Goal: Task Accomplishment & Management: Manage account settings

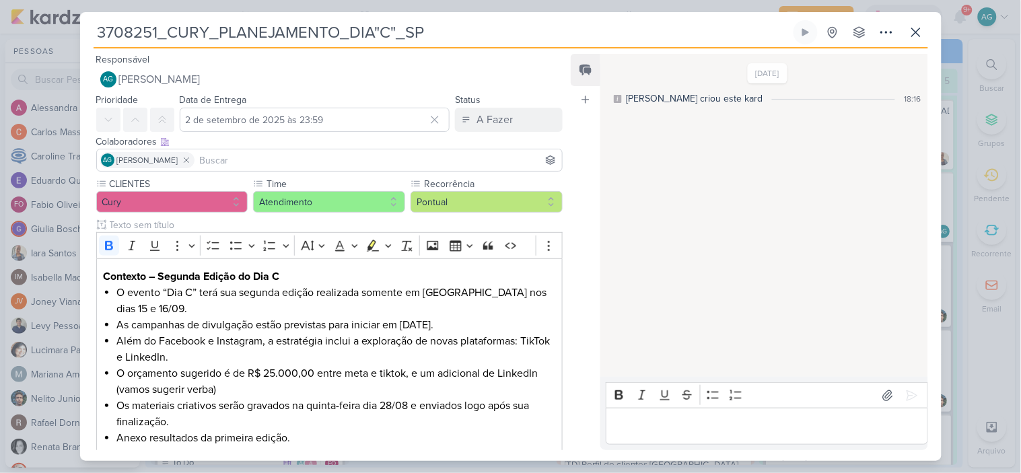
scroll to position [1271, 0]
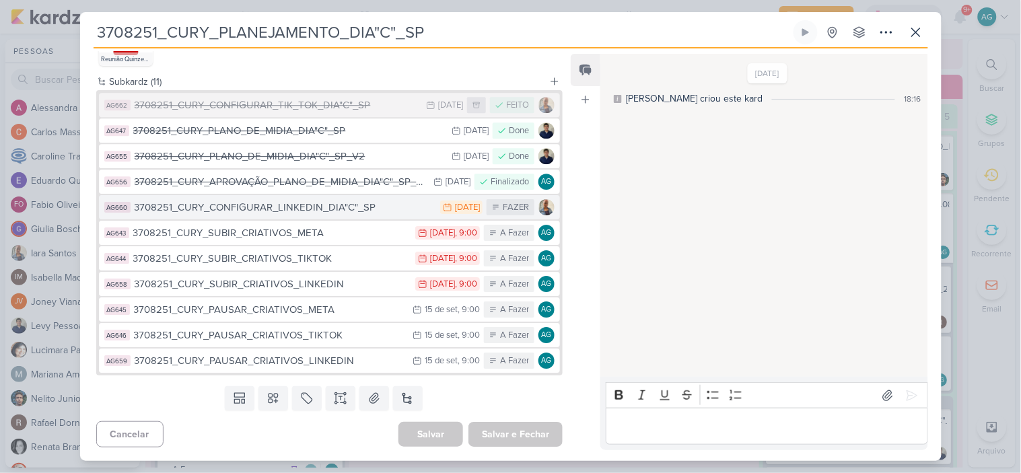
click at [310, 207] on div "3708251_CURY_CONFIGURAR_LINKEDIN_DIA"C"_SP" at bounding box center [285, 207] width 300 height 15
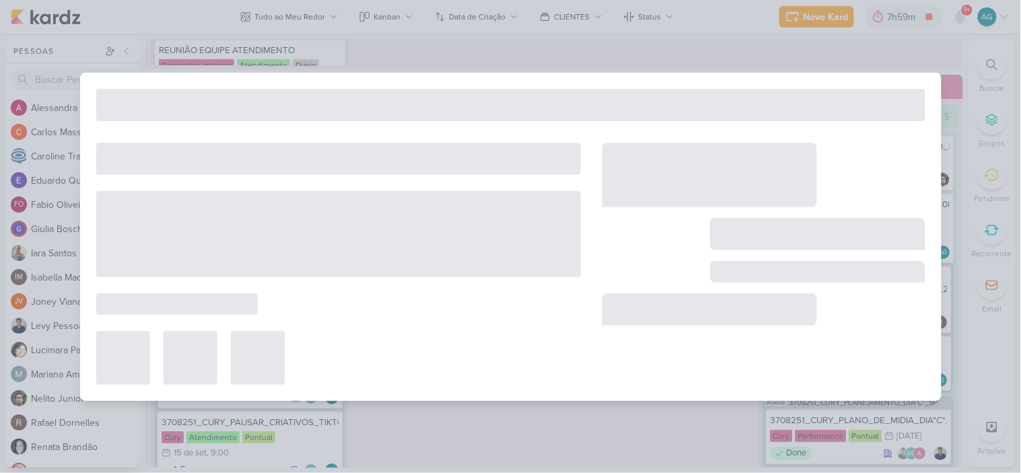
type input "3708251_CURY_CONFIGURAR_LINKEDIN_DIA"C"_SP"
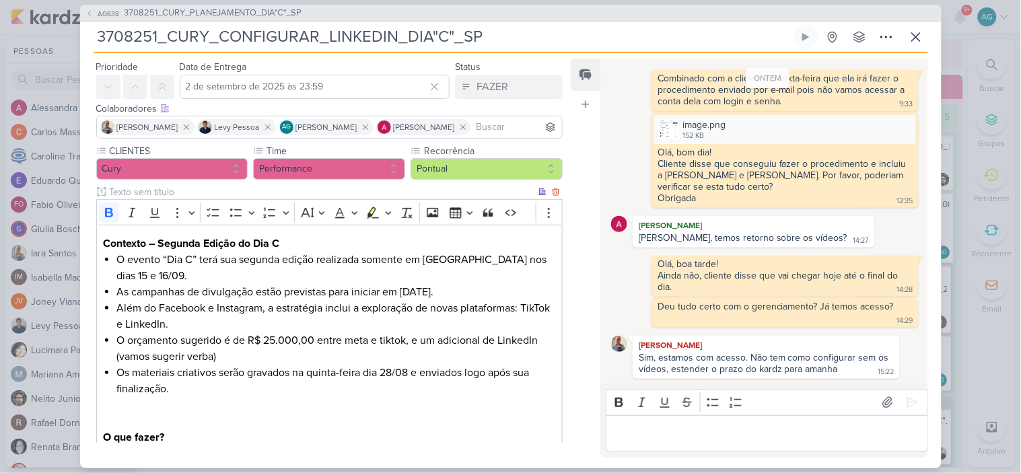
scroll to position [190, 0]
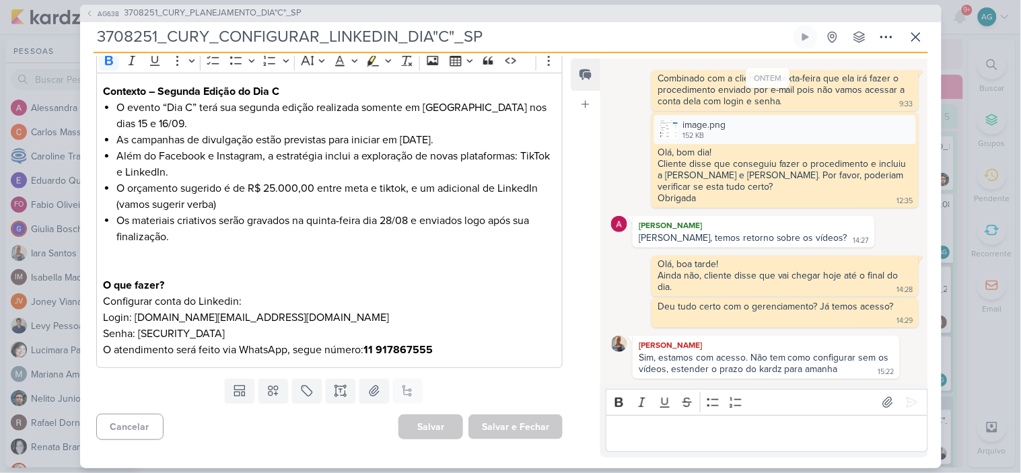
click at [462, 348] on p "Configurar conta do Linkedin: Login: curyvendas.ci@gmail.com Senha: Ci@vendas20…" at bounding box center [329, 325] width 452 height 65
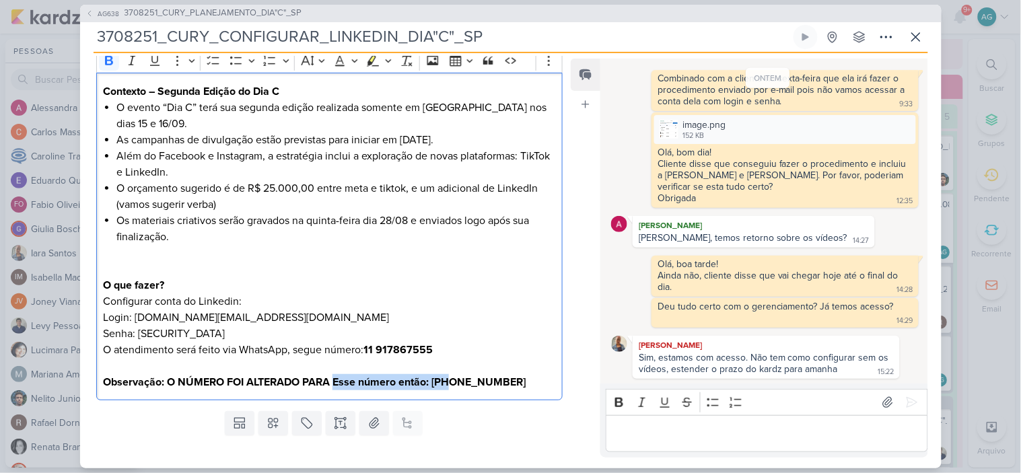
drag, startPoint x: 334, startPoint y: 379, endPoint x: 450, endPoint y: 380, distance: 115.8
click at [450, 380] on strong "⁠⁠⁠⁠⁠⁠⁠Observação: O NÚMERO FOI ALTERADO PARA Esse número então: +55 11 99250-9…" at bounding box center [314, 382] width 423 height 13
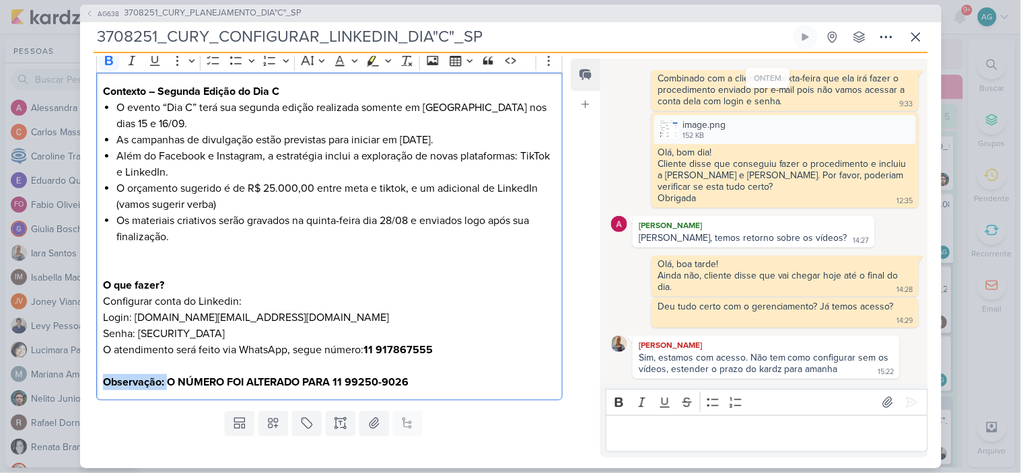
drag, startPoint x: 166, startPoint y: 382, endPoint x: 88, endPoint y: 380, distance: 77.4
click at [88, 380] on div "CLIENTES Cury Time" at bounding box center [324, 199] width 489 height 414
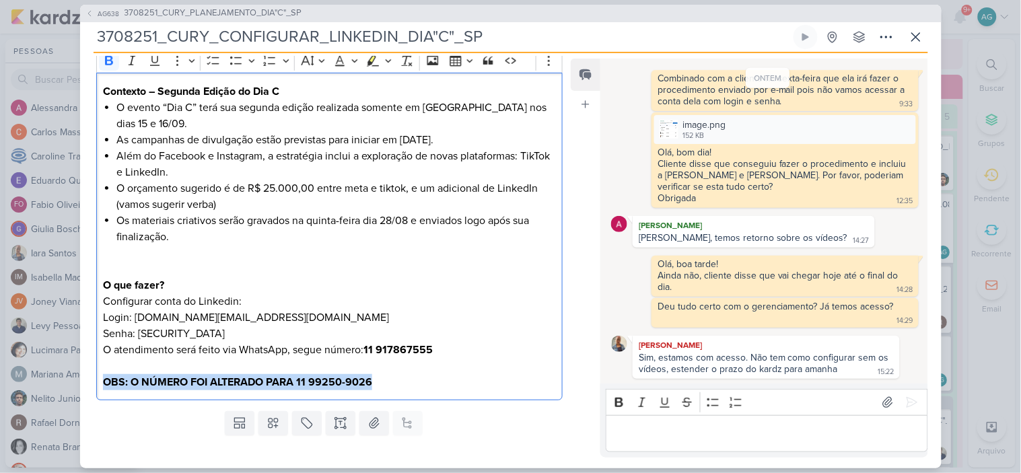
drag, startPoint x: 382, startPoint y: 380, endPoint x: 90, endPoint y: 377, distance: 292.2
click at [90, 377] on div "CLIENTES Cury Time" at bounding box center [324, 199] width 489 height 414
click at [374, 63] on icon "Editor toolbar" at bounding box center [372, 60] width 13 height 13
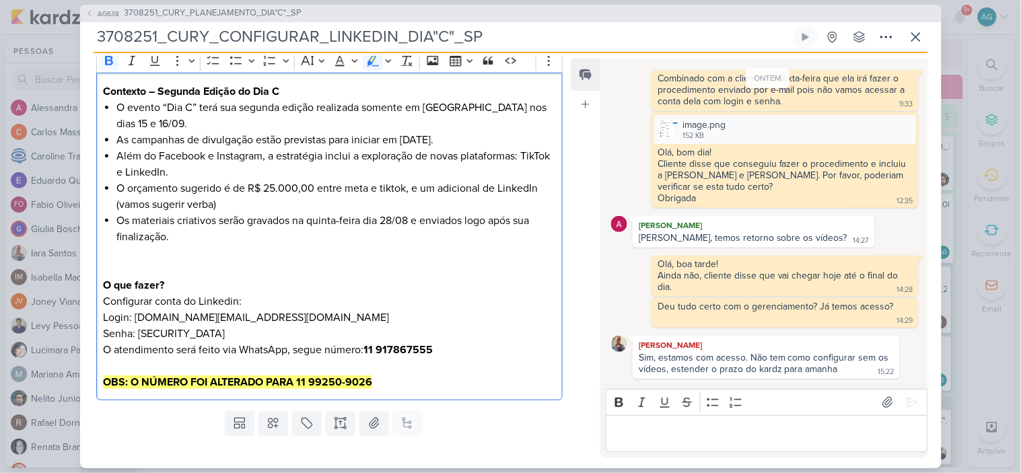
click at [456, 299] on p "Configurar conta do Linkedin: Login: curyvendas.ci@gmail.com Senha: Ci@vendas20…" at bounding box center [329, 341] width 452 height 97
drag, startPoint x: 429, startPoint y: 349, endPoint x: 366, endPoint y: 346, distance: 62.7
click at [366, 346] on p "Configurar conta do Linkedin: Login: curyvendas.ci@gmail.com Senha: Ci@vendas20…" at bounding box center [329, 341] width 452 height 97
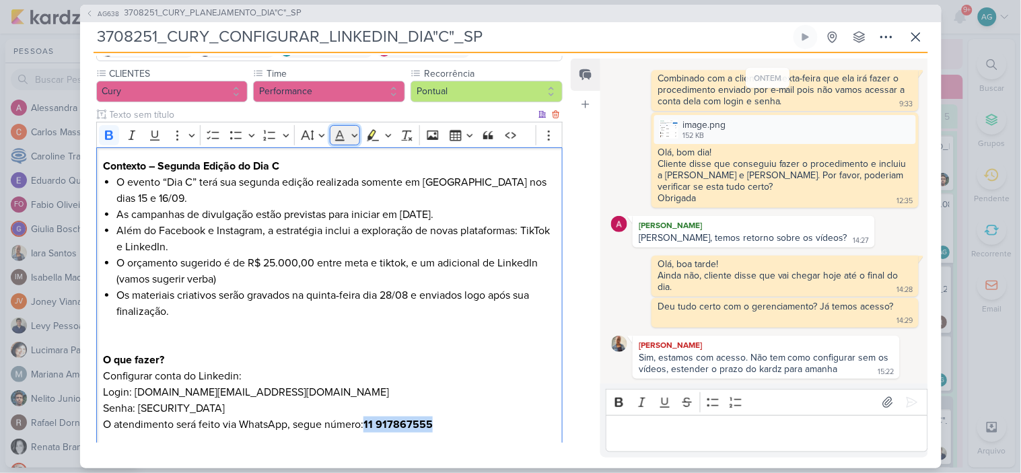
click at [357, 135] on button "Font Color" at bounding box center [345, 135] width 30 height 20
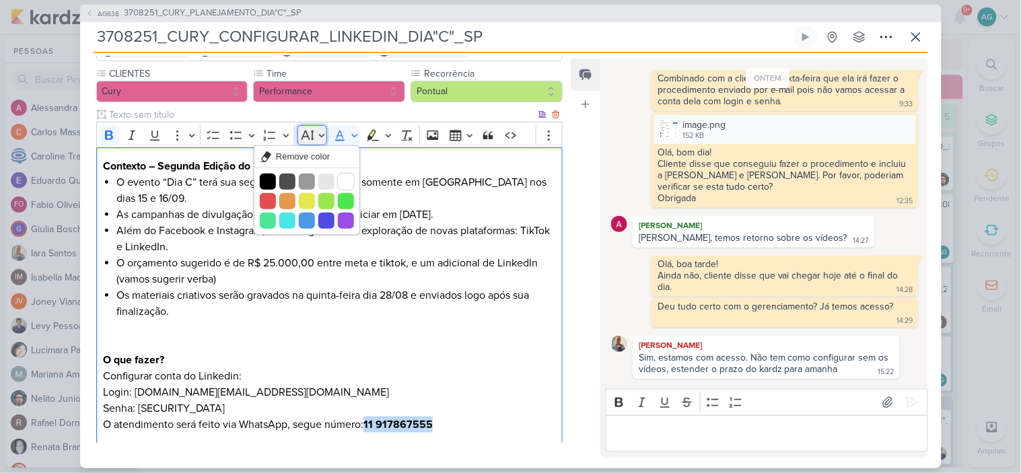
click at [319, 131] on button "Font Size" at bounding box center [313, 135] width 30 height 20
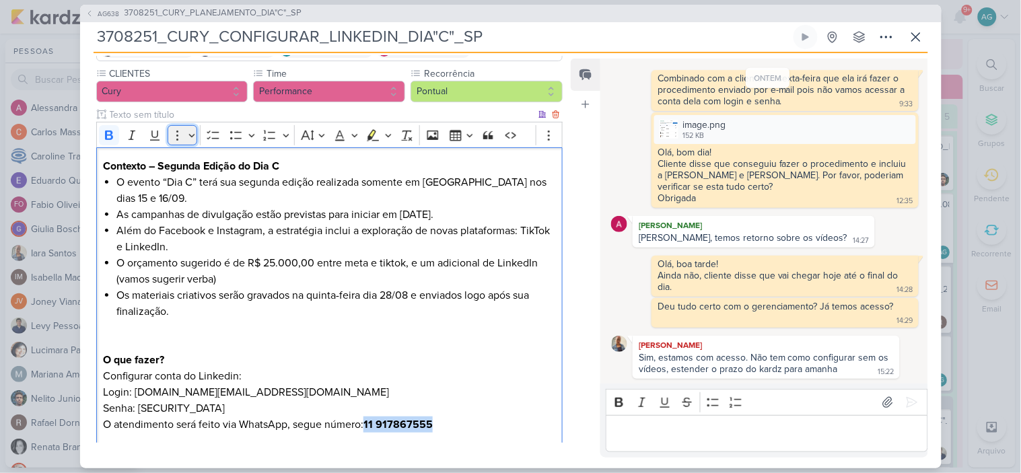
click at [177, 133] on icon "Editor toolbar" at bounding box center [177, 135] width 13 height 13
click at [137, 157] on icon "Dropdown toolbar" at bounding box center [138, 158] width 7 height 9
click at [450, 373] on p "Configurar conta do Linkedin: Login: curyvendas.ci@gmail.com Senha: Ci@vendas20…" at bounding box center [329, 416] width 452 height 97
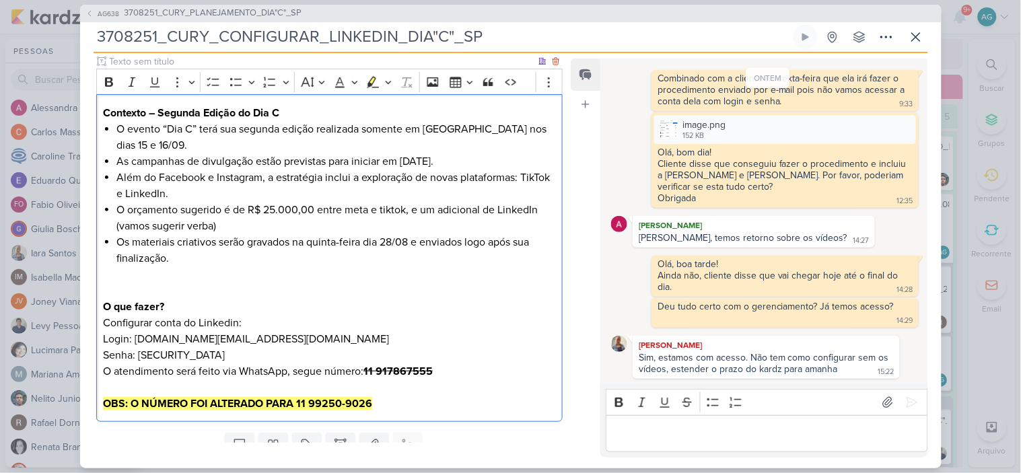
scroll to position [223, 0]
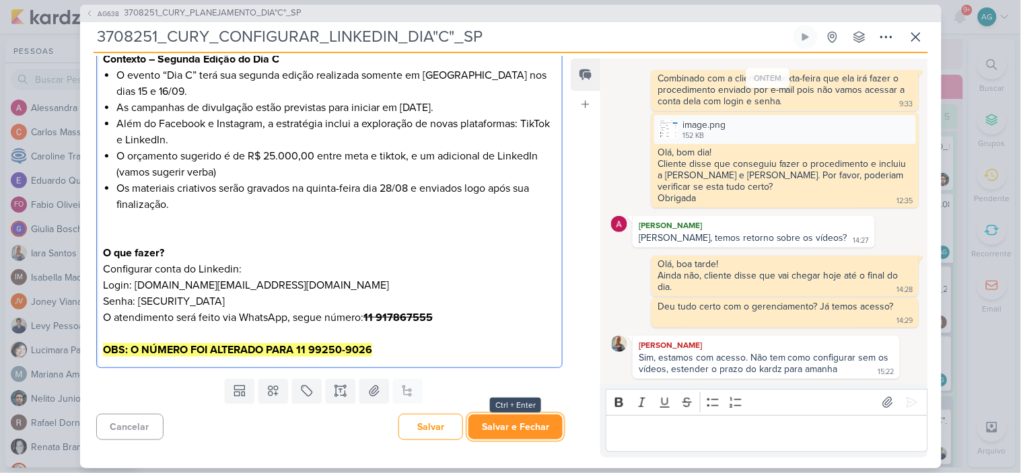
click at [524, 431] on button "Salvar e Fechar" at bounding box center [515, 427] width 94 height 25
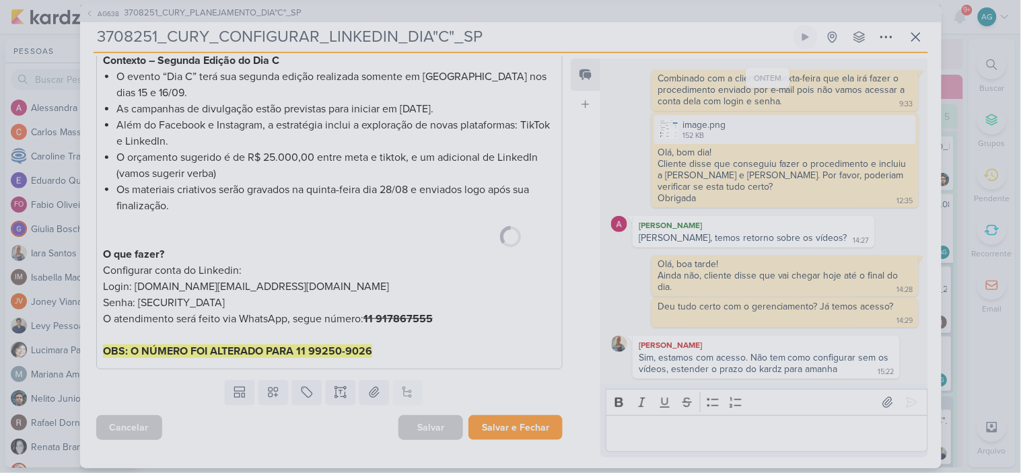
scroll to position [221, 0]
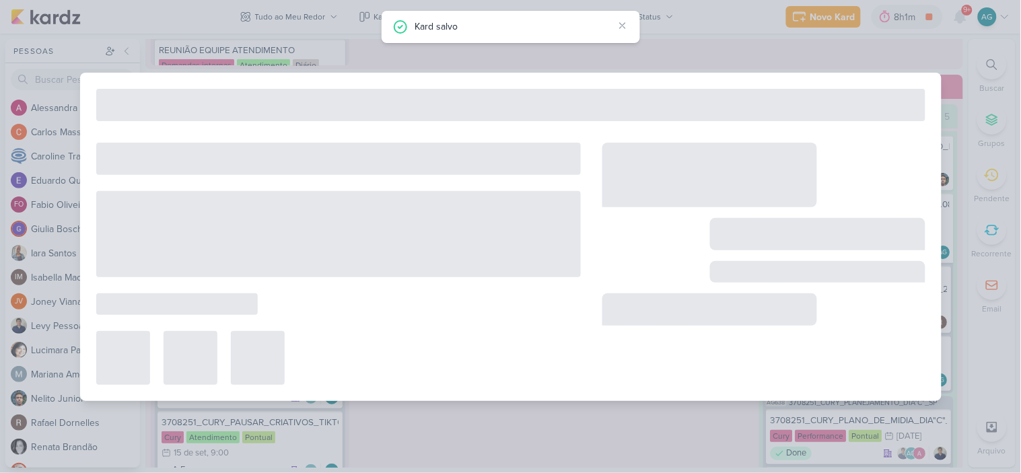
type input "3708251_CURY_PLANEJAMENTO_DIA"C"_SP"
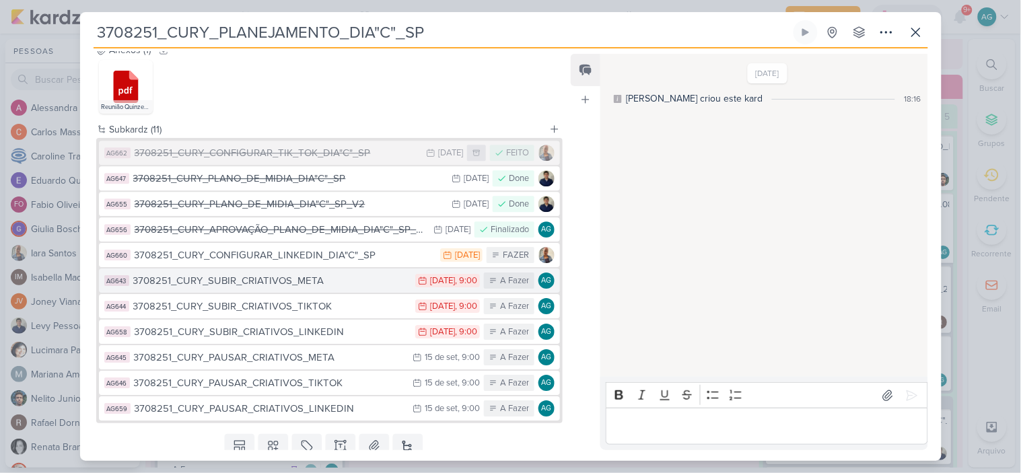
scroll to position [972, 0]
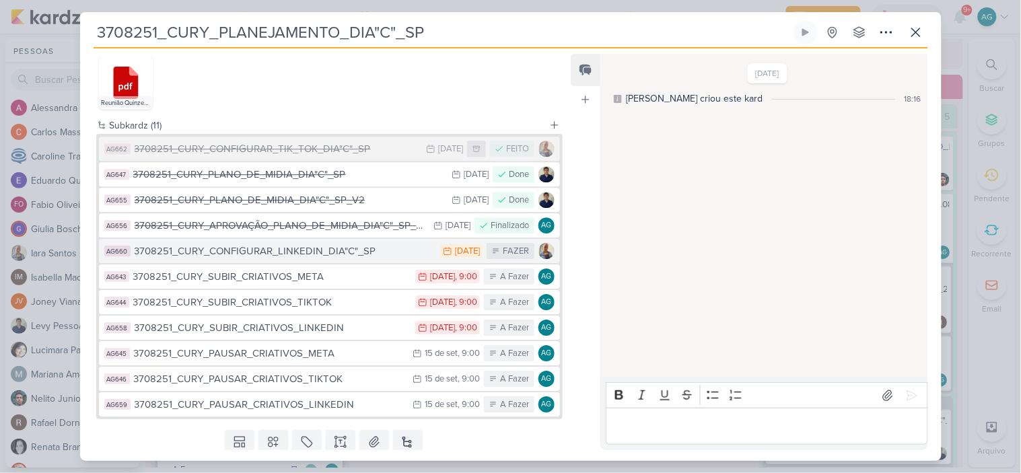
click at [314, 254] on div "3708251_CURY_CONFIGURAR_LINKEDIN_DIA"C"_SP" at bounding box center [285, 251] width 300 height 15
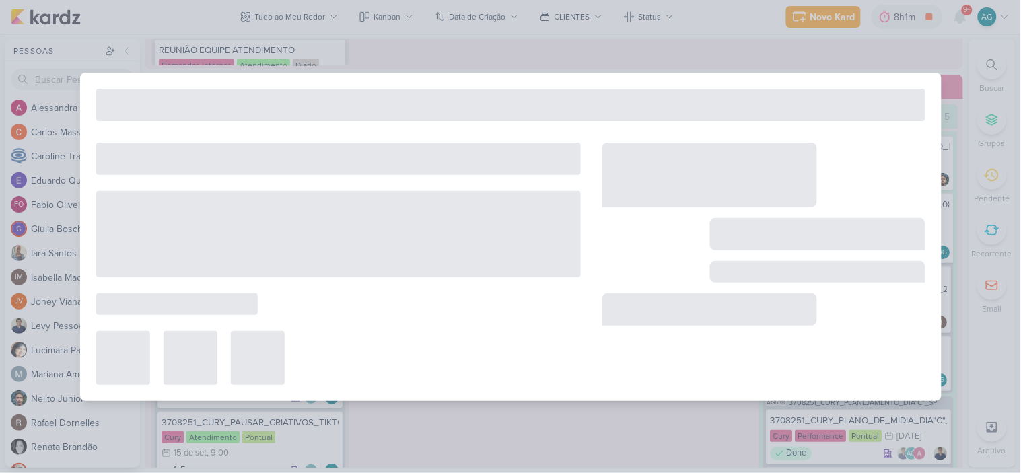
type input "3708251_CURY_CONFIGURAR_LINKEDIN_DIA"C"_SP"
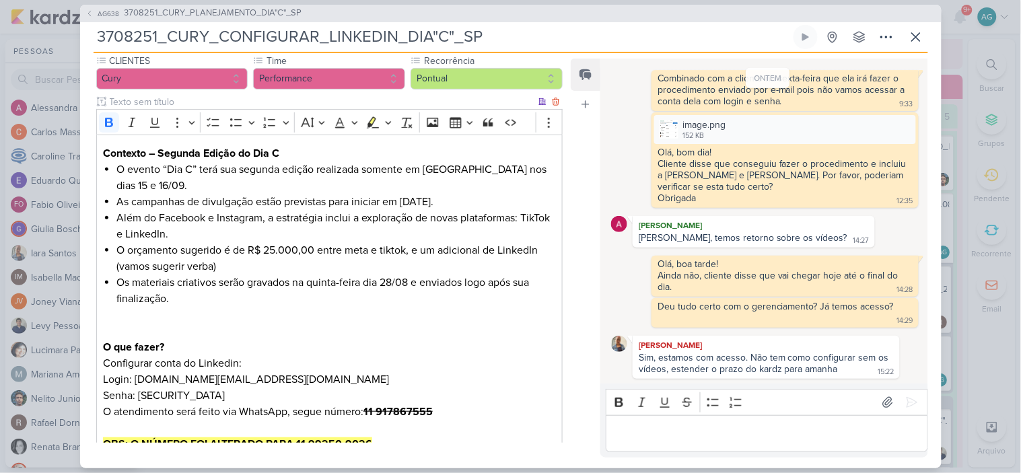
scroll to position [223, 0]
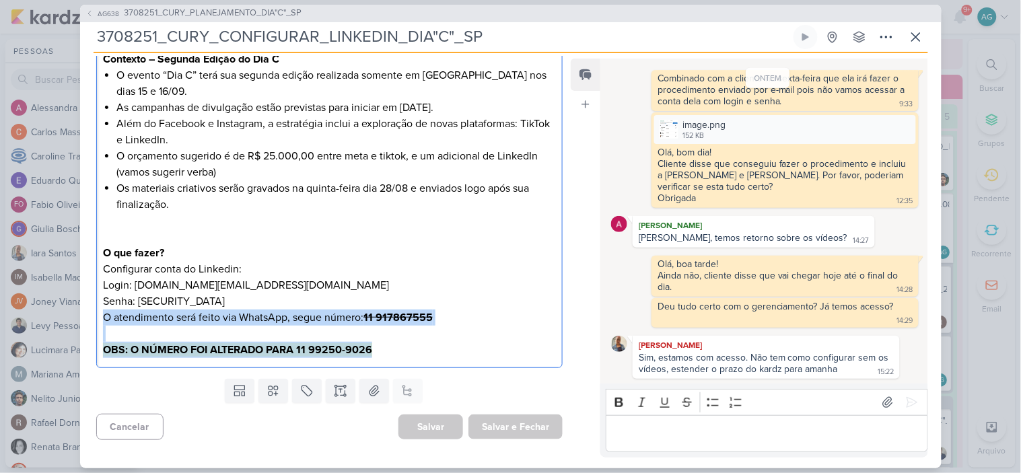
drag, startPoint x: 102, startPoint y: 314, endPoint x: 392, endPoint y: 346, distance: 291.2
click at [392, 346] on div "Contexto – Segunda Edição do Dia C O evento “Dia C” terá sua segunda edição rea…" at bounding box center [329, 204] width 467 height 328
copy p "O atendimento será feito via WhatsApp, segue número: 11 917867555 OBS: O NÚMERO…"
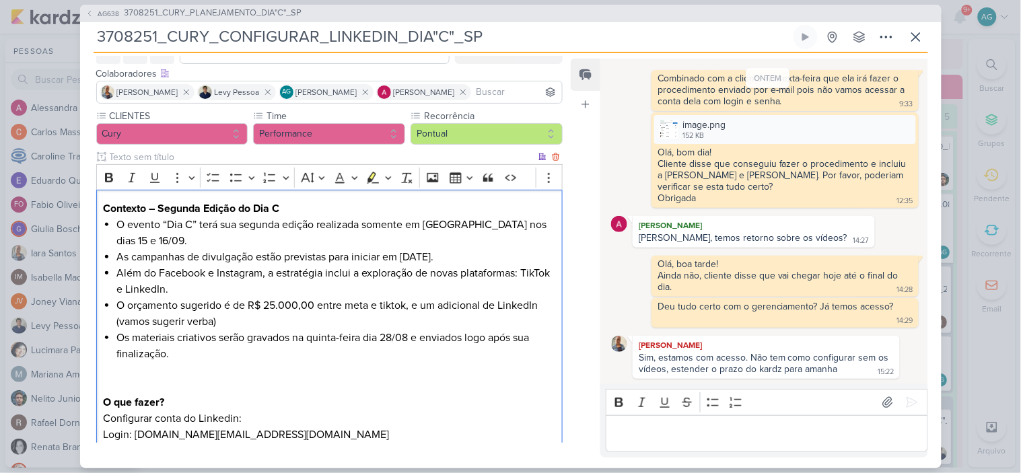
scroll to position [0, 0]
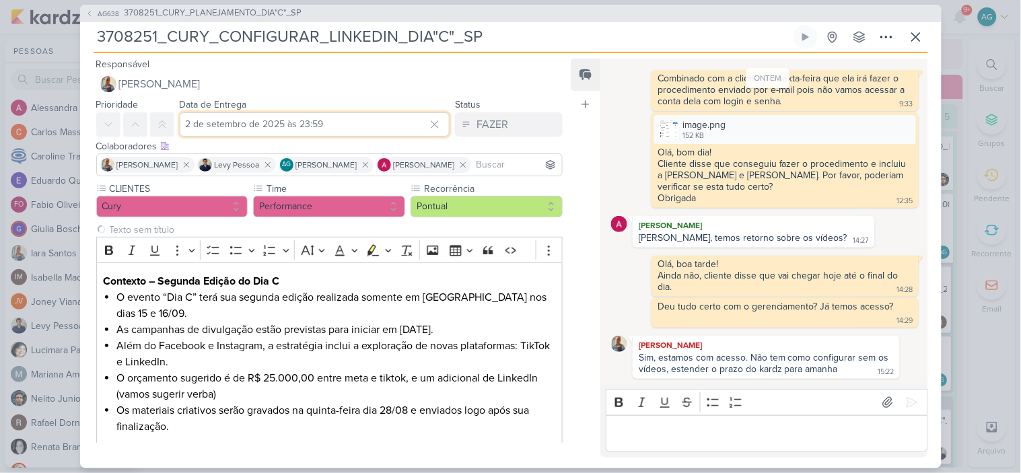
click at [244, 116] on input "2 de setembro de 2025 às 23:59" at bounding box center [315, 124] width 271 height 24
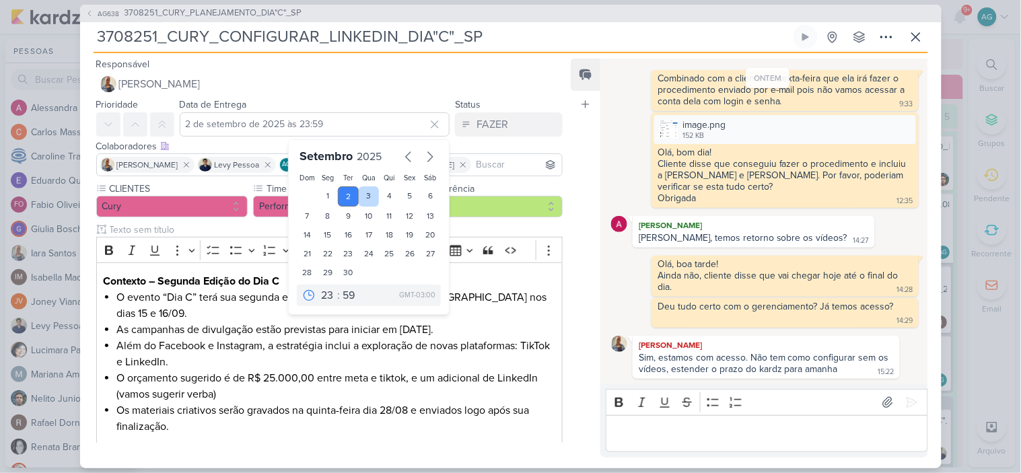
click at [368, 197] on div "3" at bounding box center [369, 196] width 21 height 20
type input "3 de setembro de 2025 às 23:59"
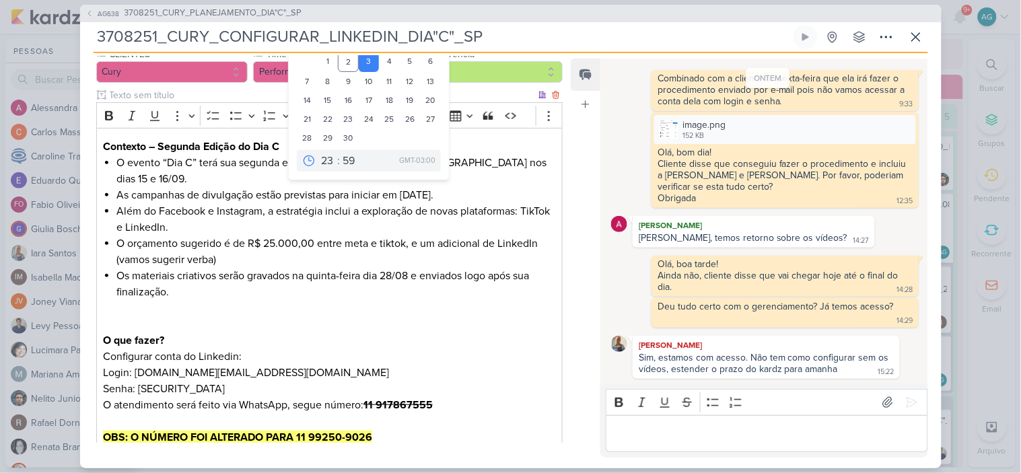
scroll to position [223, 0]
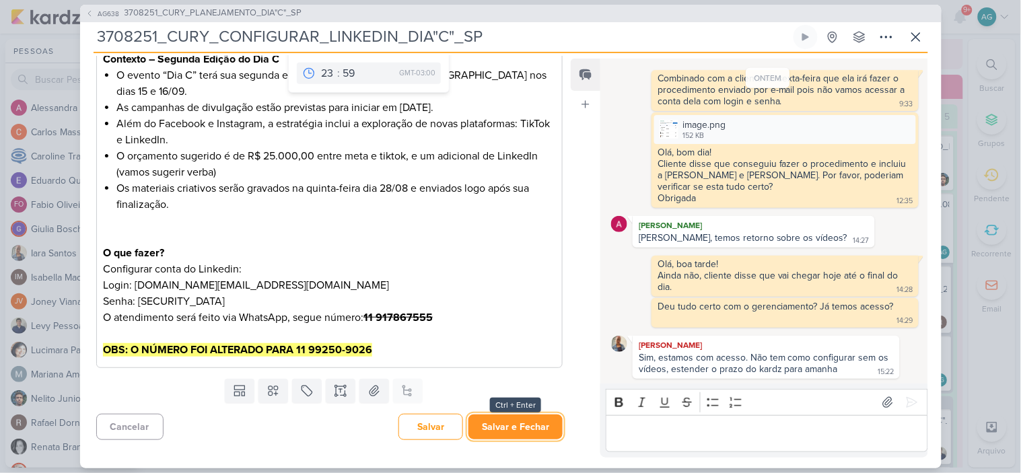
click at [509, 422] on button "Salvar e Fechar" at bounding box center [515, 427] width 94 height 25
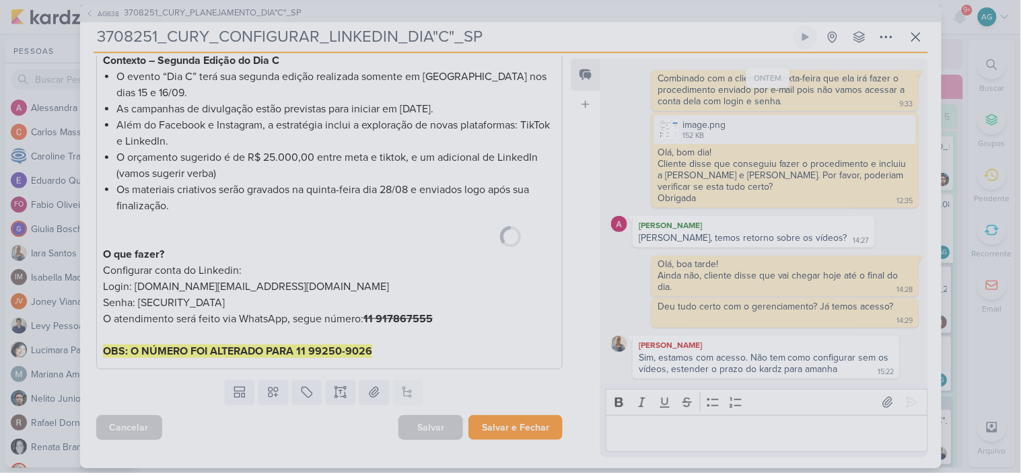
scroll to position [221, 0]
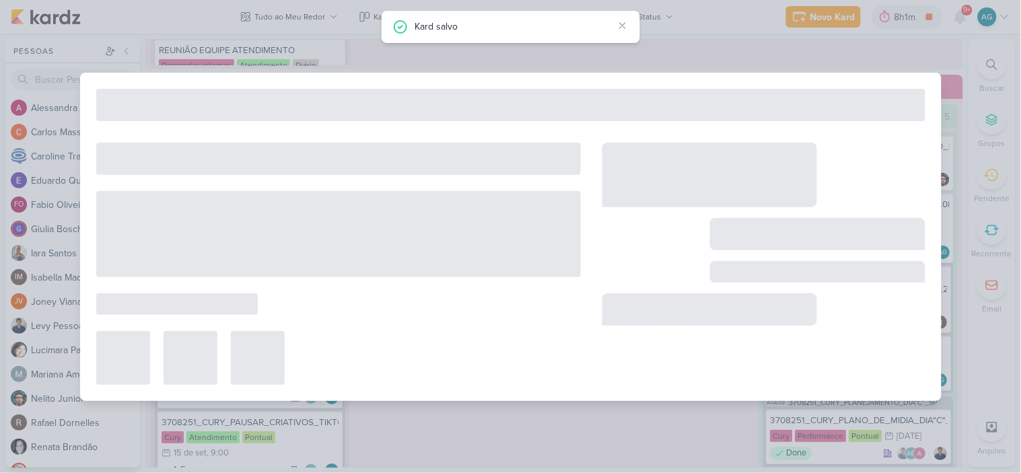
type input "3708251_CURY_PLANEJAMENTO_DIA"C"_SP"
type input "2 de setembro de 2025 às 23:59"
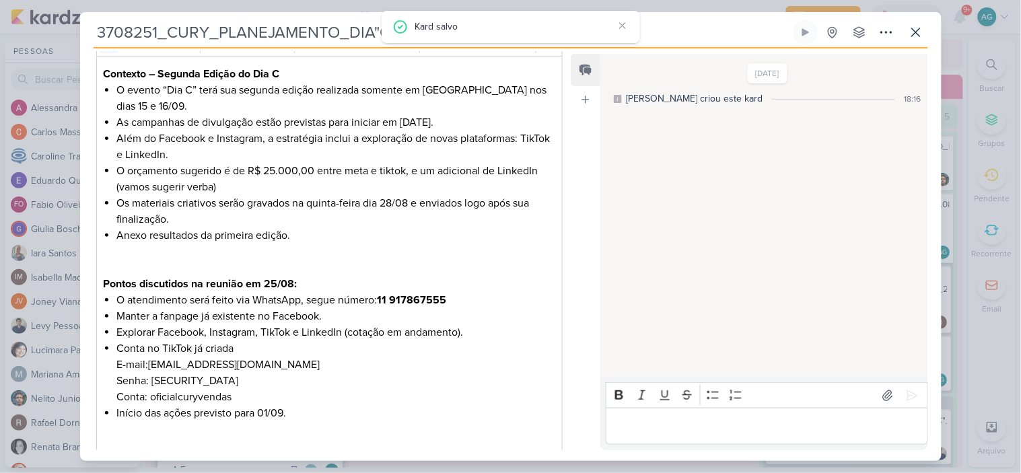
scroll to position [224, 0]
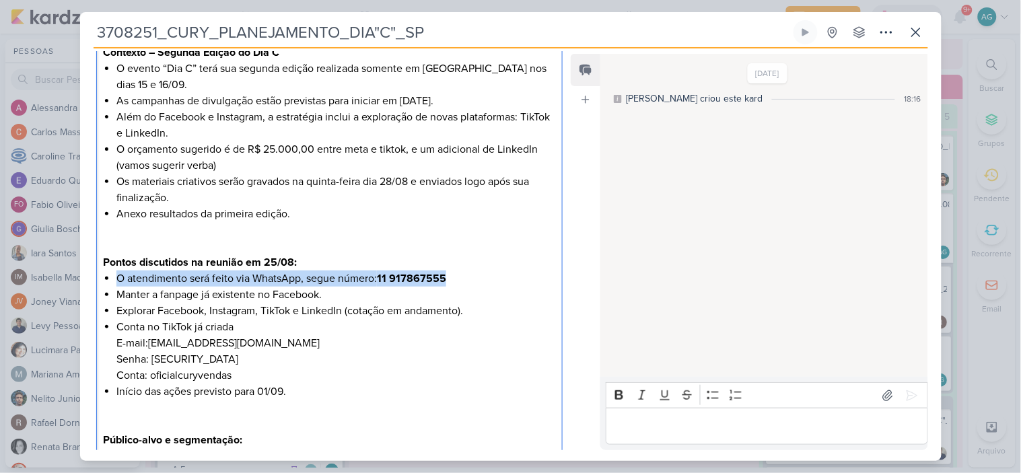
drag, startPoint x: 117, startPoint y: 276, endPoint x: 482, endPoint y: 278, distance: 364.8
click at [482, 278] on li "O atendimento será feito via WhatsApp, segue número: 11 917867555" at bounding box center [335, 279] width 439 height 16
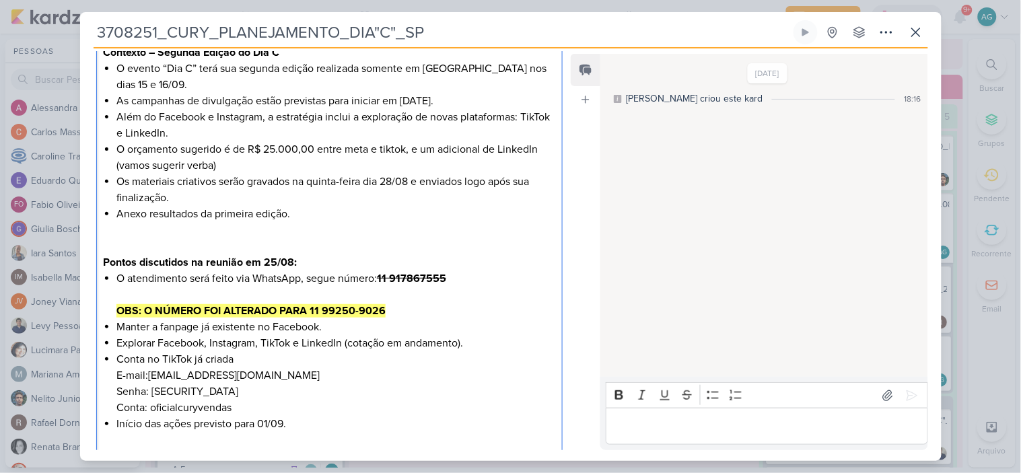
click at [483, 276] on li "O atendimento será feito via WhatsApp, segue número: 11 917867555 OBS: O NÚMERO…" at bounding box center [335, 295] width 439 height 48
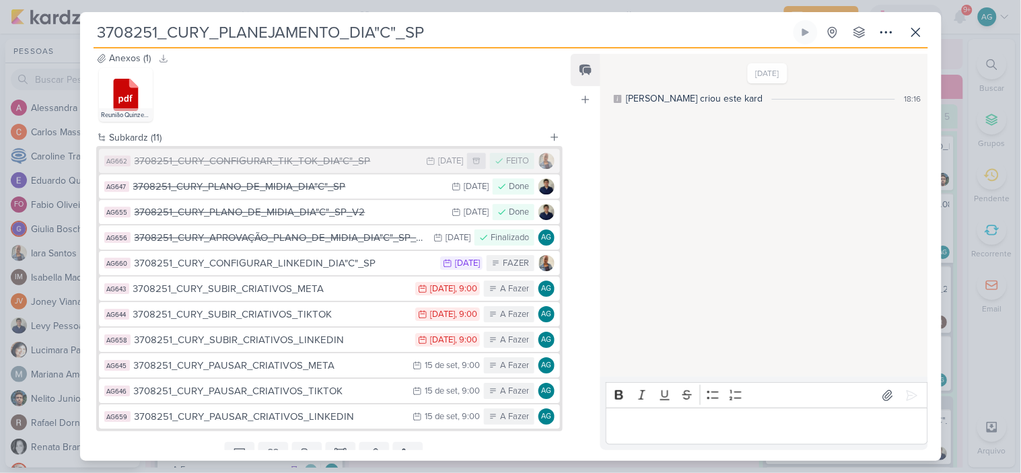
scroll to position [1033, 0]
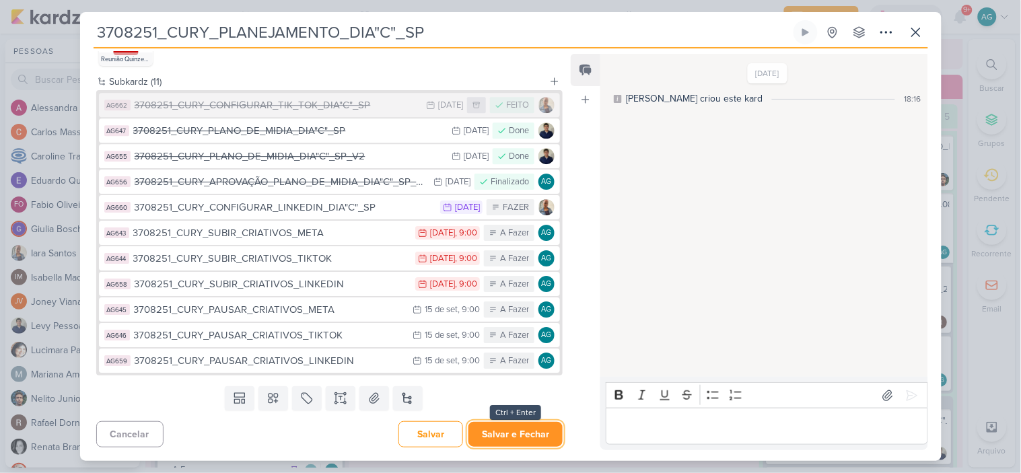
click at [505, 436] on button "Salvar e Fechar" at bounding box center [515, 434] width 94 height 25
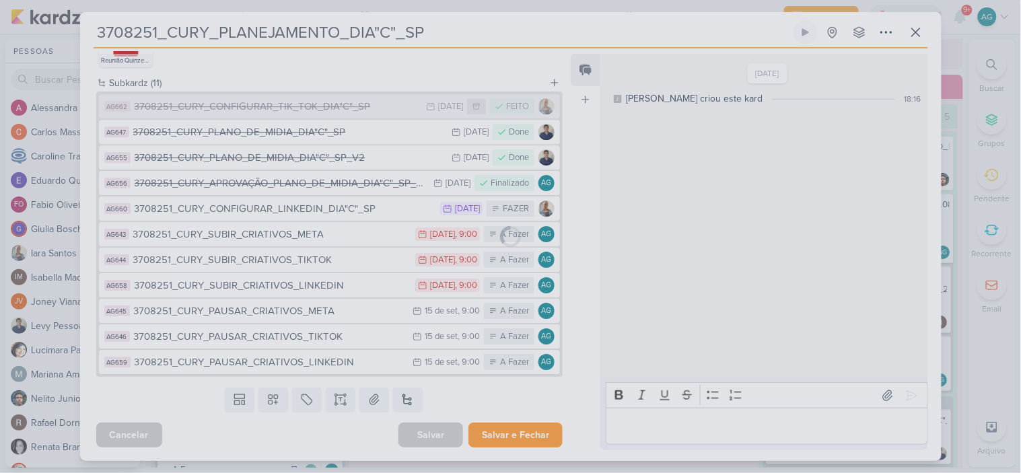
scroll to position [1031, 0]
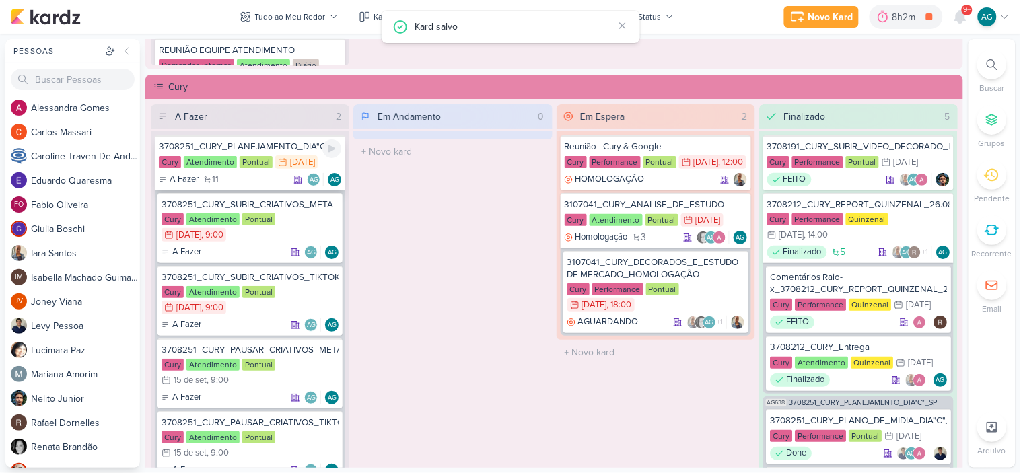
click at [263, 145] on div "3708251_CURY_PLANEJAMENTO_DIA"C"_SP" at bounding box center [250, 147] width 182 height 12
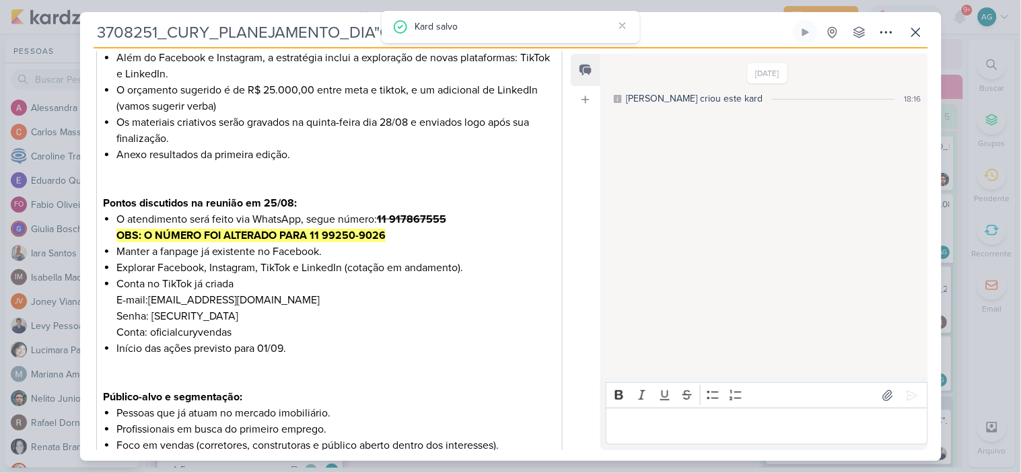
scroll to position [0, 0]
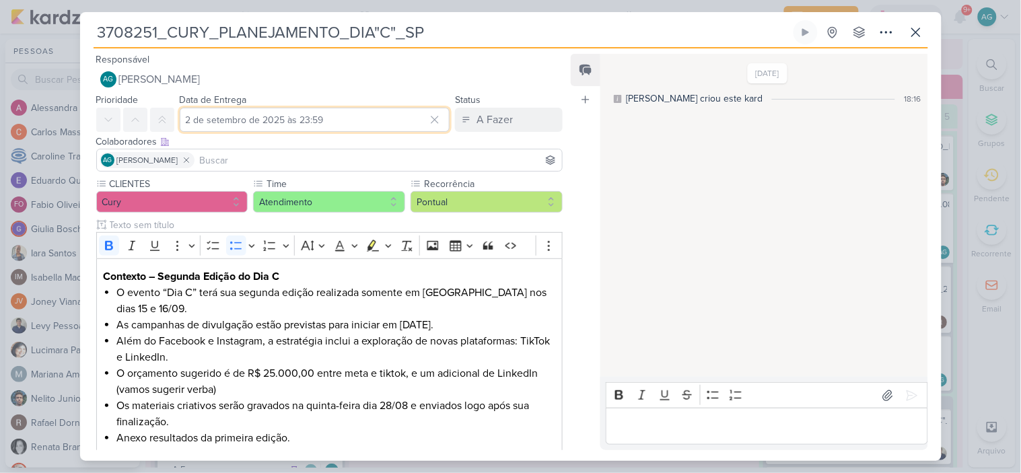
click at [341, 125] on input "2 de setembro de 2025 às 23:59" at bounding box center [315, 120] width 271 height 24
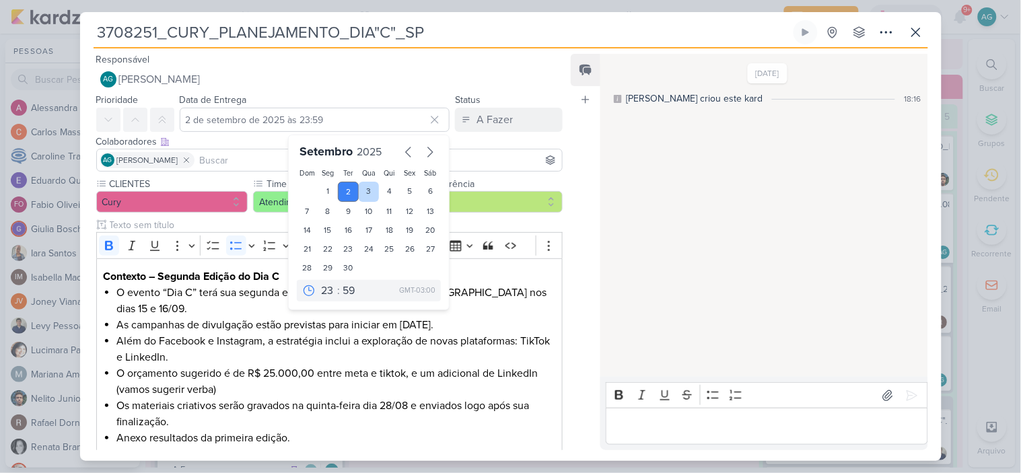
click at [362, 192] on div "3" at bounding box center [369, 192] width 21 height 20
type input "3 de setembro de 2025 às 23:59"
click at [498, 278] on h3 "Contexto – Segunda Edição do Dia C" at bounding box center [329, 277] width 452 height 16
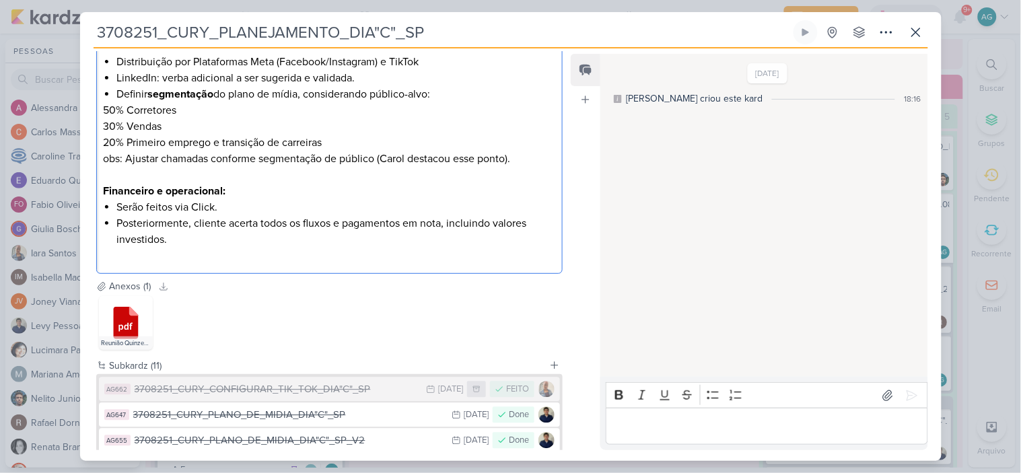
scroll to position [1033, 0]
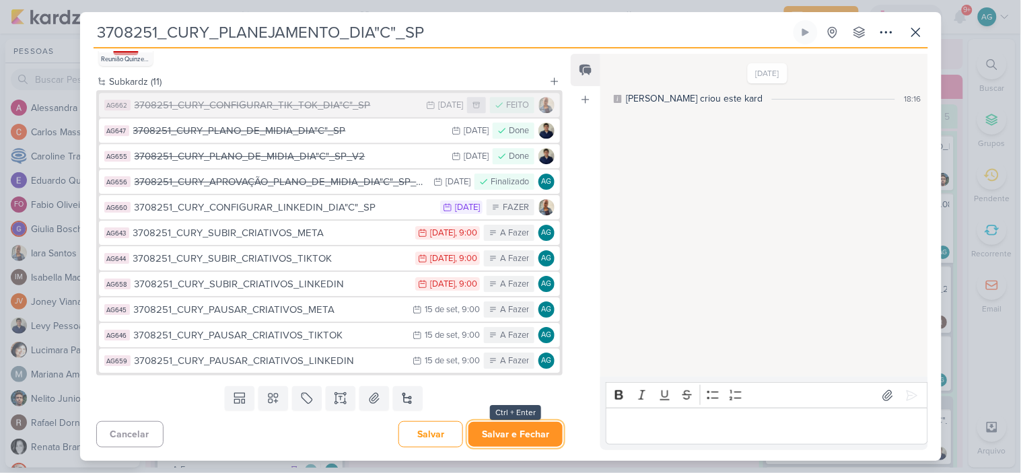
click at [493, 427] on button "Salvar e Fechar" at bounding box center [515, 434] width 94 height 25
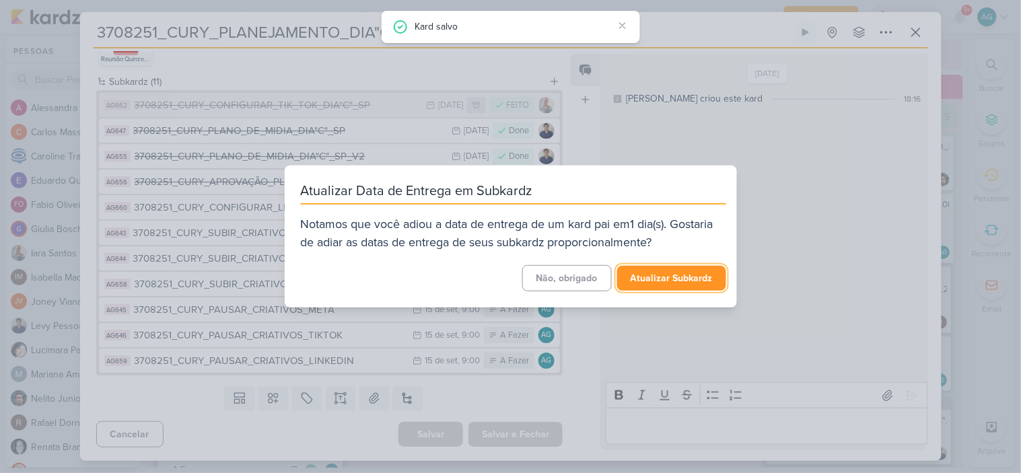
click at [665, 279] on button "Atualizar Subkardz" at bounding box center [671, 278] width 109 height 25
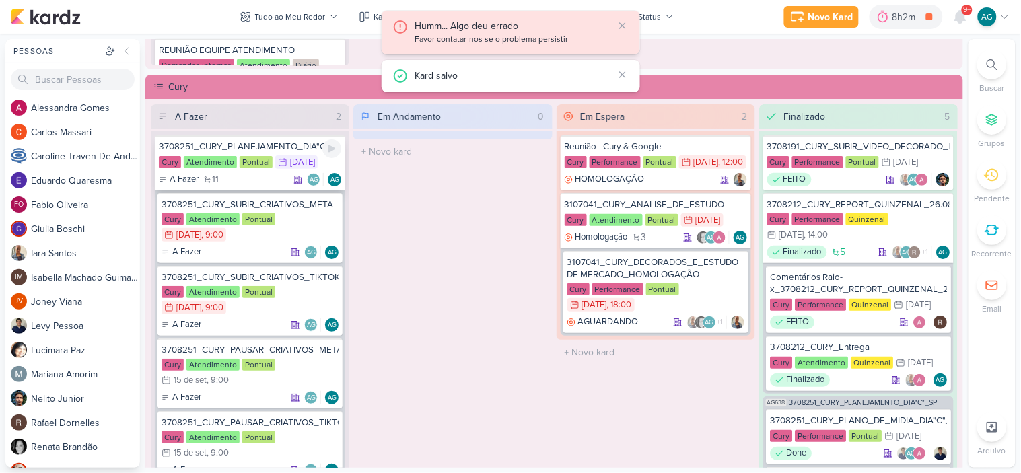
click at [259, 147] on div "3708251_CURY_PLANEJAMENTO_DIA"C"_SP" at bounding box center [250, 147] width 182 height 12
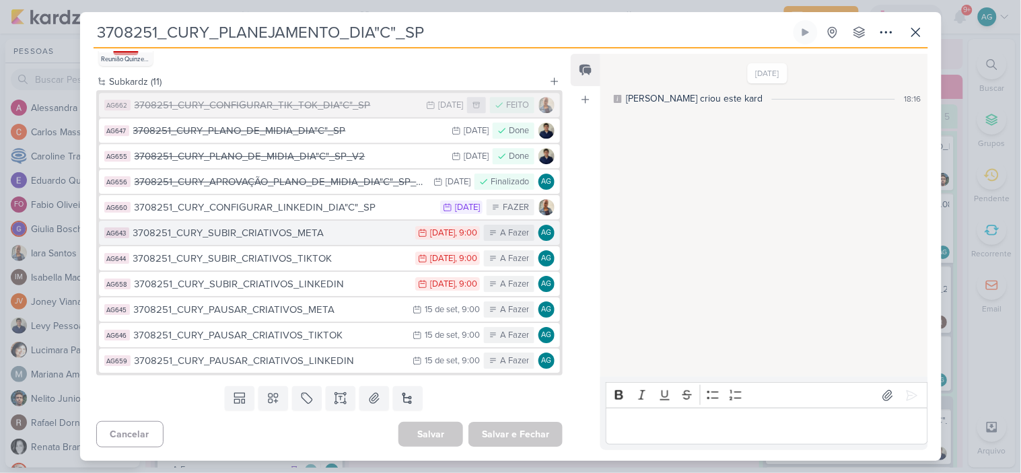
click at [312, 234] on div "3708251_CURY_SUBIR_CRIATIVOS_META" at bounding box center [271, 232] width 276 height 15
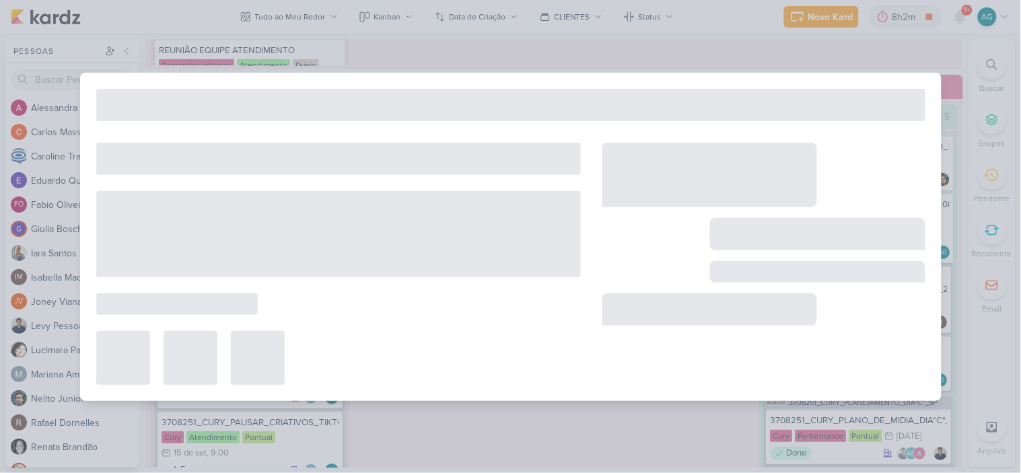
type input "3708251_CURY_SUBIR_CRIATIVOS_META"
type input "2 de setembro de 2025 às 09:00"
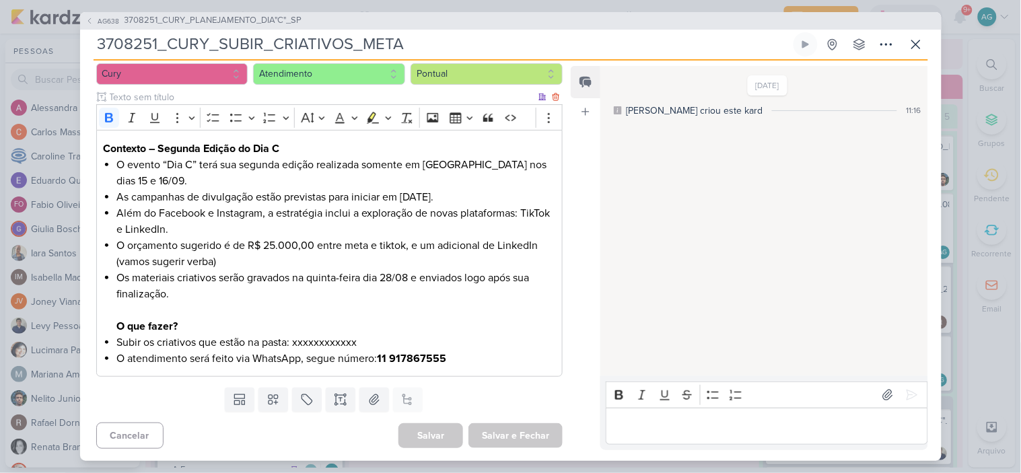
scroll to position [142, 0]
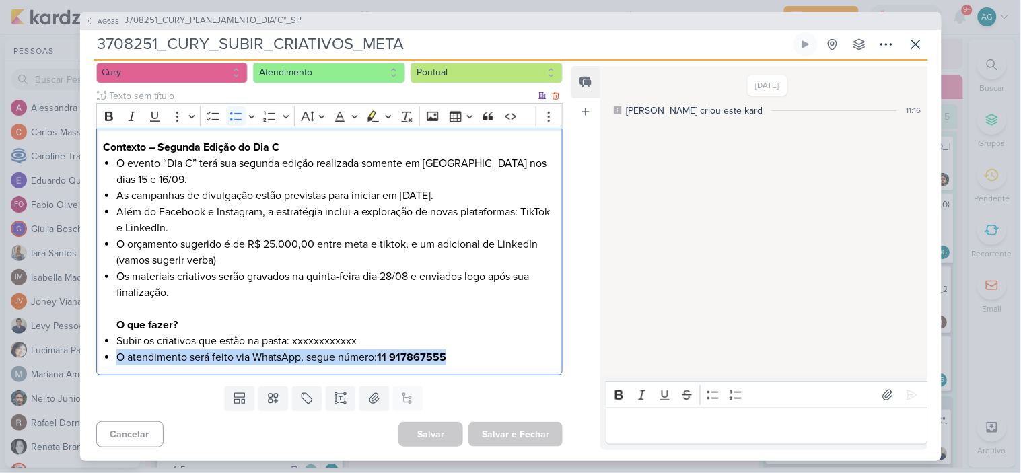
drag, startPoint x: 118, startPoint y: 360, endPoint x: 460, endPoint y: 359, distance: 342.6
click at [460, 359] on li "O atendimento será feito via WhatsApp, segue número: 11 917867555" at bounding box center [335, 357] width 439 height 16
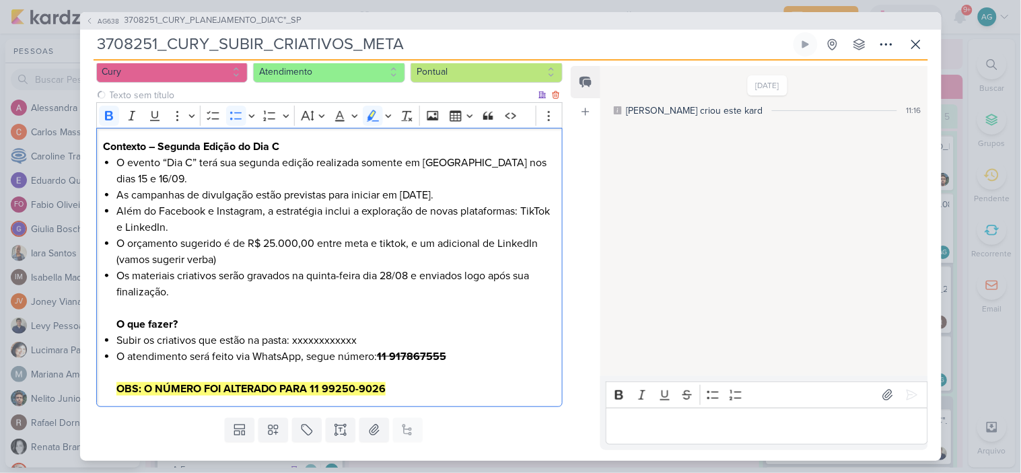
click at [463, 353] on li "O atendimento será feito via WhatsApp, segue número: 11 917867555 OBS: O NÚMERO…" at bounding box center [335, 373] width 439 height 48
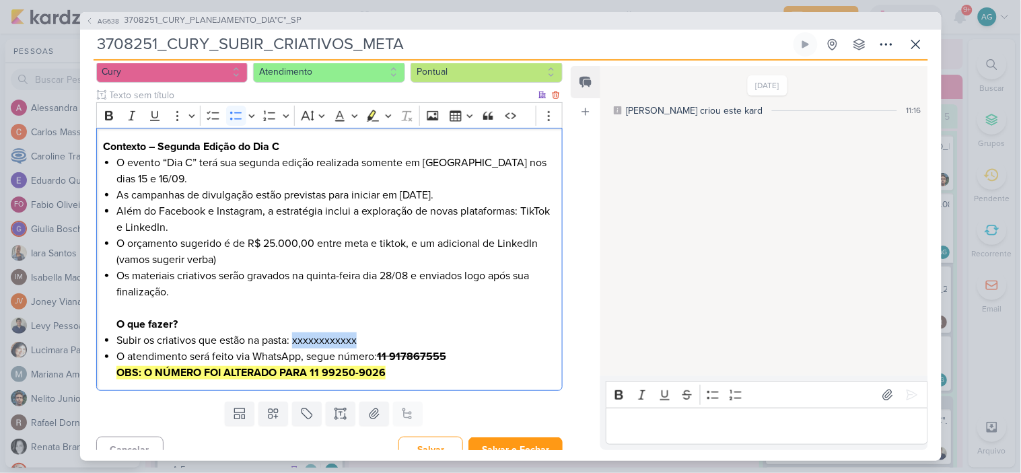
drag, startPoint x: 294, startPoint y: 339, endPoint x: 405, endPoint y: 338, distance: 110.4
click at [405, 338] on li "Subir os criativos que estão na pasta: xxxxxxxxxxxx" at bounding box center [335, 341] width 439 height 16
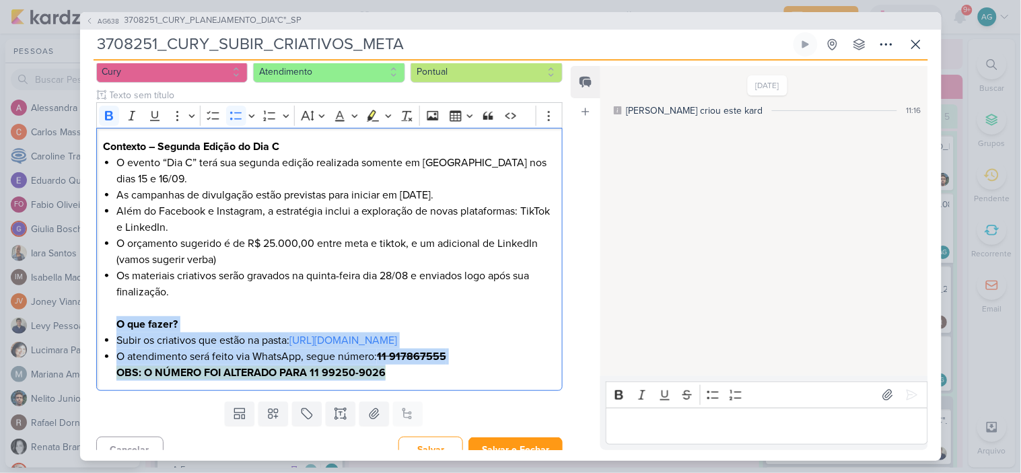
drag, startPoint x: 398, startPoint y: 391, endPoint x: 94, endPoint y: 328, distance: 310.6
click at [94, 328] on div "CLIENTES Cury Time" at bounding box center [324, 221] width 489 height 349
copy ul "O que fazer? Subir os criativos que estão na pasta: https://drive.google.com/dr…"
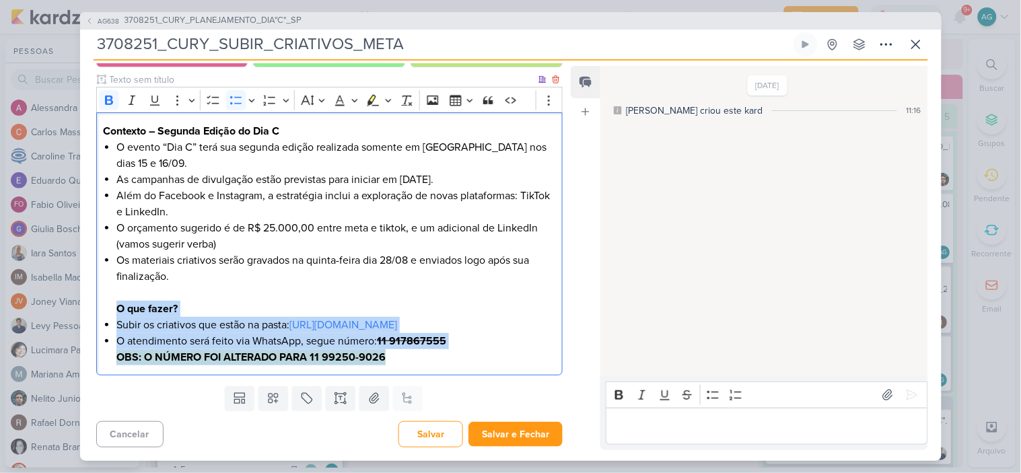
scroll to position [174, 0]
copy ul "O que fazer? Subir os criativos que estão na pasta: https://drive.google.com/dr…"
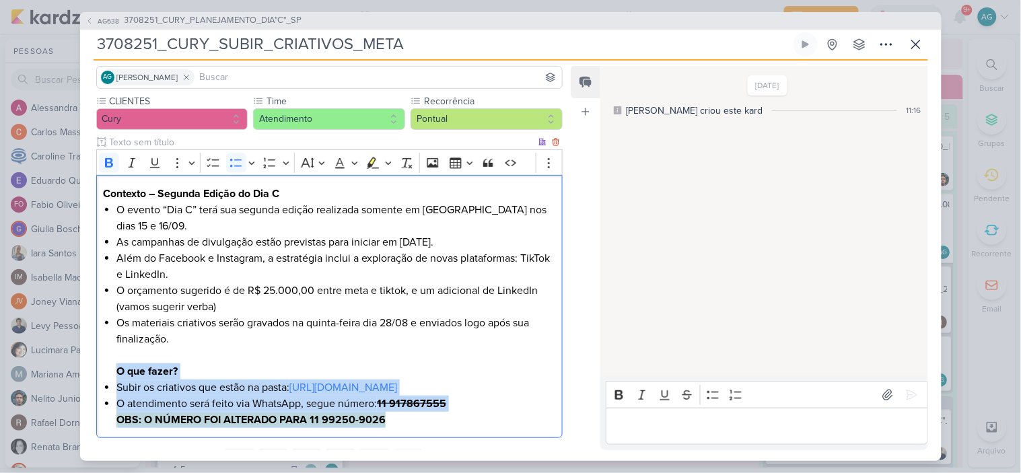
scroll to position [0, 0]
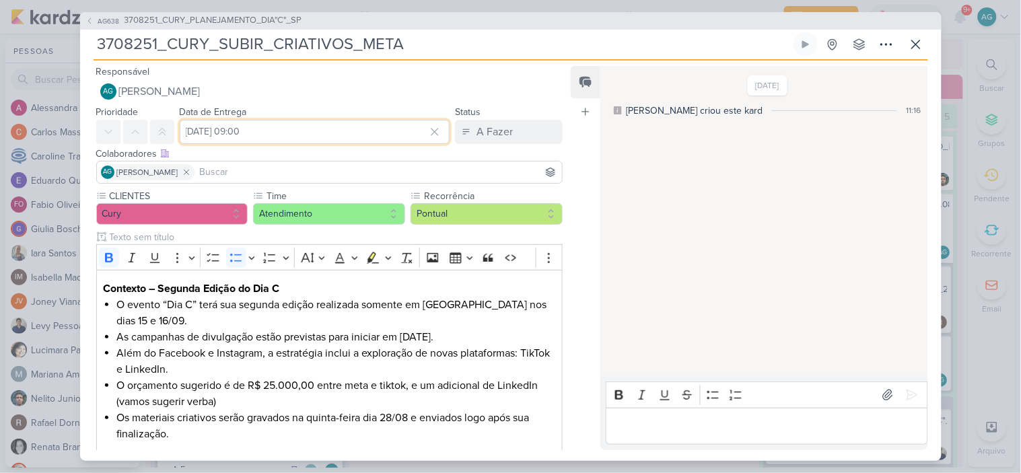
click at [361, 125] on input "2 de setembro de 2025 às 09:00" at bounding box center [315, 132] width 271 height 24
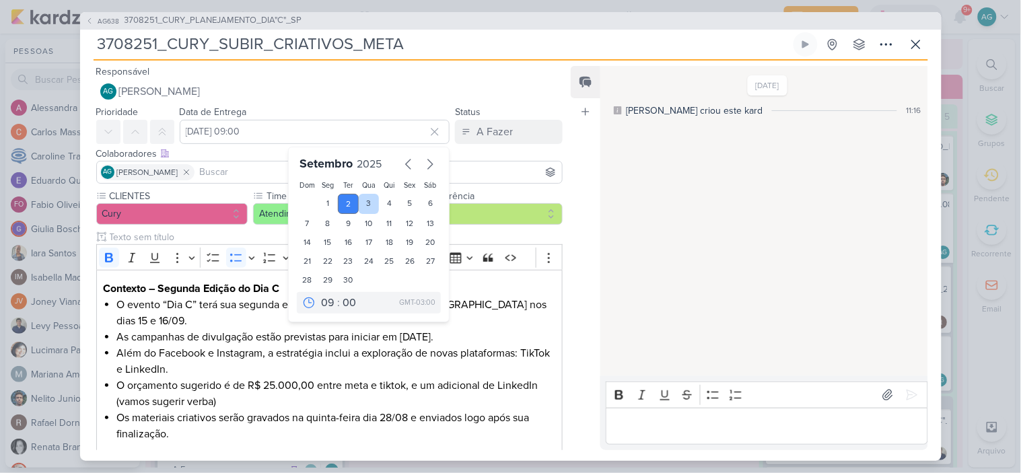
click at [366, 205] on div "3" at bounding box center [369, 204] width 21 height 20
type input "3 de setembro de 2025 às 09:00"
click at [495, 189] on label "Recorrência" at bounding box center [493, 196] width 140 height 14
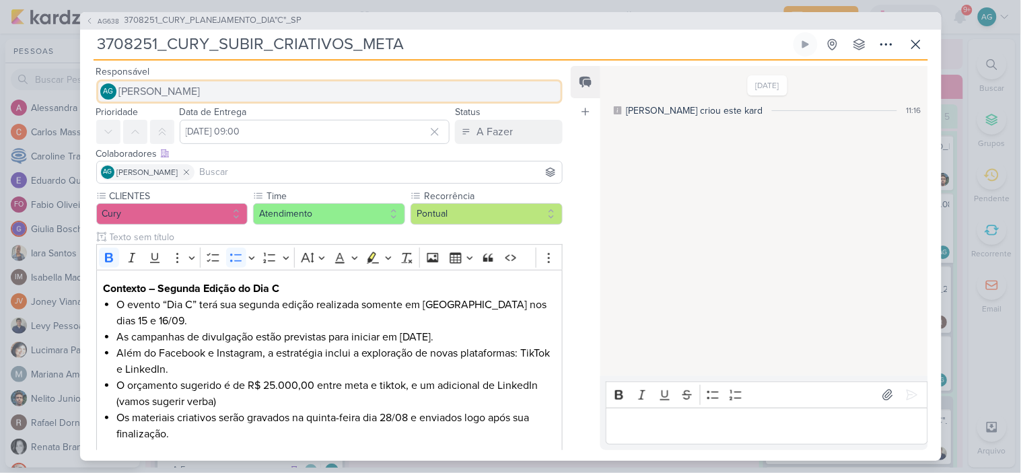
click at [249, 93] on button "AG Aline Gimenez Graciano" at bounding box center [329, 91] width 467 height 24
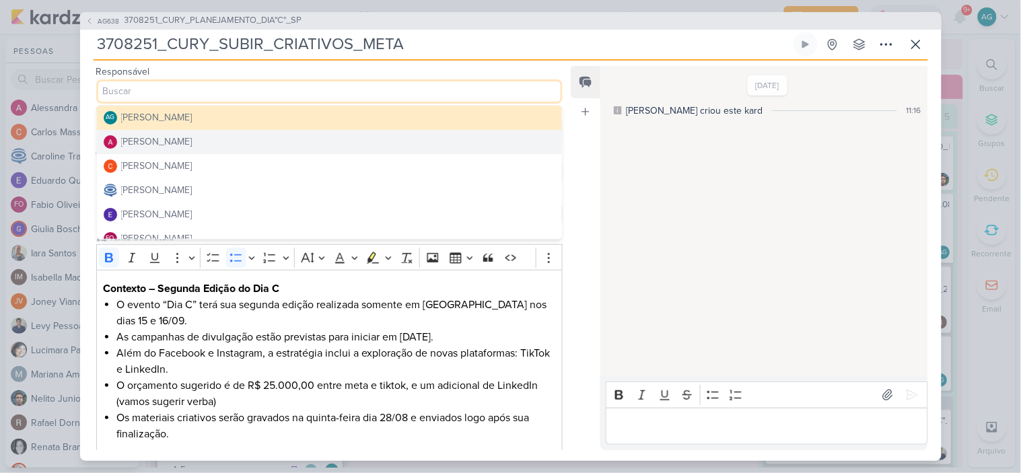
click at [207, 135] on button "Alessandra Gomes" at bounding box center [330, 142] width 466 height 24
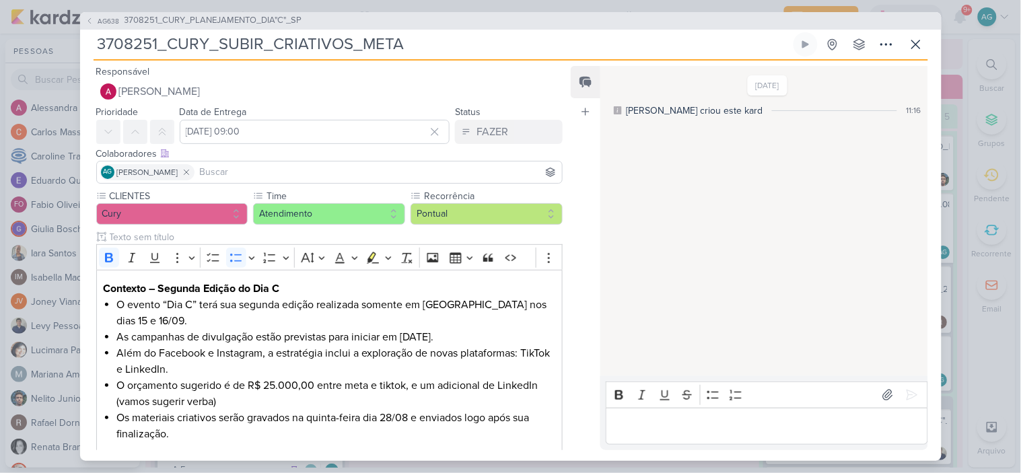
click at [244, 174] on input at bounding box center [378, 172] width 363 height 16
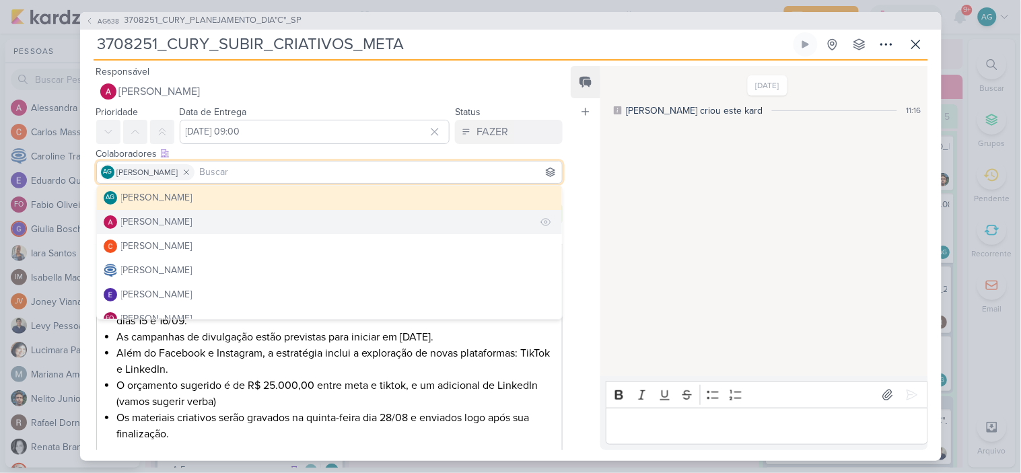
click at [224, 214] on button "Alessandra Gomes" at bounding box center [330, 222] width 466 height 24
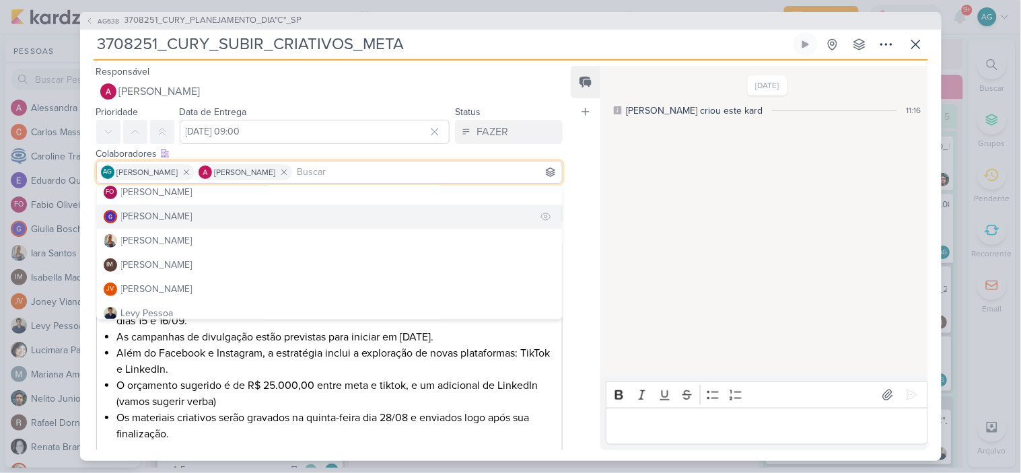
scroll to position [149, 0]
click at [189, 221] on button "Iara Santos" at bounding box center [330, 218] width 466 height 24
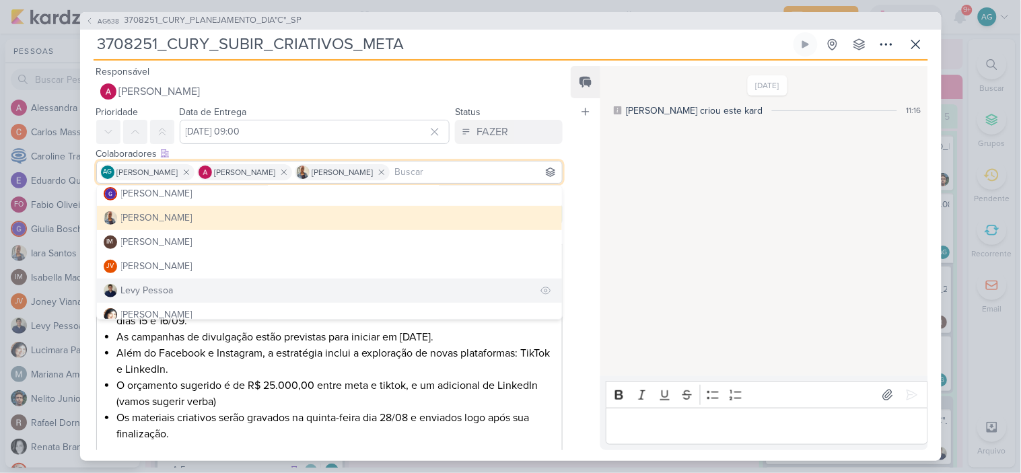
click at [194, 283] on button "Levy Pessoa" at bounding box center [330, 291] width 466 height 24
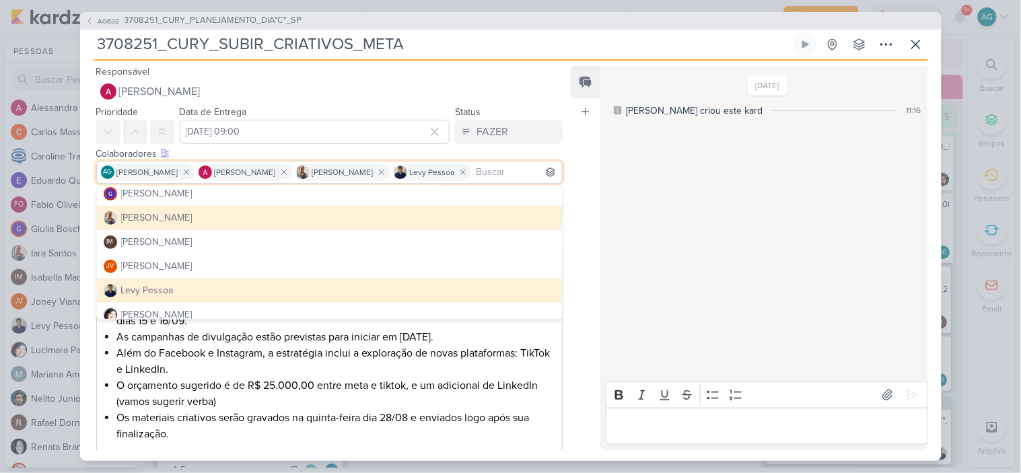
click at [571, 267] on div "Feed Atrelar email Solte o email para atrelar ao kard" at bounding box center [586, 258] width 30 height 384
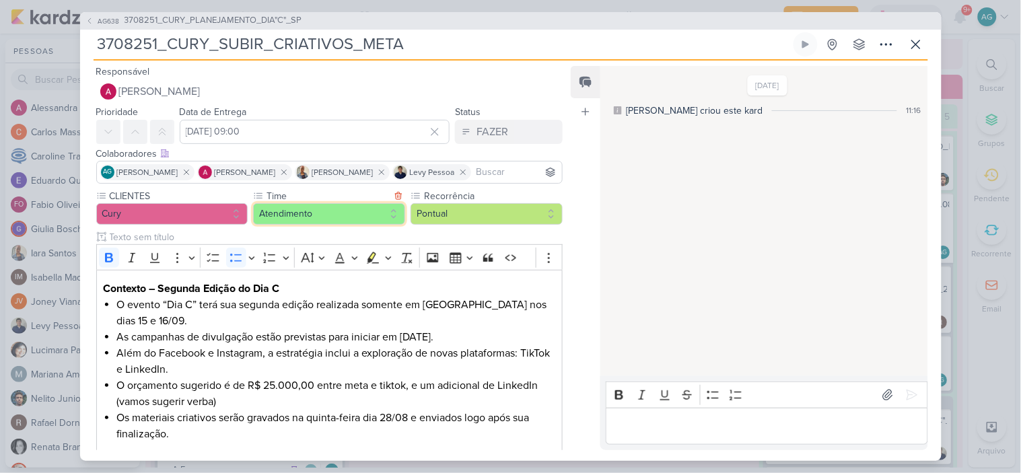
click at [345, 216] on button "Atendimento" at bounding box center [329, 214] width 152 height 22
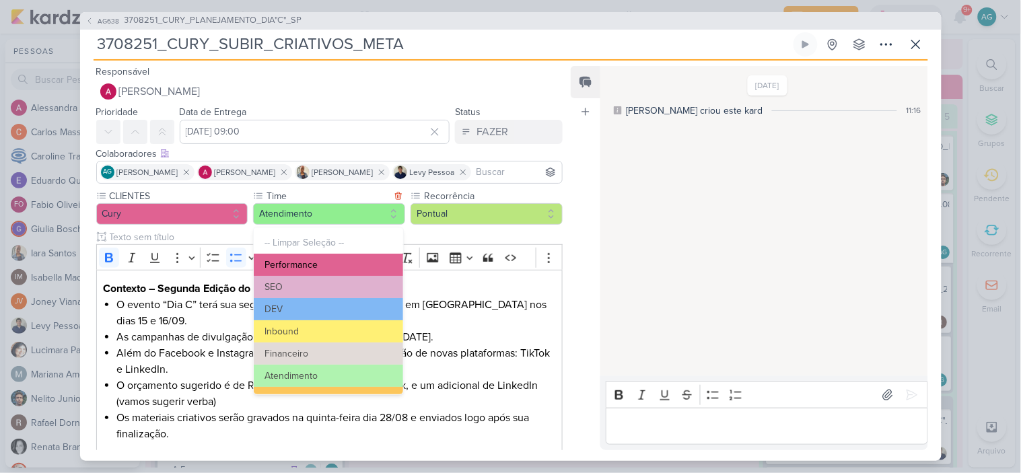
click at [319, 267] on button "Performance" at bounding box center [328, 265] width 149 height 22
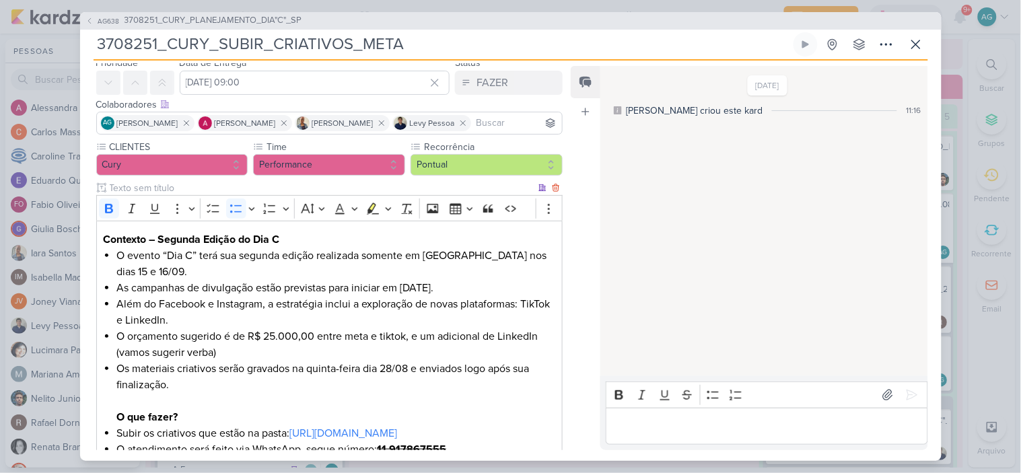
scroll to position [174, 0]
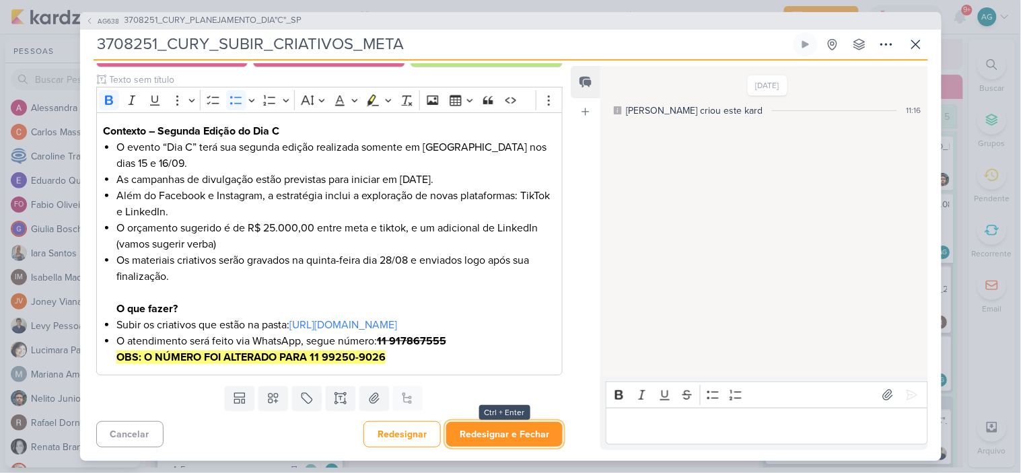
click at [500, 436] on button "Redesignar e Fechar" at bounding box center [504, 434] width 116 height 25
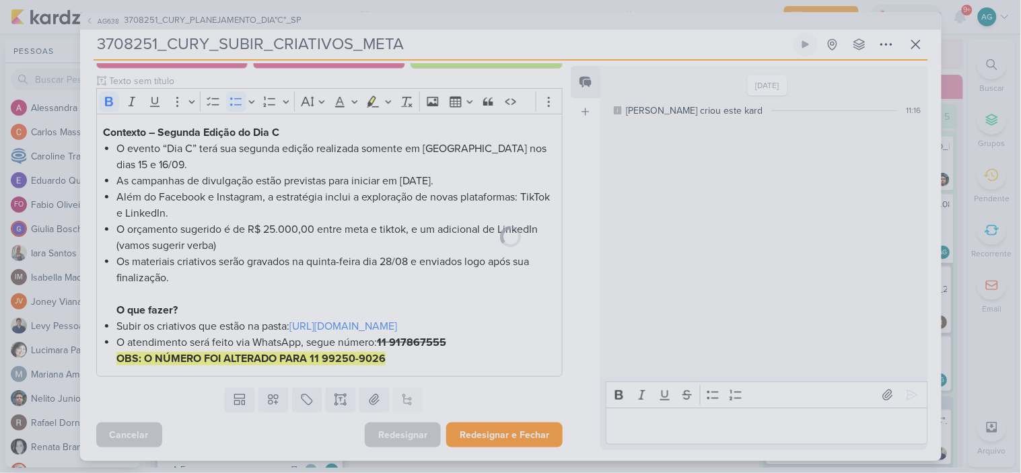
scroll to position [172, 0]
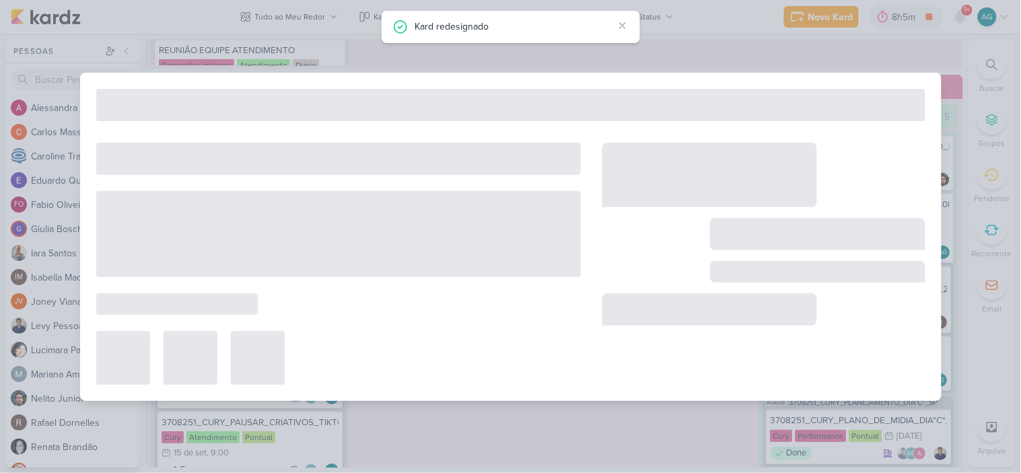
type input "3708251_CURY_PLANEJAMENTO_DIA"C"_SP"
type input "3 de setembro de 2025 às 23:59"
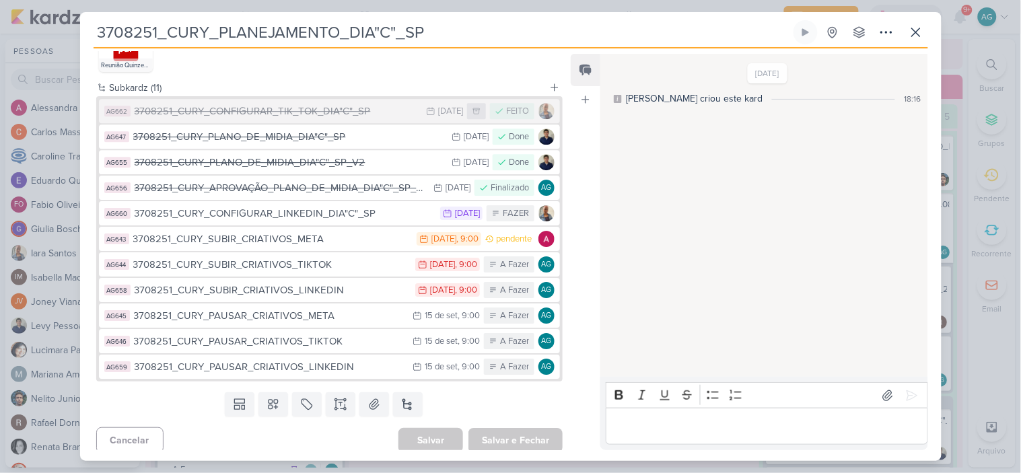
scroll to position [1033, 0]
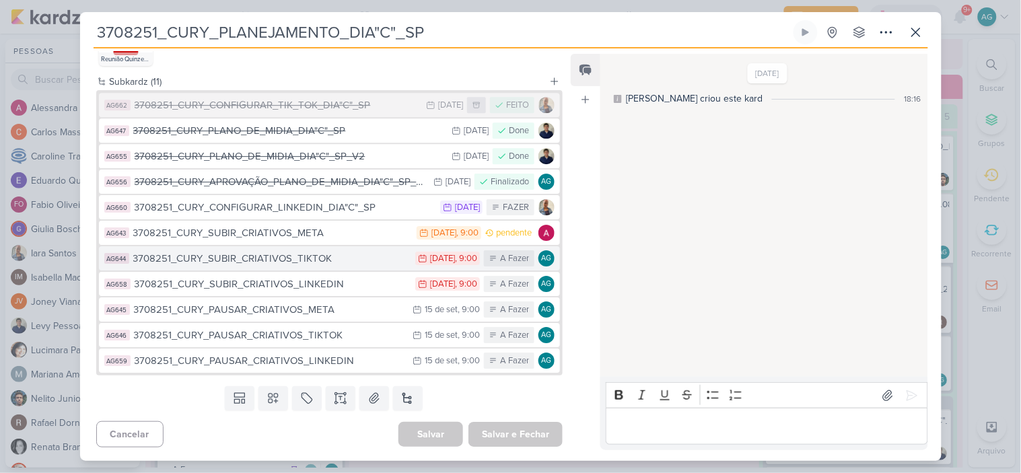
click at [328, 261] on div "3708251_CURY_SUBIR_CRIATIVOS_TIKTOK" at bounding box center [271, 258] width 276 height 15
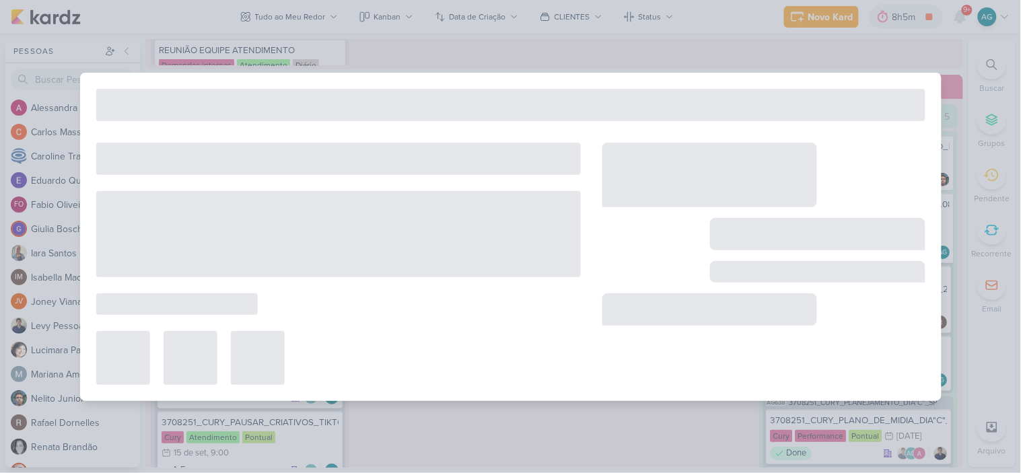
type input "3708251_CURY_SUBIR_CRIATIVOS_TIKTOK"
type input "2 de setembro de 2025 às 09:00"
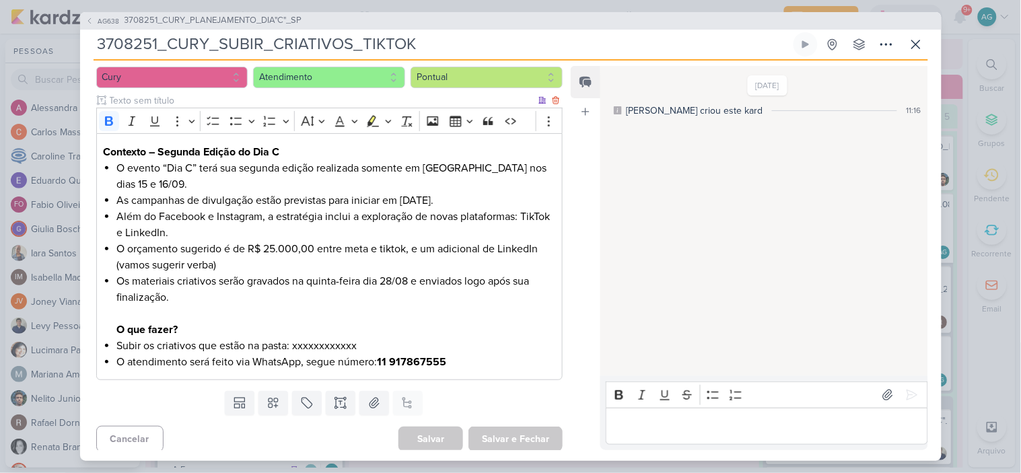
scroll to position [142, 0]
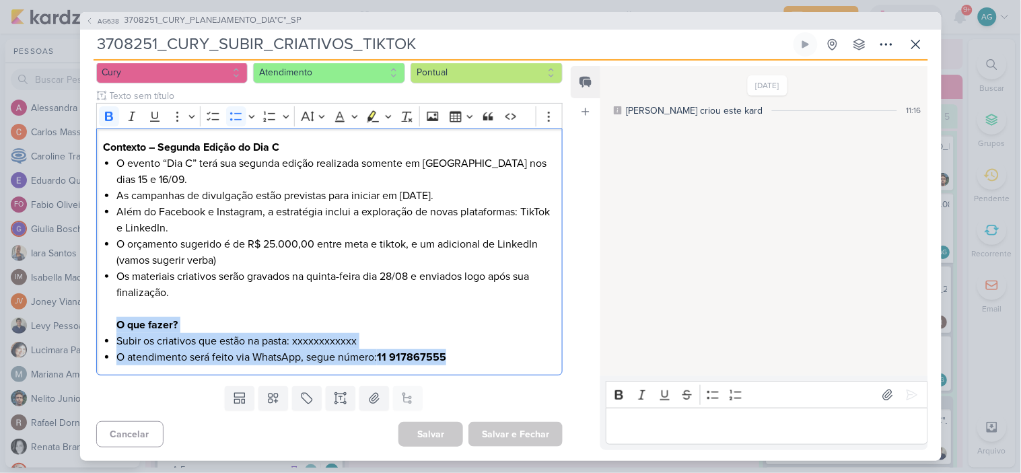
drag, startPoint x: 469, startPoint y: 360, endPoint x: 92, endPoint y: 330, distance: 378.2
click at [92, 330] on div "CLIENTES Cury Time" at bounding box center [324, 214] width 489 height 333
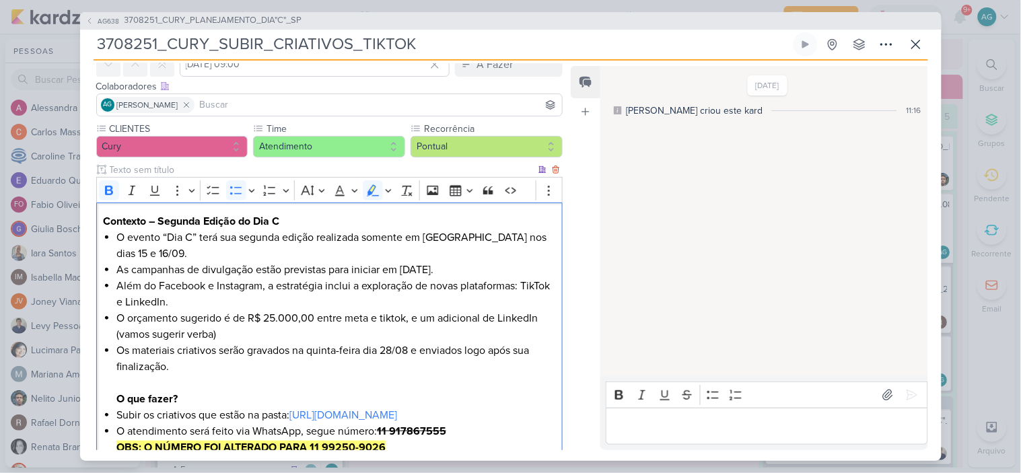
scroll to position [0, 0]
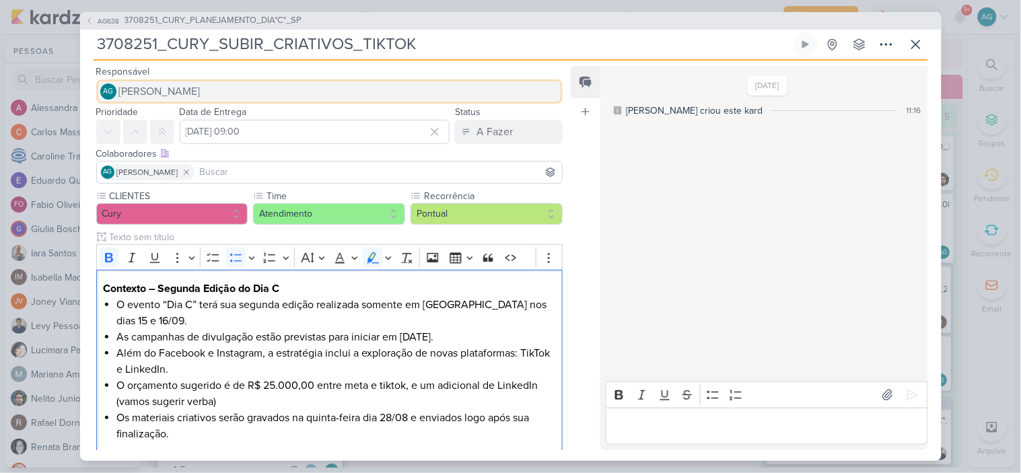
click at [249, 92] on button "AG Aline Gimenez Graciano" at bounding box center [329, 91] width 467 height 24
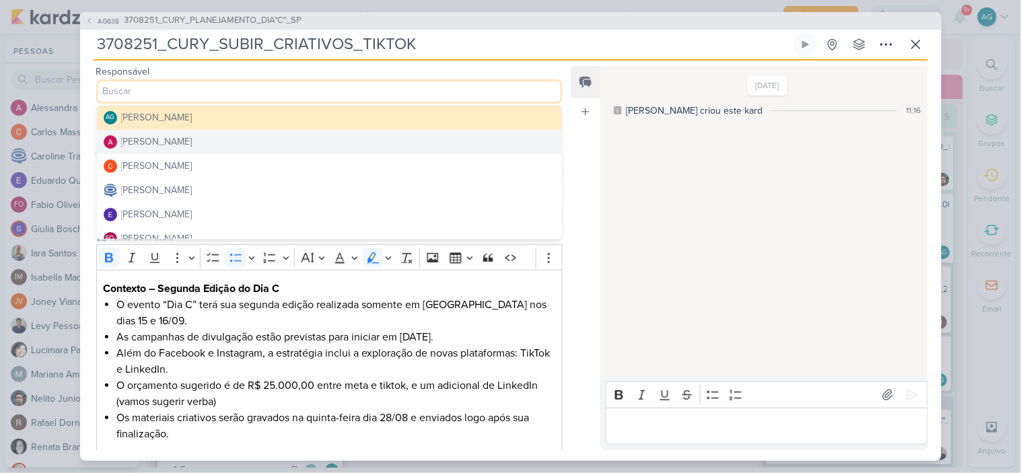
click at [214, 145] on button "Alessandra Gomes" at bounding box center [330, 142] width 466 height 24
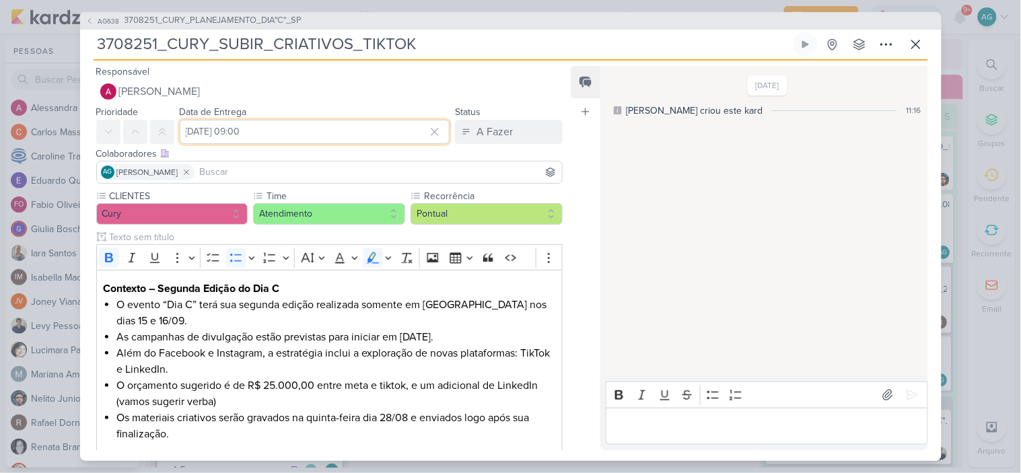
click at [252, 139] on input "2 de setembro de 2025 às 09:00" at bounding box center [315, 132] width 271 height 24
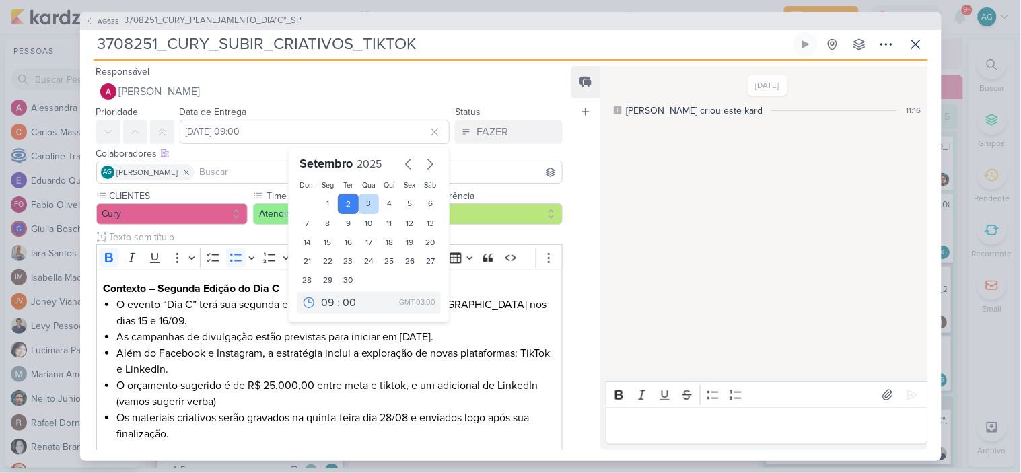
click at [366, 198] on div "3" at bounding box center [369, 204] width 21 height 20
type input "3 de setembro de 2025 às 09:00"
click at [249, 172] on input at bounding box center [378, 172] width 363 height 16
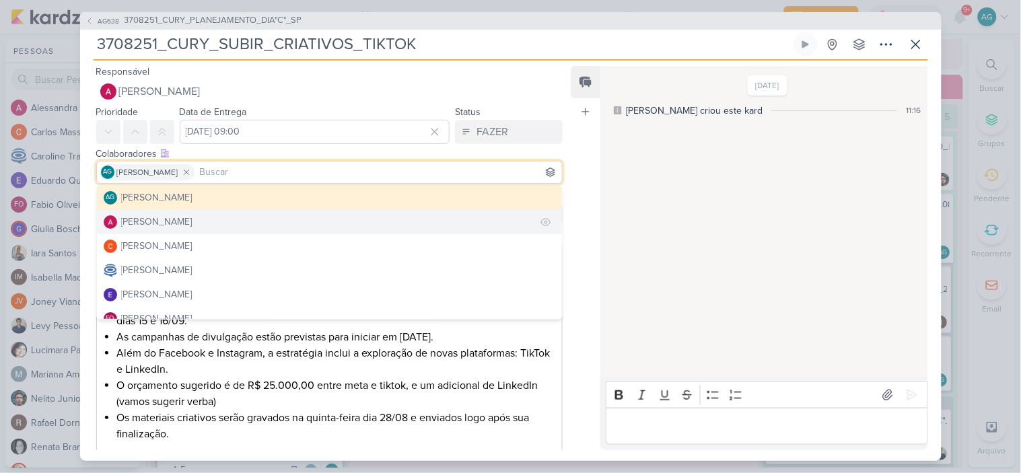
click at [211, 217] on button "Alessandra Gomes" at bounding box center [330, 222] width 466 height 24
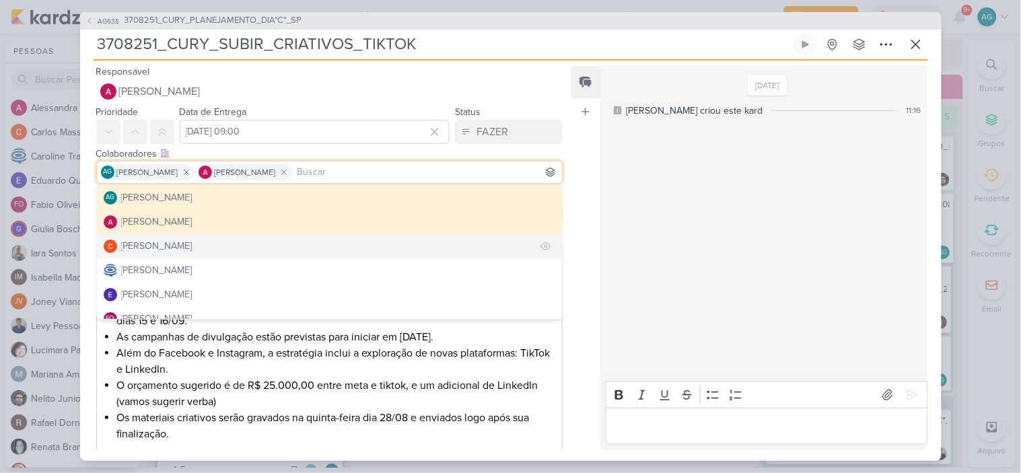
scroll to position [75, 0]
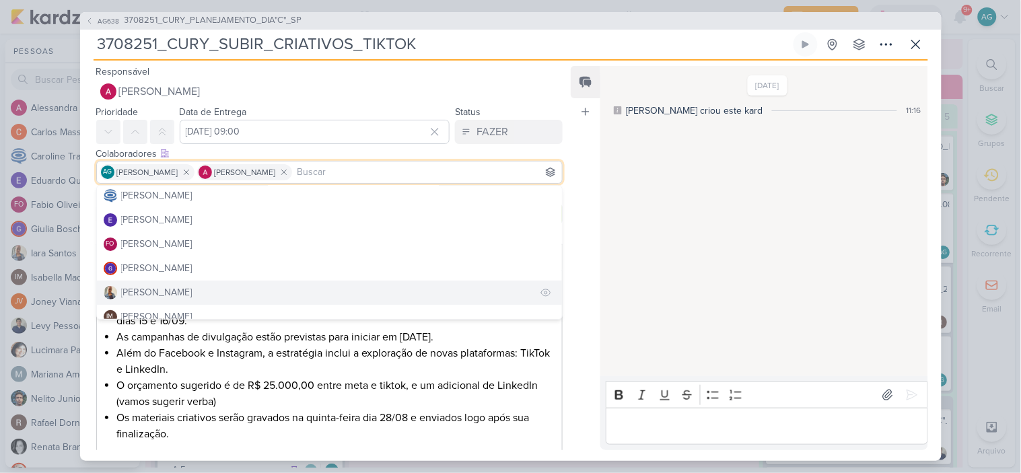
click at [188, 283] on button "Iara Santos" at bounding box center [330, 293] width 466 height 24
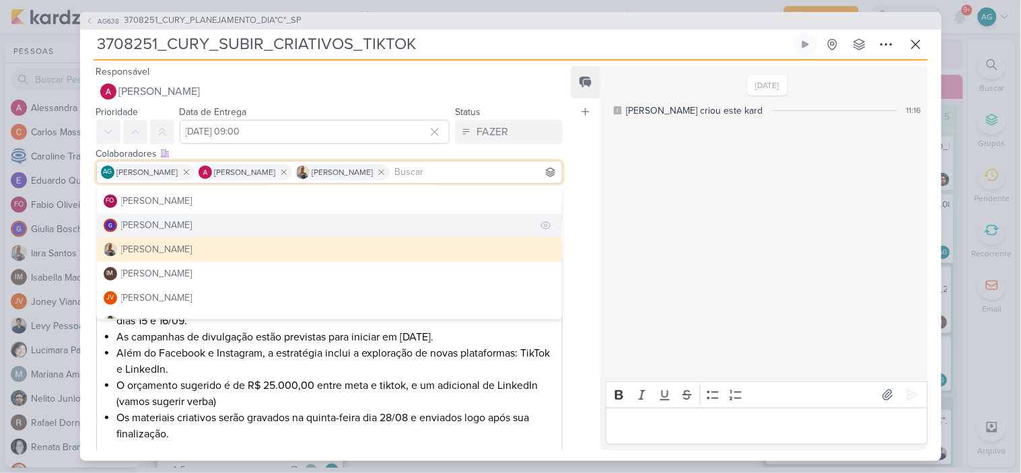
scroll to position [149, 0]
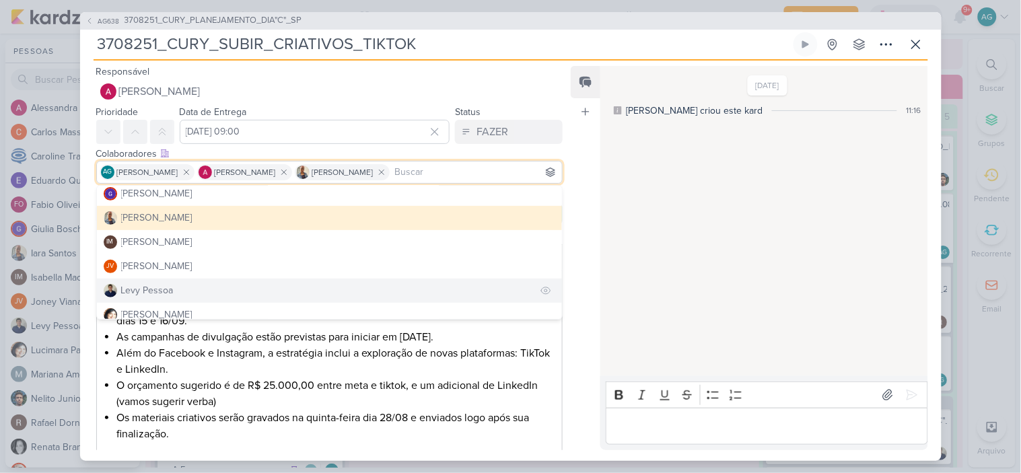
click at [185, 291] on button "Levy Pessoa" at bounding box center [330, 291] width 466 height 24
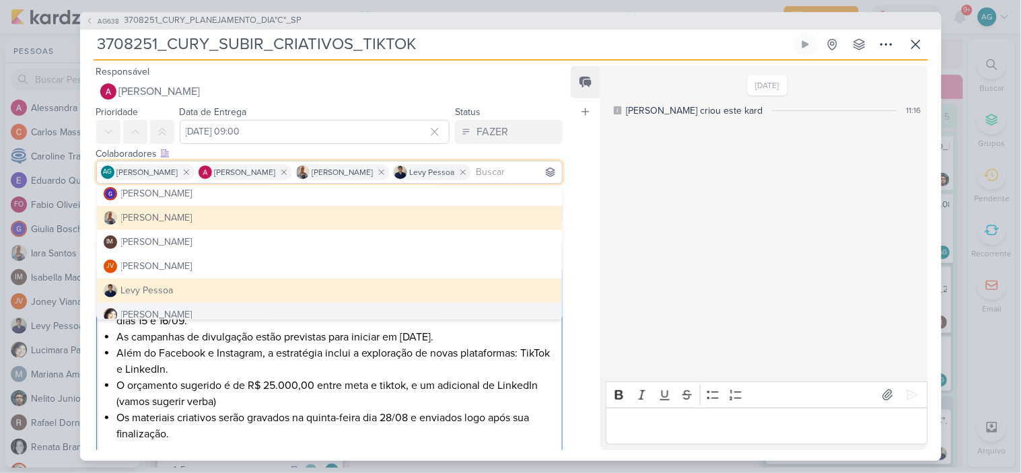
click at [536, 359] on li "Além do Facebook e Instagram, a estratégia inclui a exploração de novas platafo…" at bounding box center [335, 361] width 439 height 32
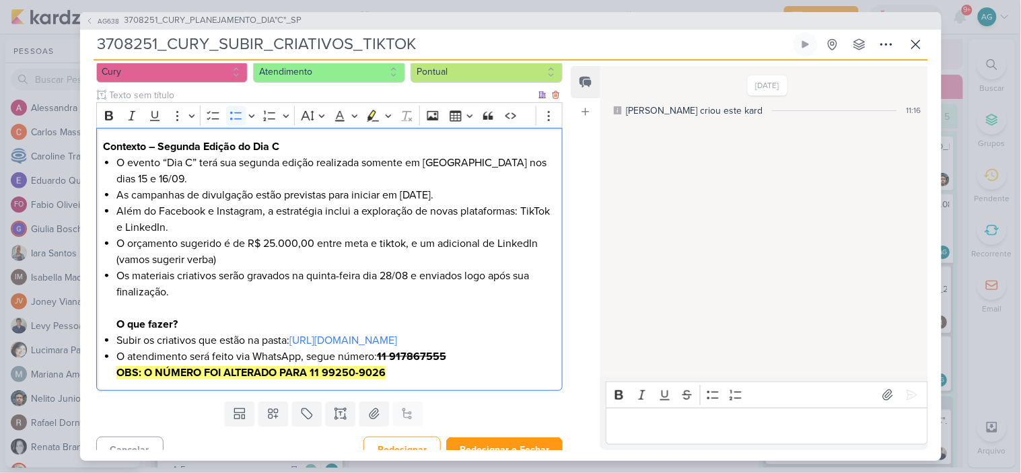
scroll to position [174, 0]
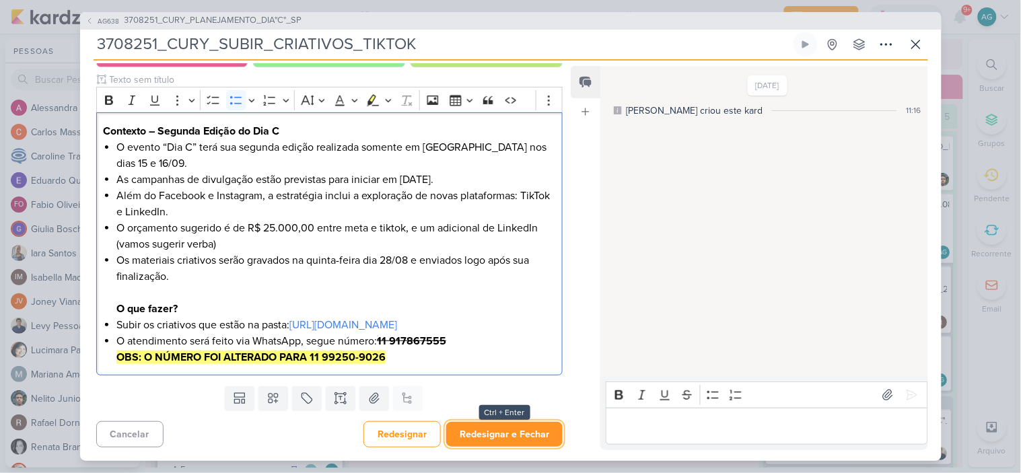
click at [526, 434] on button "Redesignar e Fechar" at bounding box center [504, 434] width 116 height 25
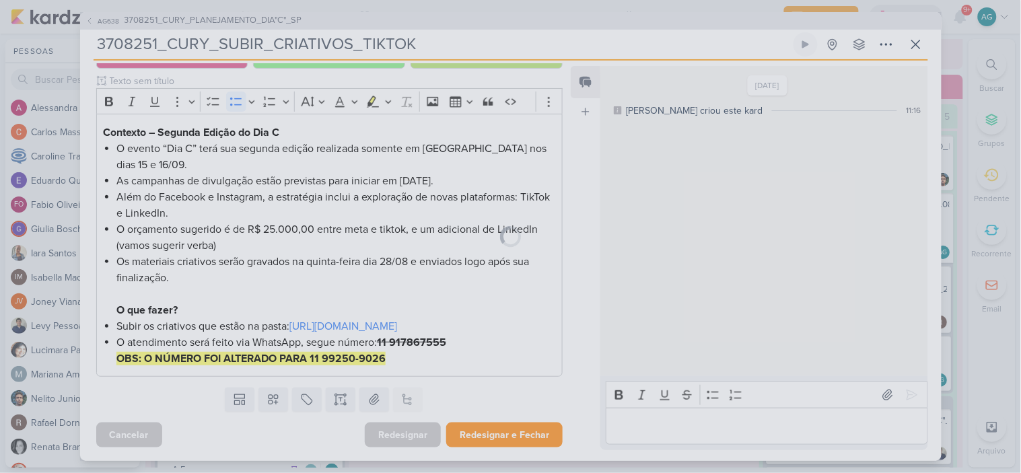
scroll to position [172, 0]
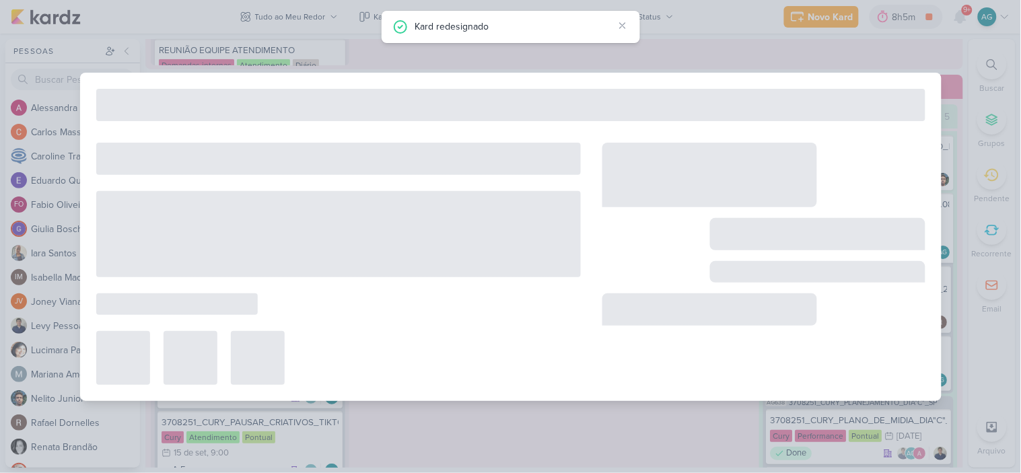
type input "3708251_CURY_PLANEJAMENTO_DIA"C"_SP"
type input "3 de setembro de 2025 às 23:59"
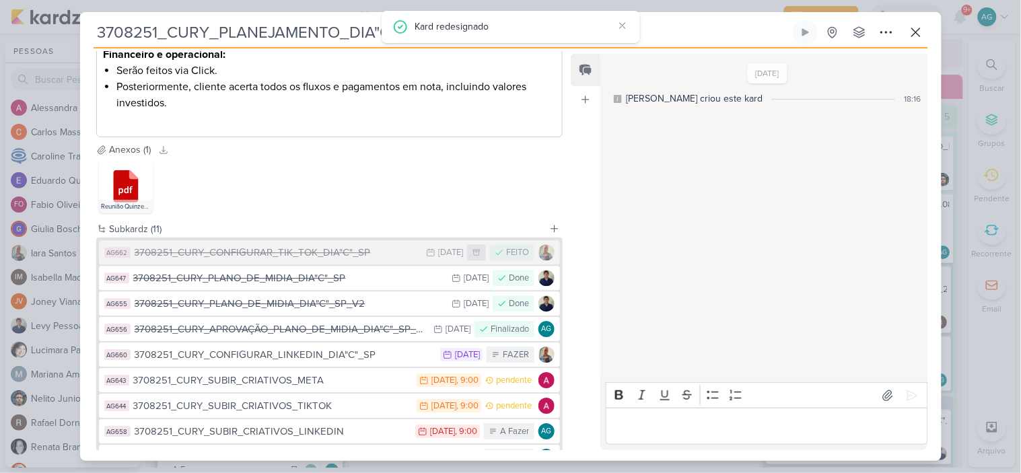
scroll to position [897, 0]
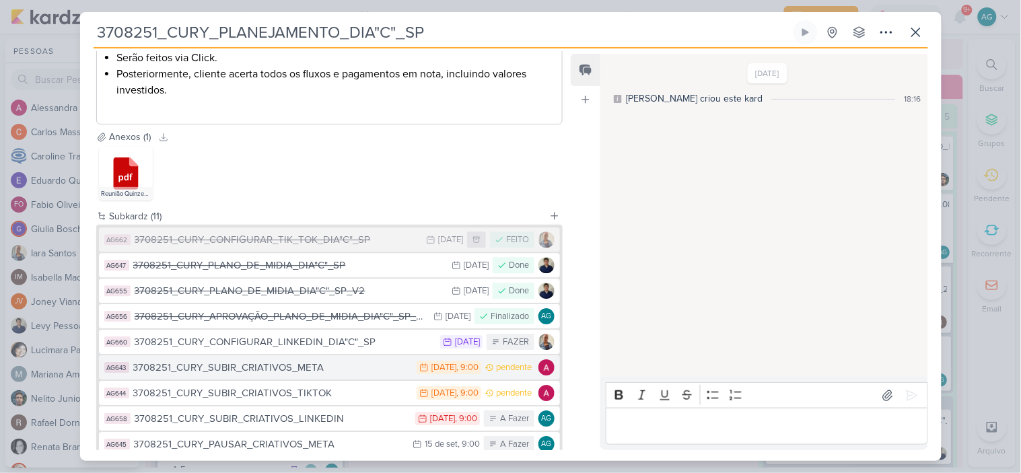
click at [298, 370] on div "3708251_CURY_SUBIR_CRIATIVOS_META" at bounding box center [271, 367] width 277 height 15
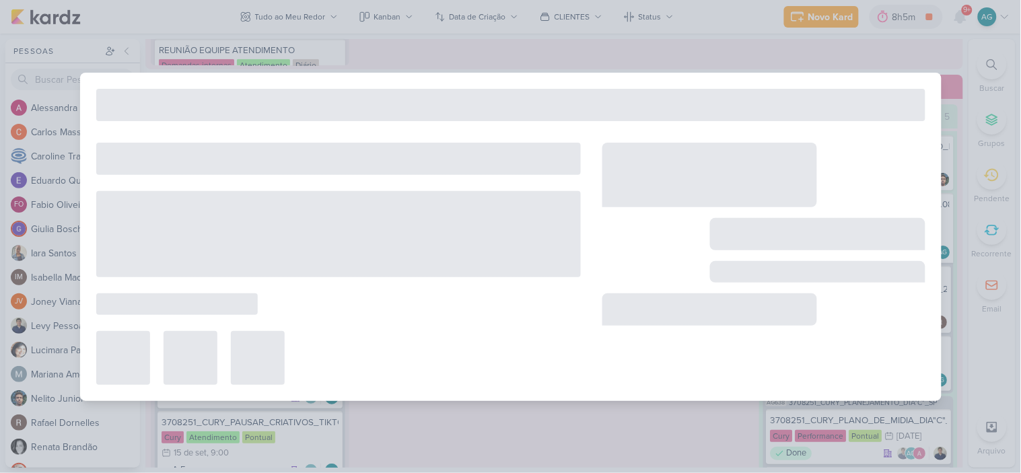
type input "3708251_CURY_SUBIR_CRIATIVOS_META"
type input "3 de setembro de 2025 às 09:00"
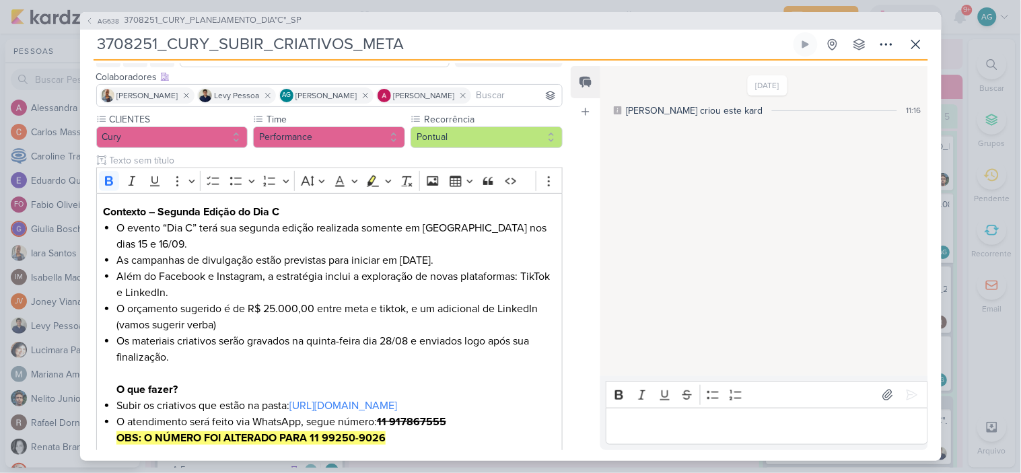
scroll to position [0, 0]
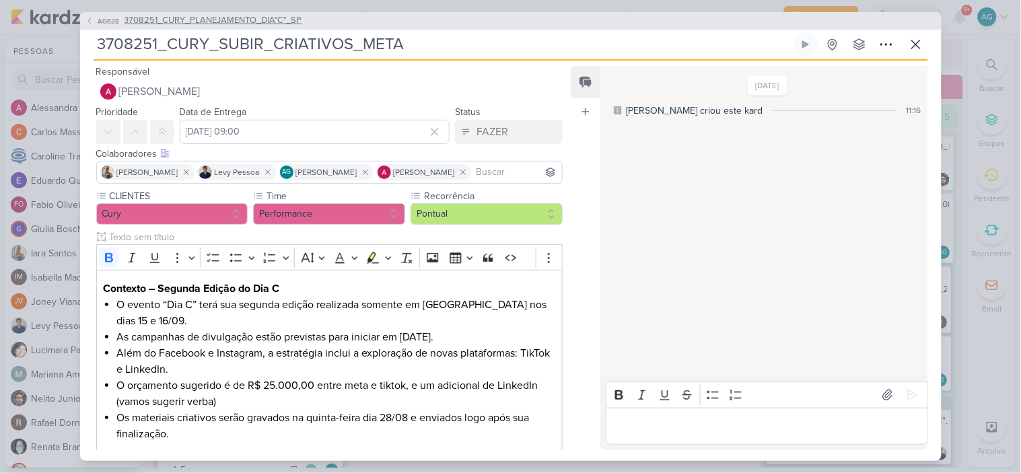
click at [234, 18] on span "3708251_CURY_PLANEJAMENTO_DIA"C"_SP" at bounding box center [214, 20] width 178 height 13
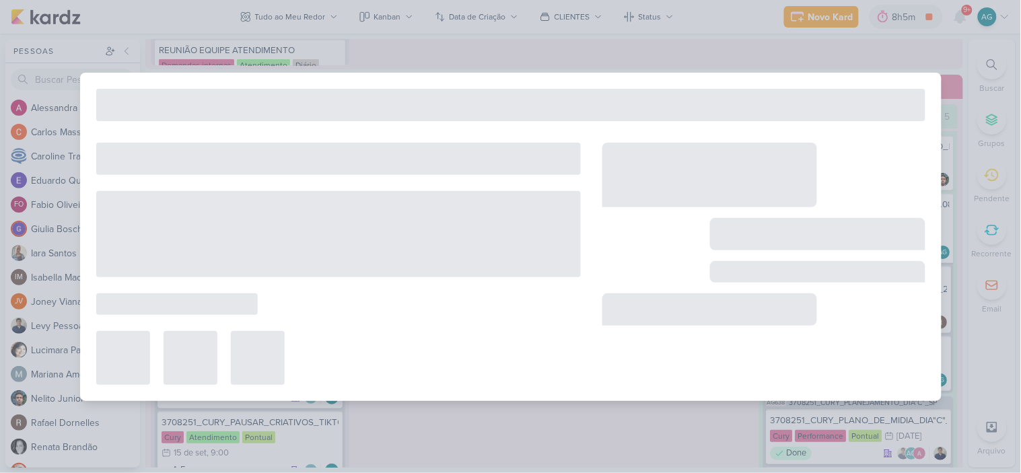
type input "3708251_CURY_PLANEJAMENTO_DIA"C"_SP"
type input "3 de setembro de 2025 às 23:59"
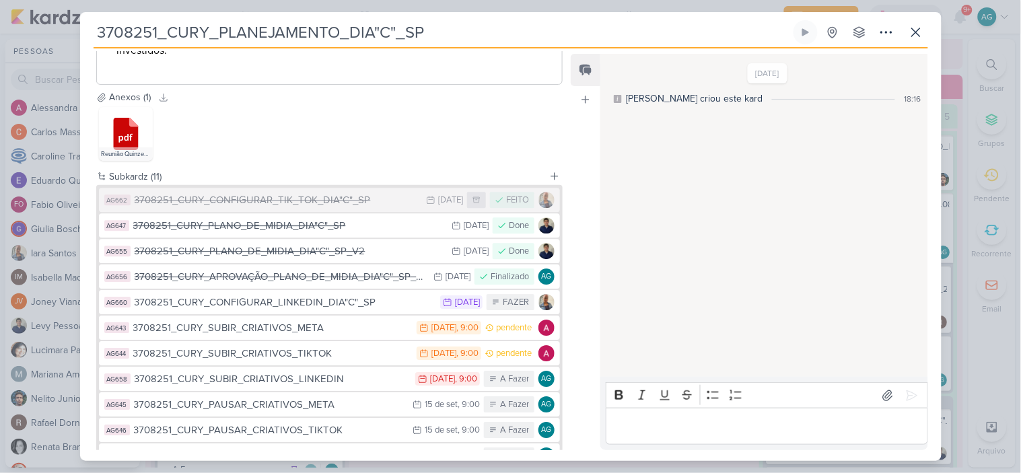
scroll to position [972, 0]
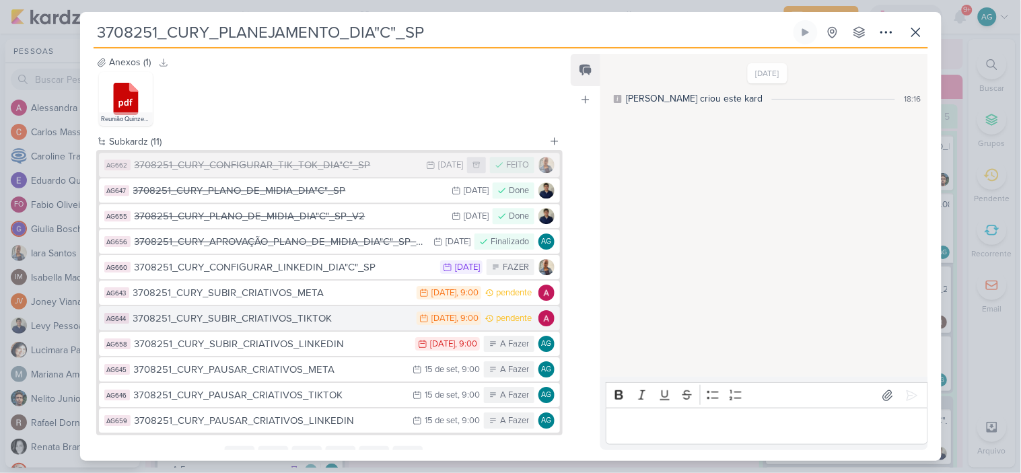
click at [328, 318] on div "3708251_CURY_SUBIR_CRIATIVOS_TIKTOK" at bounding box center [271, 318] width 277 height 15
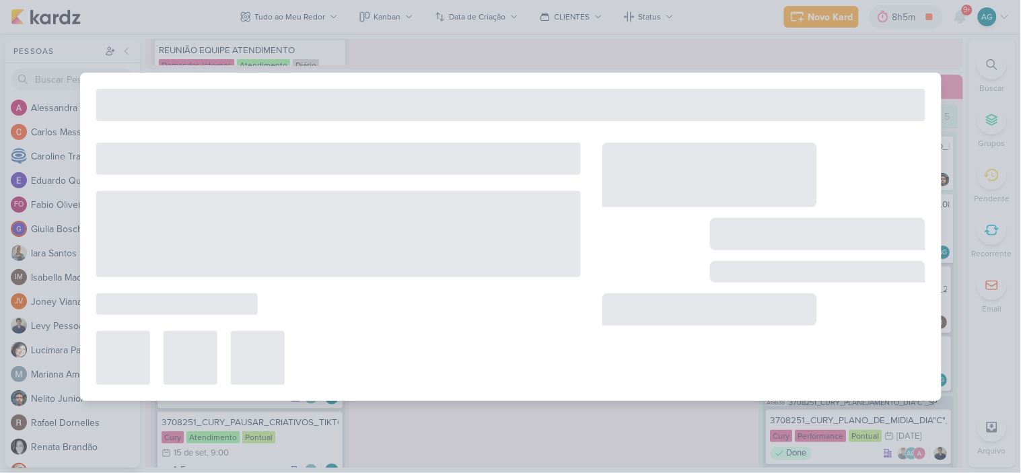
type input "3708251_CURY_SUBIR_CRIATIVOS_TIKTOK"
type input "3 de setembro de 2025 às 09:00"
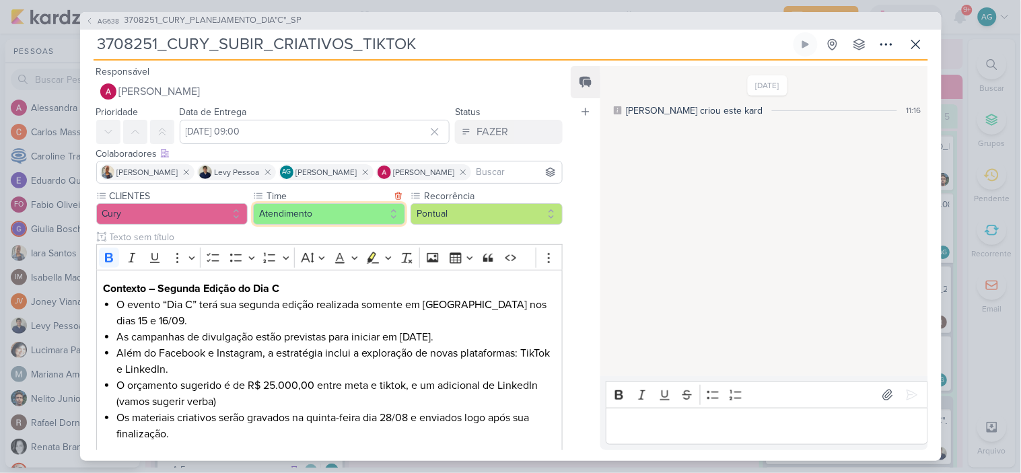
click at [328, 219] on button "Atendimento" at bounding box center [329, 214] width 152 height 22
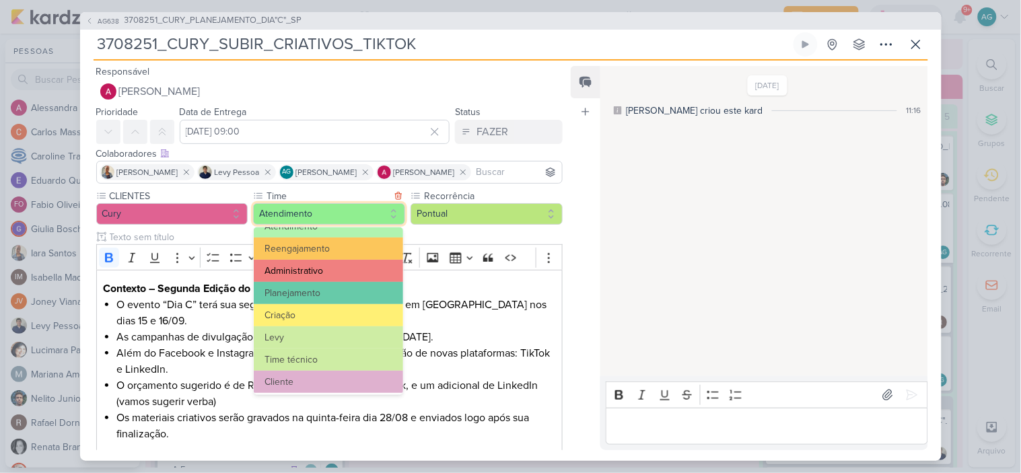
scroll to position [0, 0]
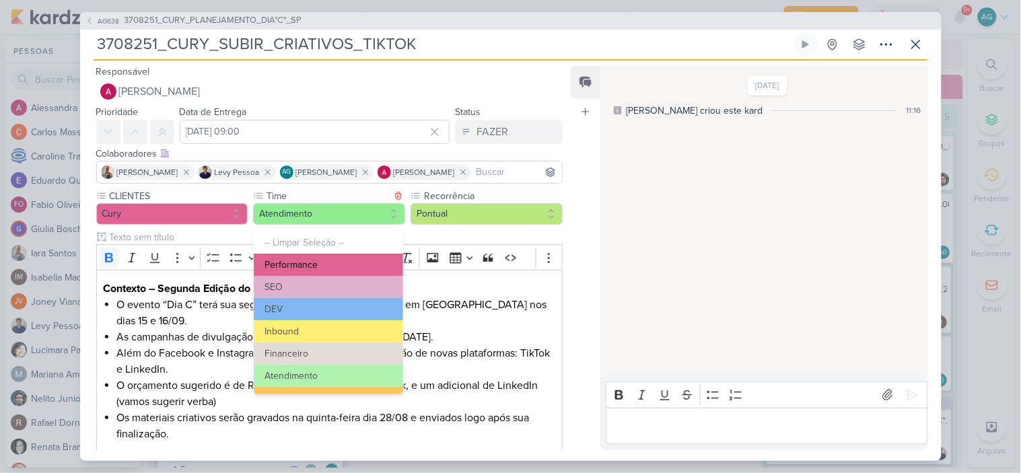
click at [324, 266] on button "Performance" at bounding box center [328, 265] width 149 height 22
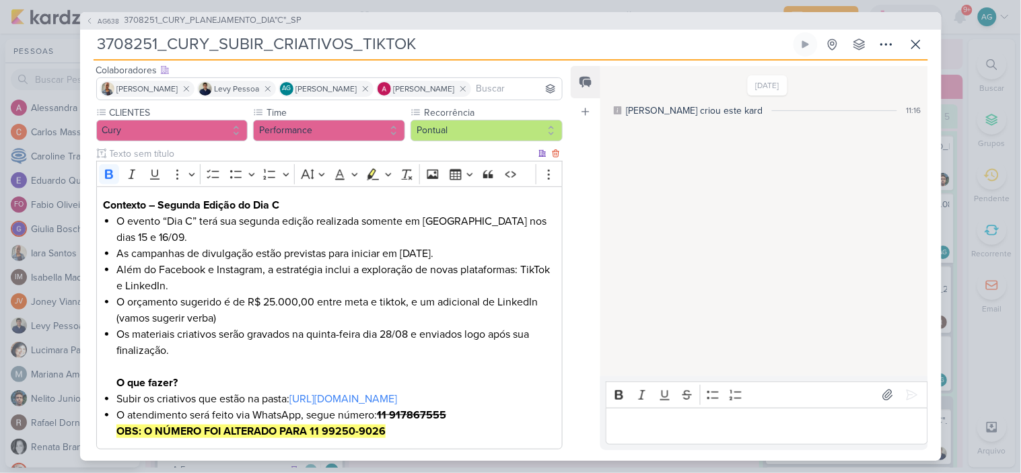
scroll to position [174, 0]
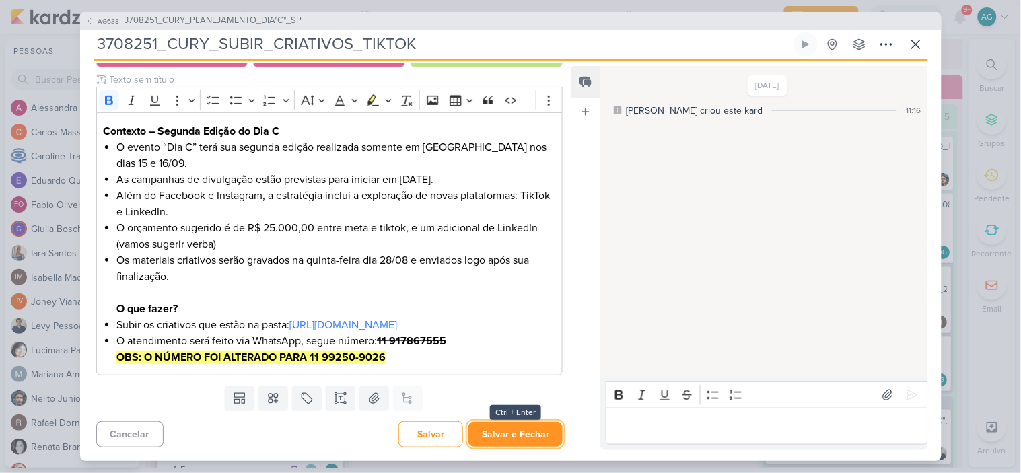
click at [521, 433] on button "Salvar e Fechar" at bounding box center [515, 434] width 94 height 25
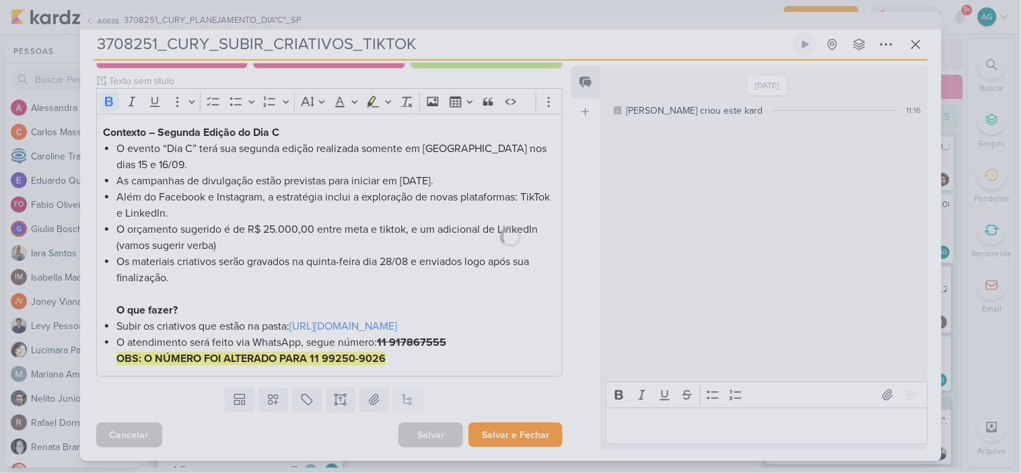
scroll to position [172, 0]
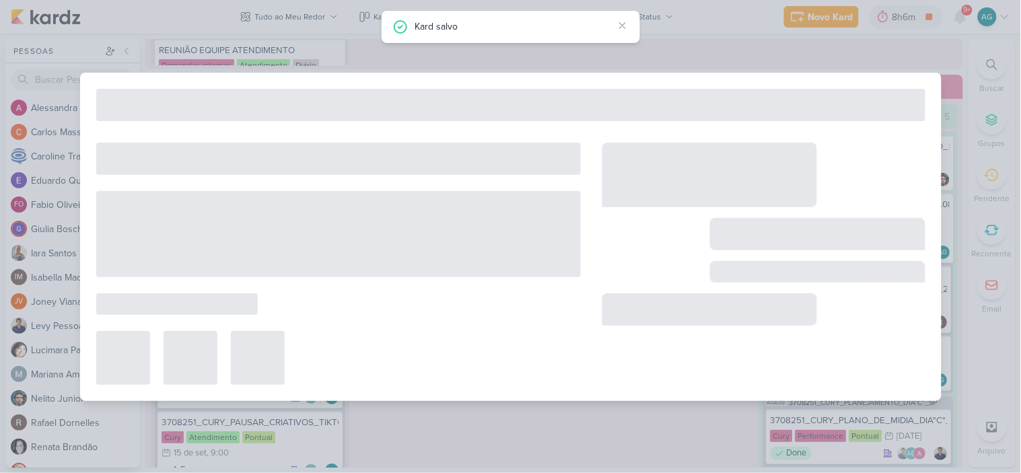
type input "3708251_CURY_PLANEJAMENTO_DIA"C"_SP"
type input "3 de setembro de 2025 às 23:59"
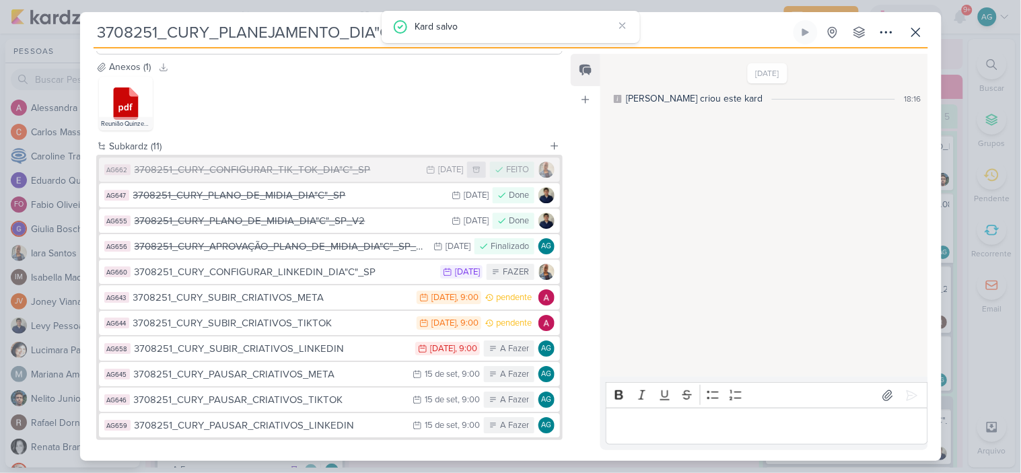
scroll to position [1033, 0]
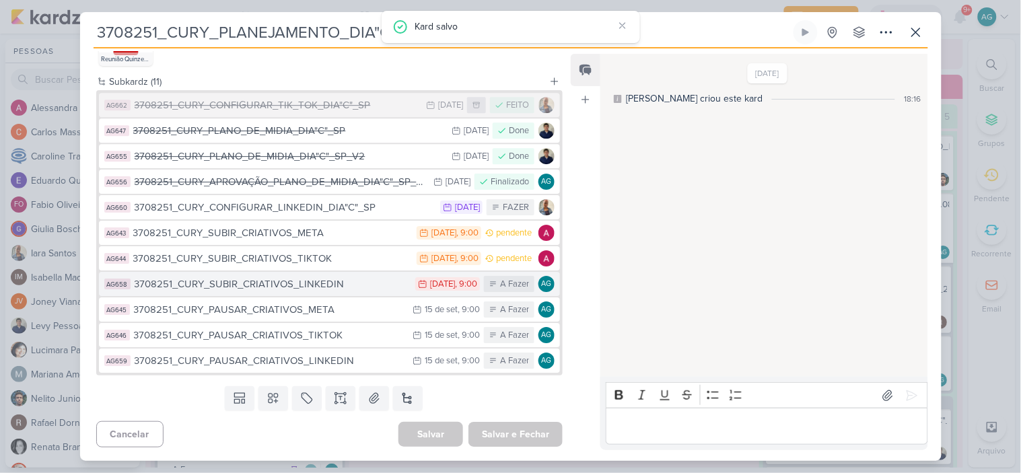
click at [338, 284] on div "3708251_CURY_SUBIR_CRIATIVOS_LINKEDIN" at bounding box center [272, 284] width 275 height 15
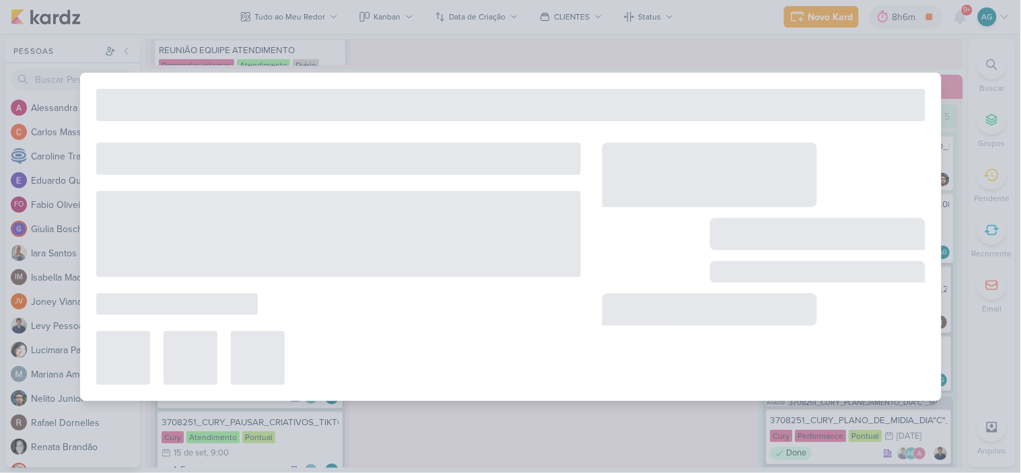
type input "3708251_CURY_SUBIR_CRIATIVOS_LINKEDIN"
type input "2 de setembro de 2025 às 09:00"
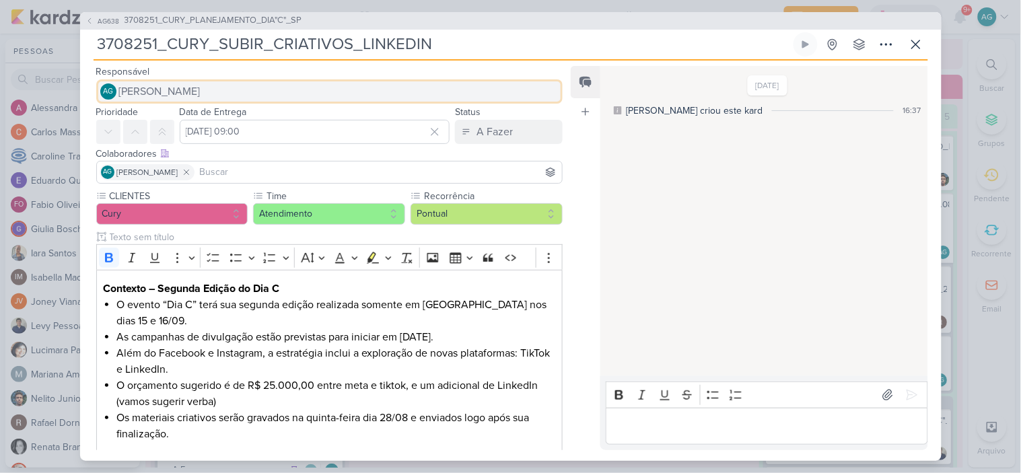
click at [275, 85] on button "AG Aline Gimenez Graciano" at bounding box center [329, 91] width 467 height 24
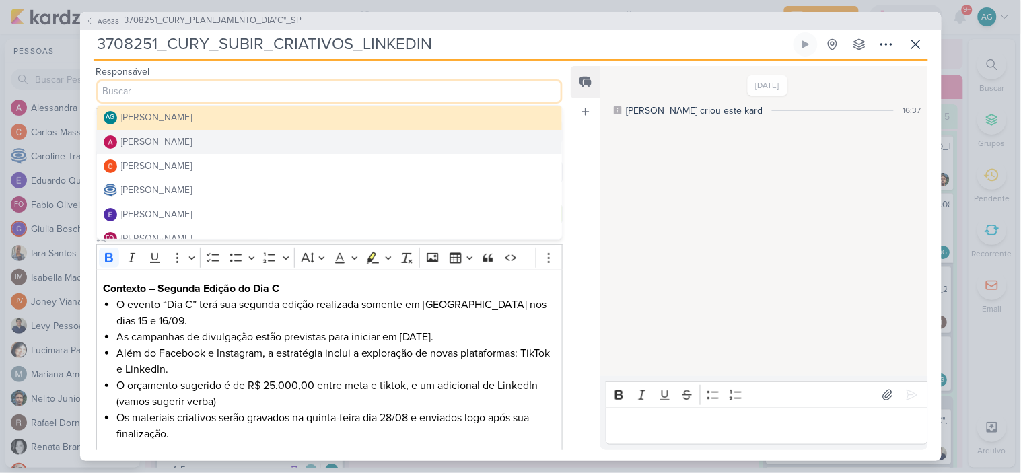
click at [213, 136] on button "Alessandra Gomes" at bounding box center [330, 142] width 466 height 24
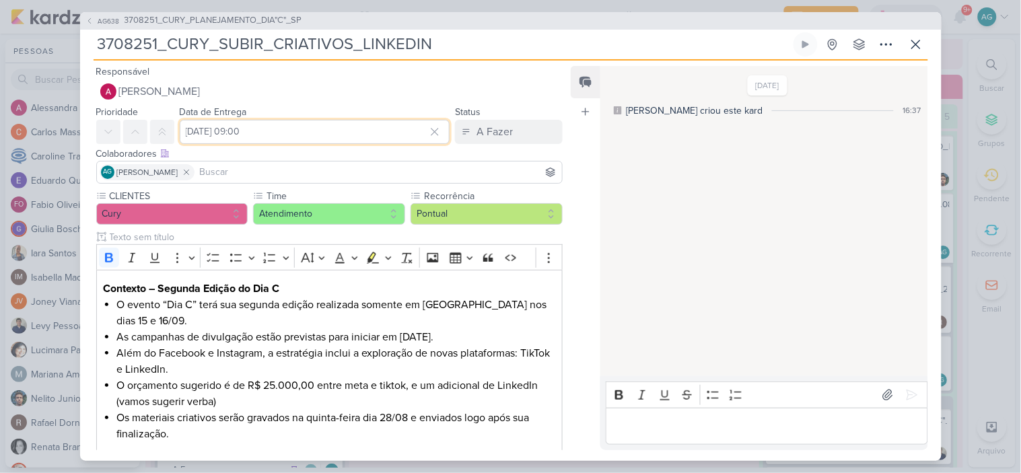
click at [280, 135] on input "2 de setembro de 2025 às 09:00" at bounding box center [315, 132] width 271 height 24
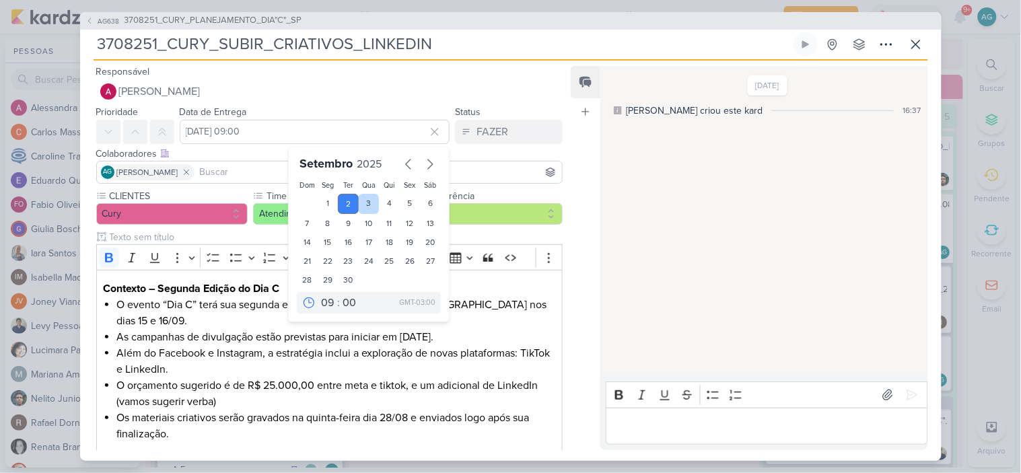
click at [367, 200] on div "3" at bounding box center [369, 204] width 21 height 20
type input "3 de setembro de 2025 às 09:00"
click at [274, 366] on li "Além do Facebook e Instagram, a estratégia inclui a exploração de novas platafo…" at bounding box center [335, 361] width 439 height 32
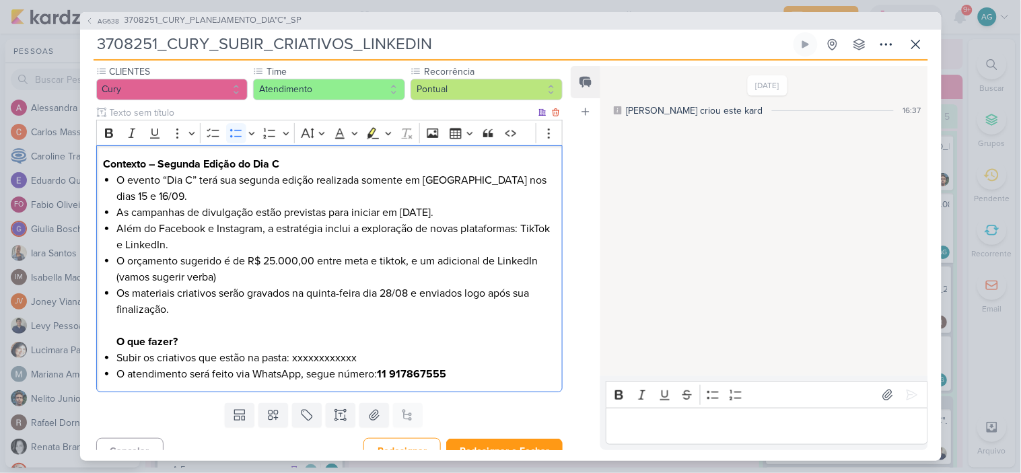
scroll to position [142, 0]
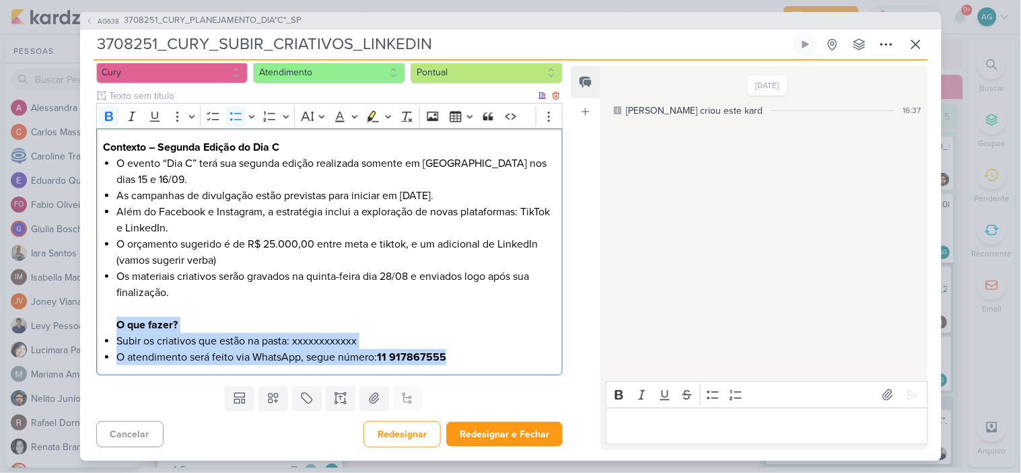
drag, startPoint x: 454, startPoint y: 354, endPoint x: 103, endPoint y: 331, distance: 352.1
click at [103, 331] on div "Contexto – Segunda Edição do Dia C O evento “Dia C” terá sua segunda edição rea…" at bounding box center [329, 252] width 467 height 247
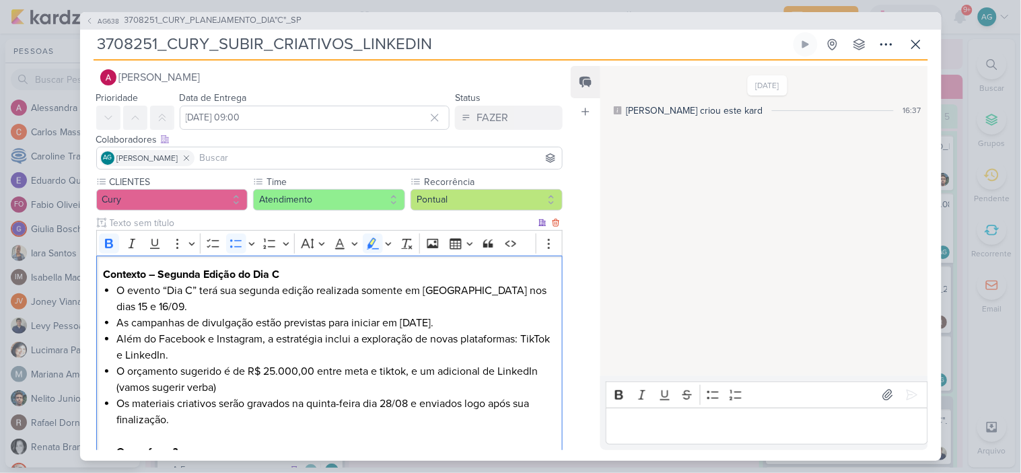
scroll to position [0, 0]
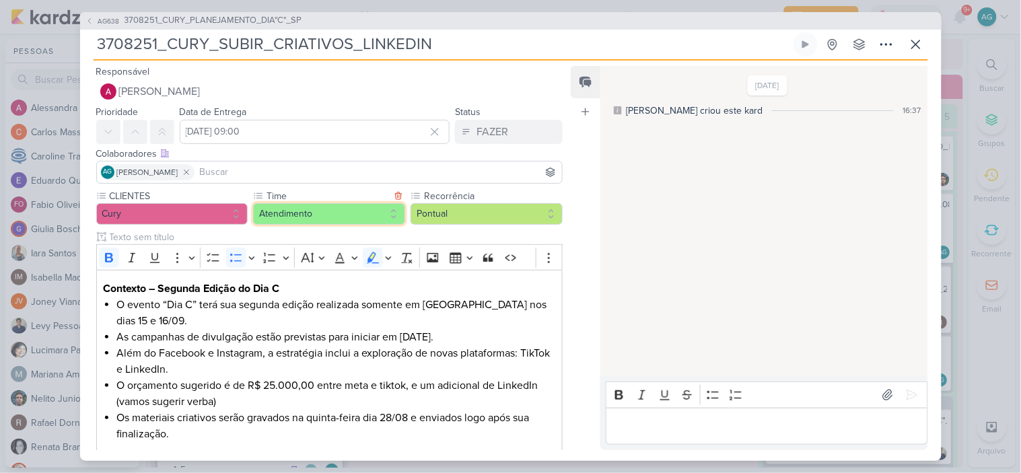
click at [355, 217] on button "Atendimento" at bounding box center [329, 214] width 152 height 22
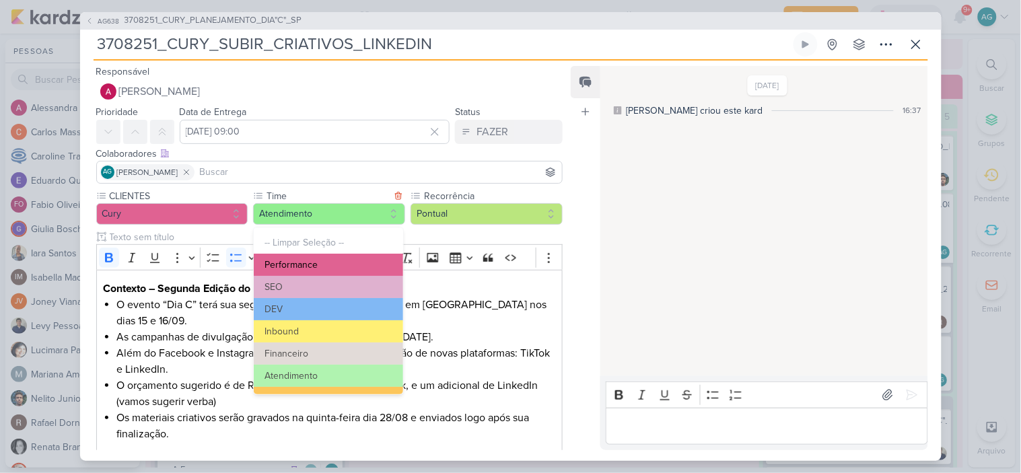
click at [328, 269] on button "Performance" at bounding box center [328, 265] width 149 height 22
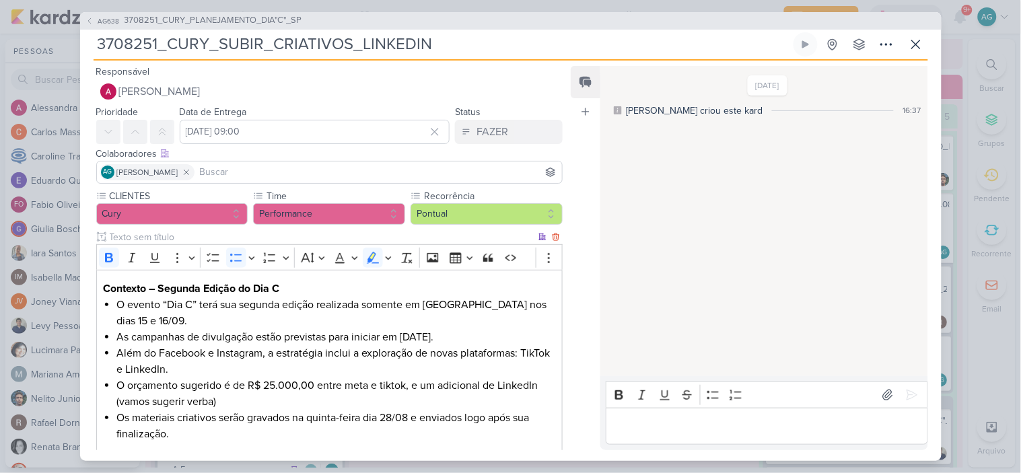
scroll to position [174, 0]
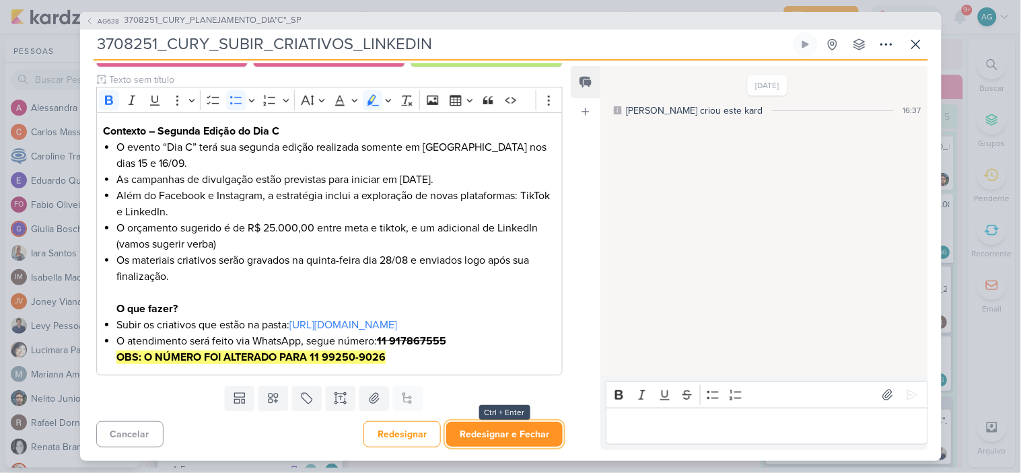
click at [508, 440] on button "Redesignar e Fechar" at bounding box center [504, 434] width 116 height 25
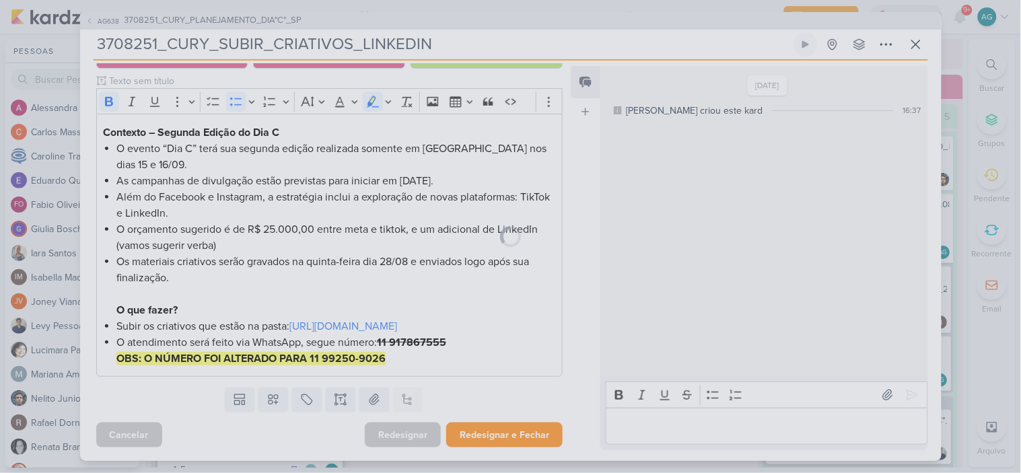
scroll to position [172, 0]
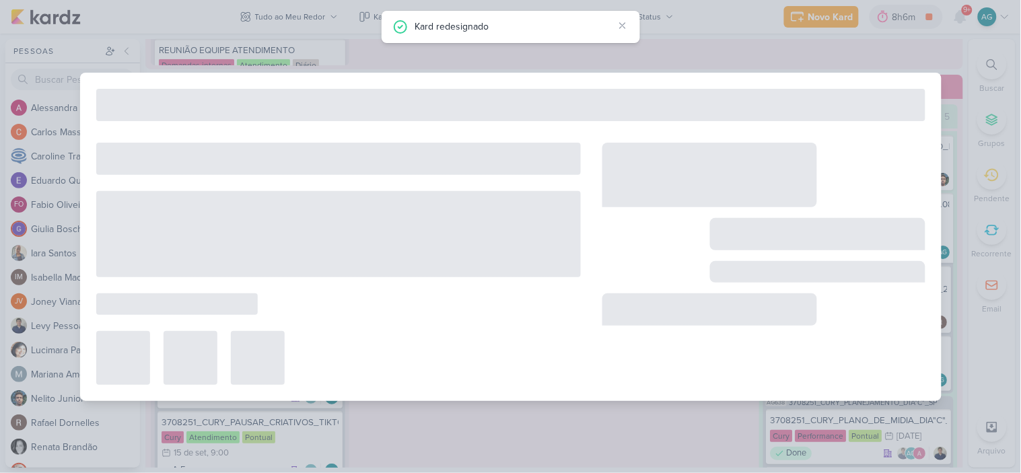
type input "3708251_CURY_PLANEJAMENTO_DIA"C"_SP"
type input "3 de setembro de 2025 às 23:59"
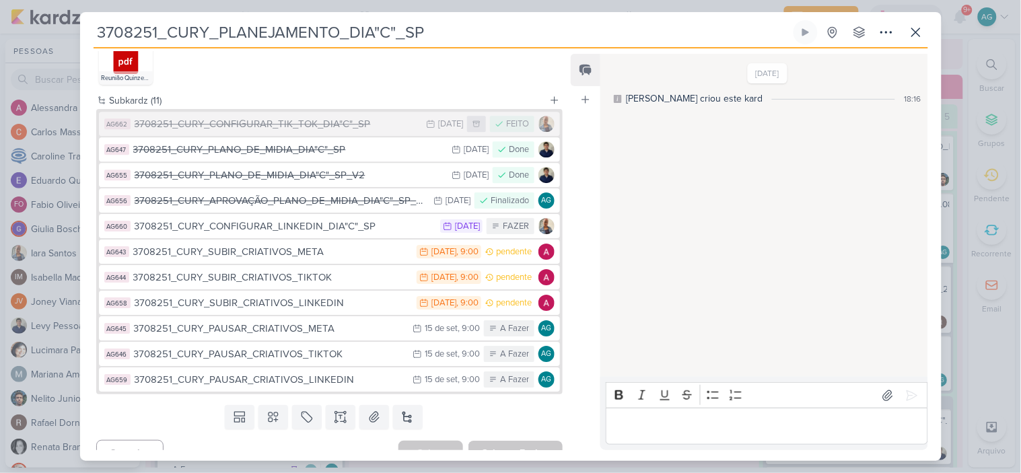
scroll to position [1033, 0]
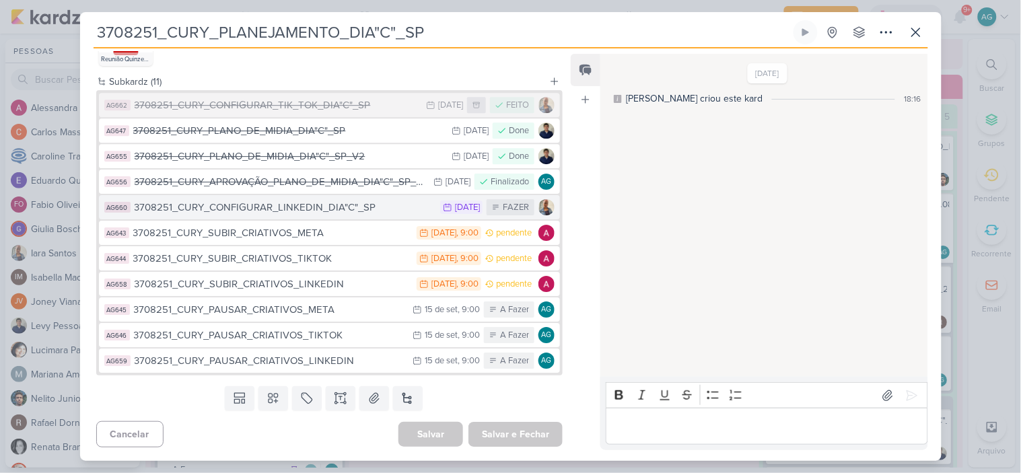
click at [348, 211] on div "3708251_CURY_CONFIGURAR_LINKEDIN_DIA"C"_SP" at bounding box center [285, 207] width 300 height 15
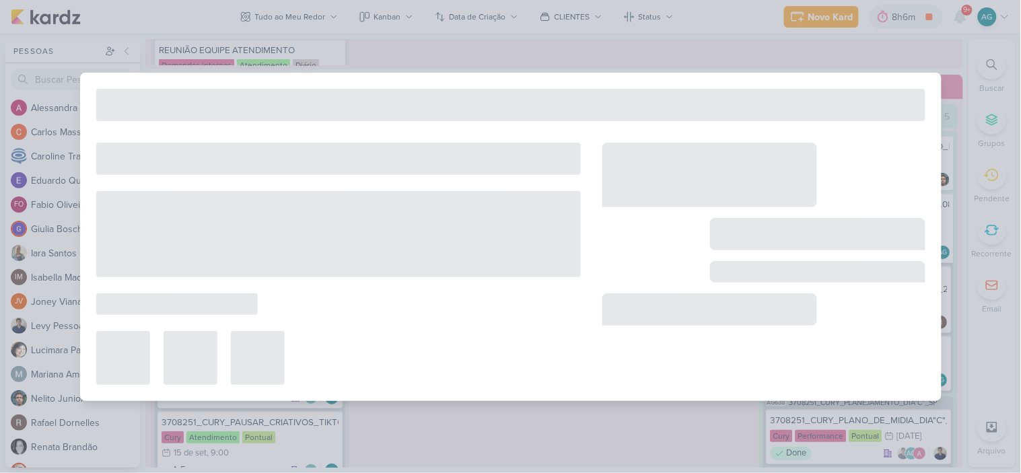
type input "3708251_CURY_CONFIGURAR_LINKEDIN_DIA"C"_SP"
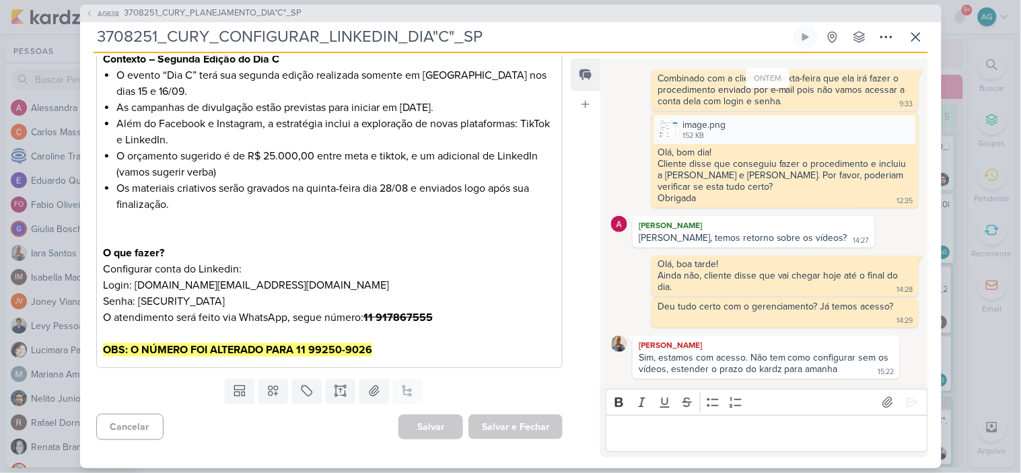
scroll to position [0, 0]
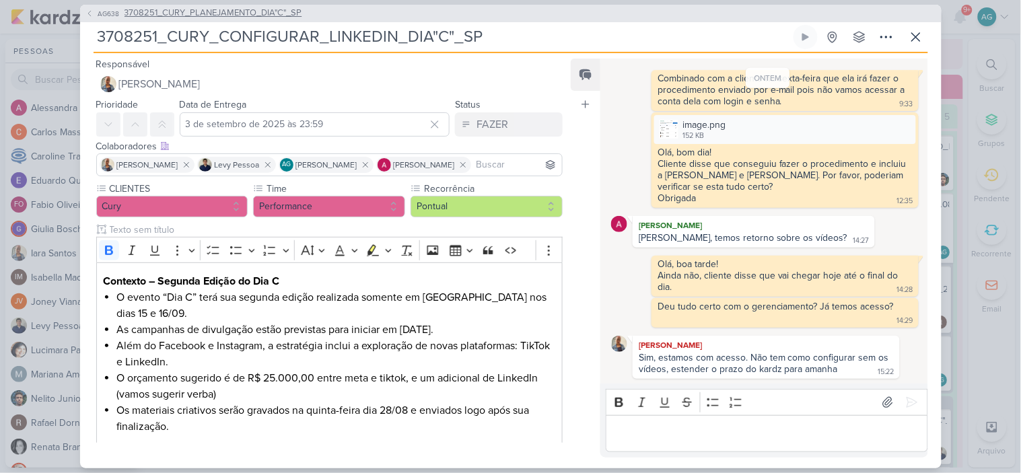
click at [254, 18] on span "3708251_CURY_PLANEJAMENTO_DIA"C"_SP" at bounding box center [214, 13] width 178 height 13
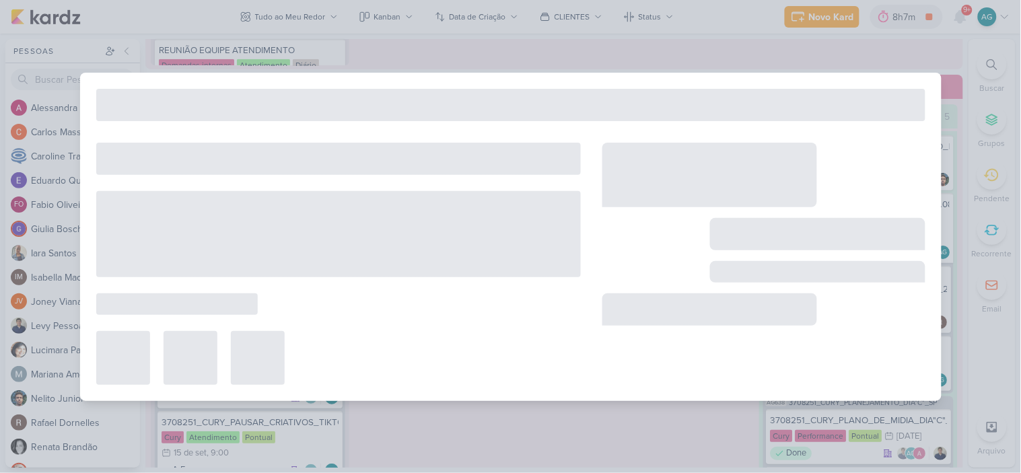
type input "3708251_CURY_PLANEJAMENTO_DIA"C"_SP"
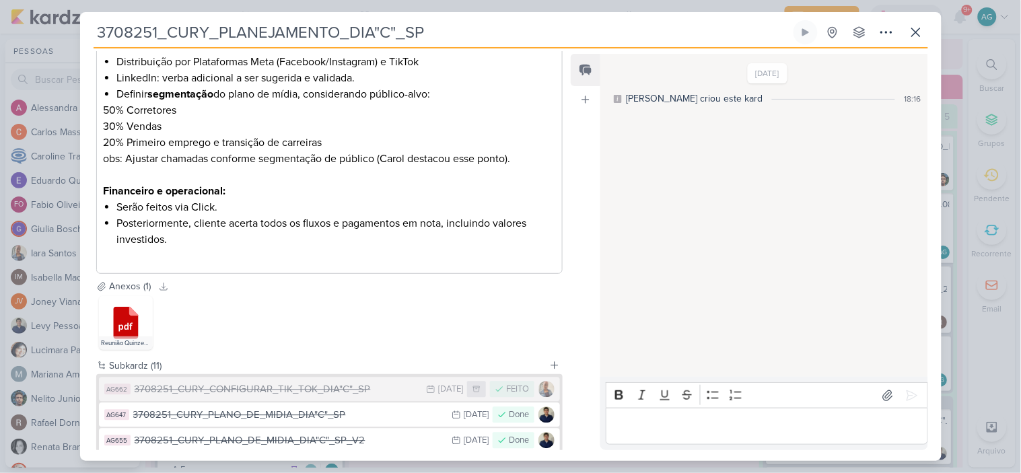
scroll to position [1033, 0]
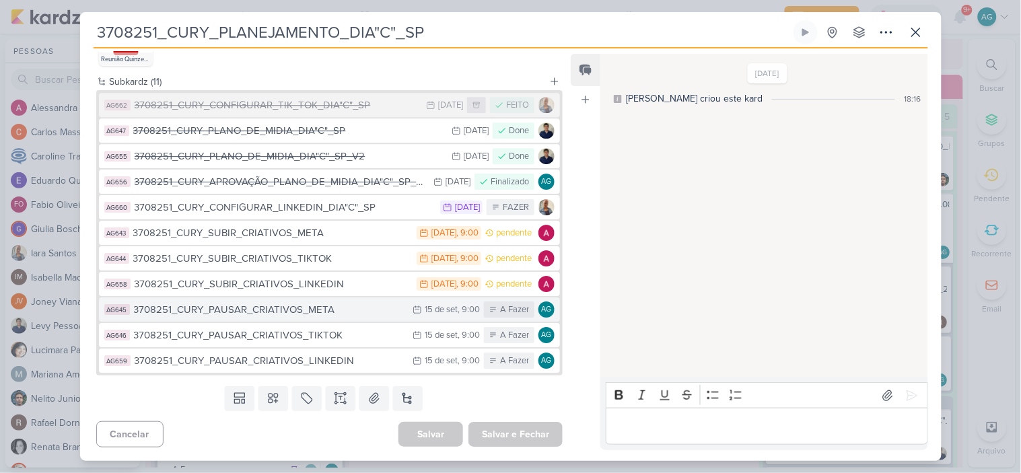
click at [320, 312] on div "3708251_CURY_PAUSAR_CRIATIVOS_META" at bounding box center [270, 309] width 273 height 15
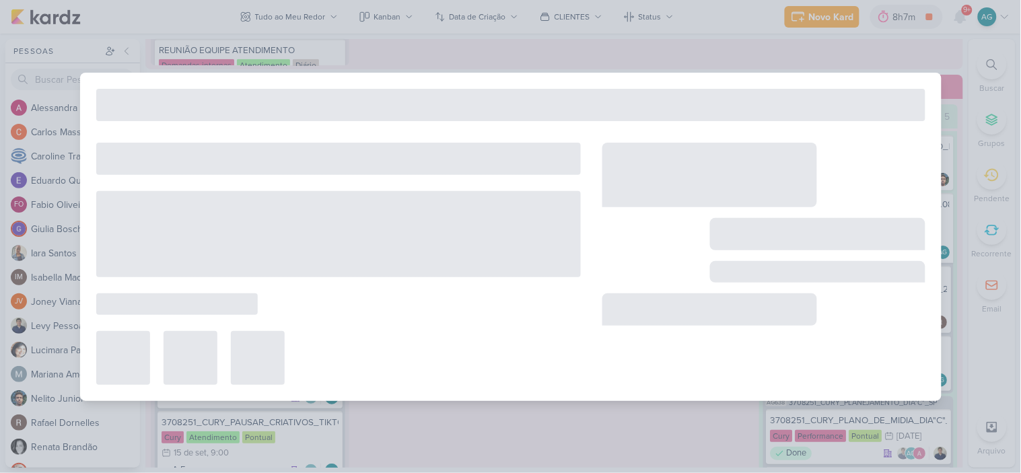
type input "3708251_CURY_PAUSAR_CRIATIVOS_META"
type input "15 de setembro de 2025 às 09:00"
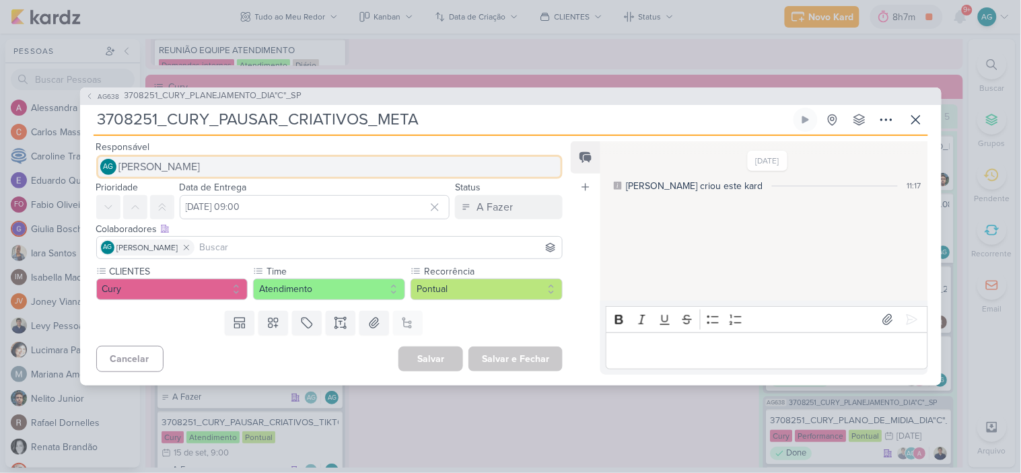
click at [237, 169] on button "AG Aline Gimenez Graciano" at bounding box center [329, 167] width 467 height 24
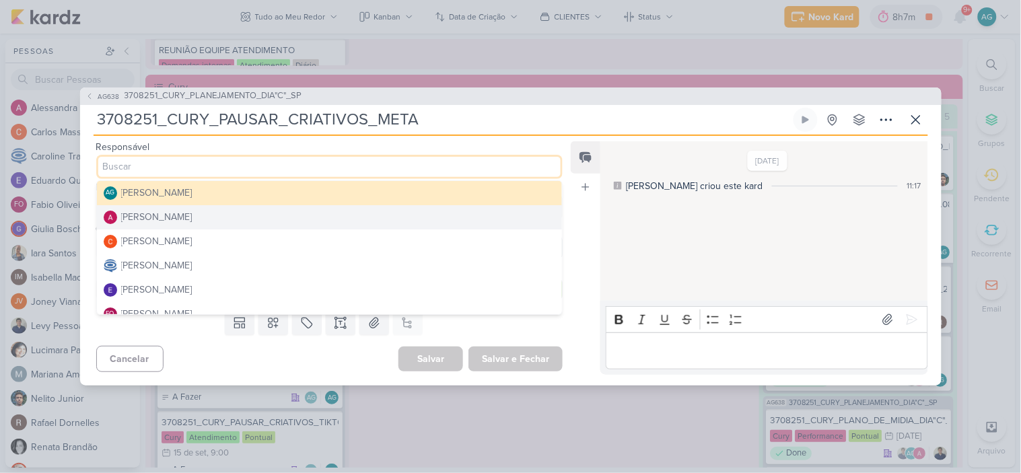
click at [207, 213] on button "Alessandra Gomes" at bounding box center [330, 217] width 466 height 24
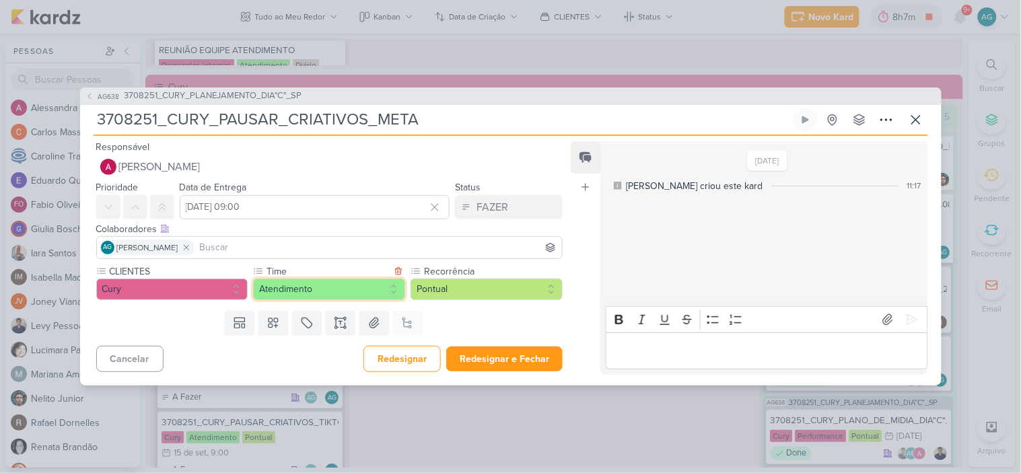
click at [320, 288] on button "Atendimento" at bounding box center [329, 290] width 152 height 22
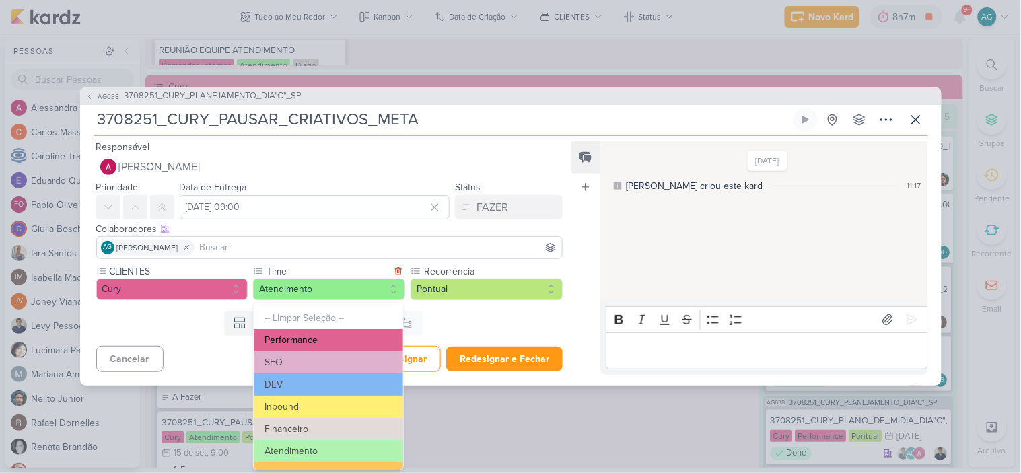
click at [319, 341] on button "Performance" at bounding box center [328, 340] width 149 height 22
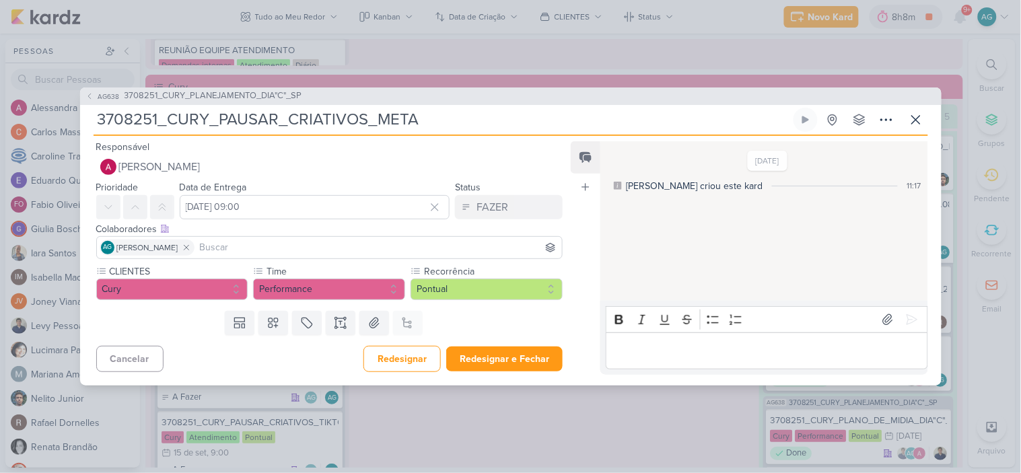
click at [250, 246] on input at bounding box center [378, 248] width 363 height 16
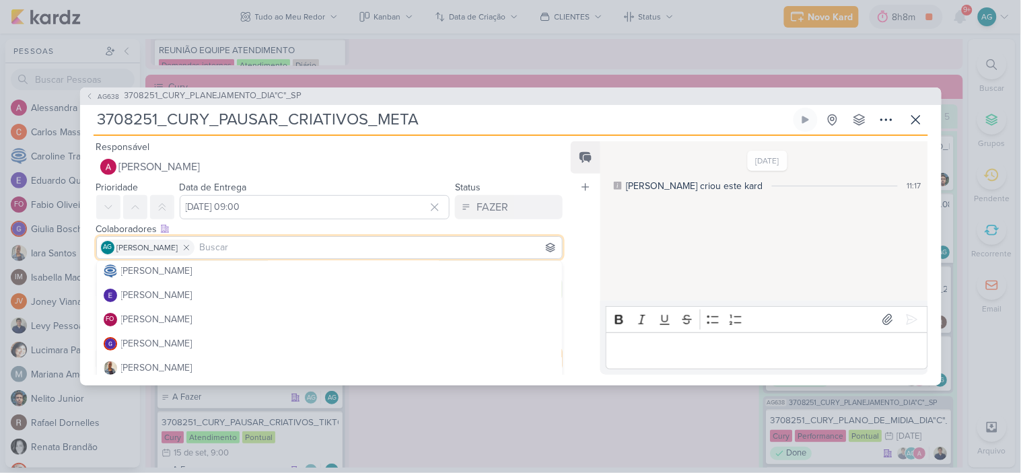
scroll to position [149, 0]
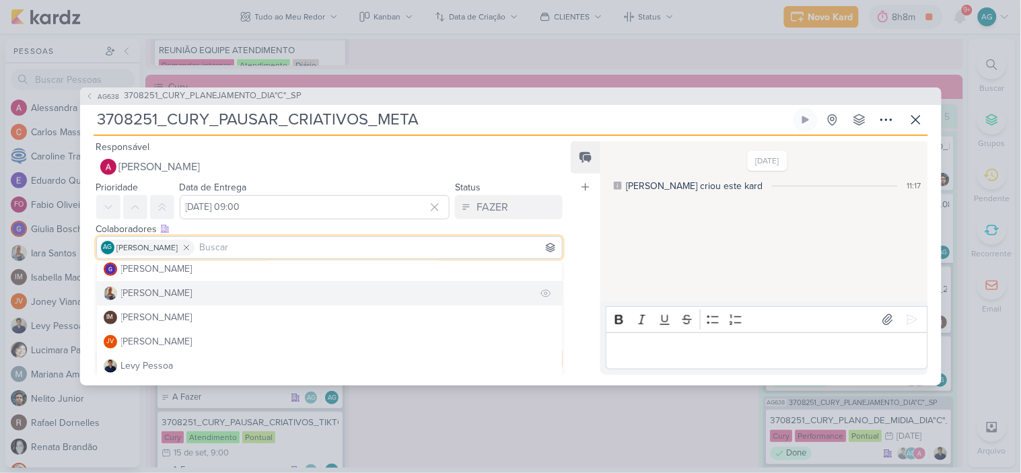
click at [182, 291] on button "Iara Santos" at bounding box center [330, 293] width 466 height 24
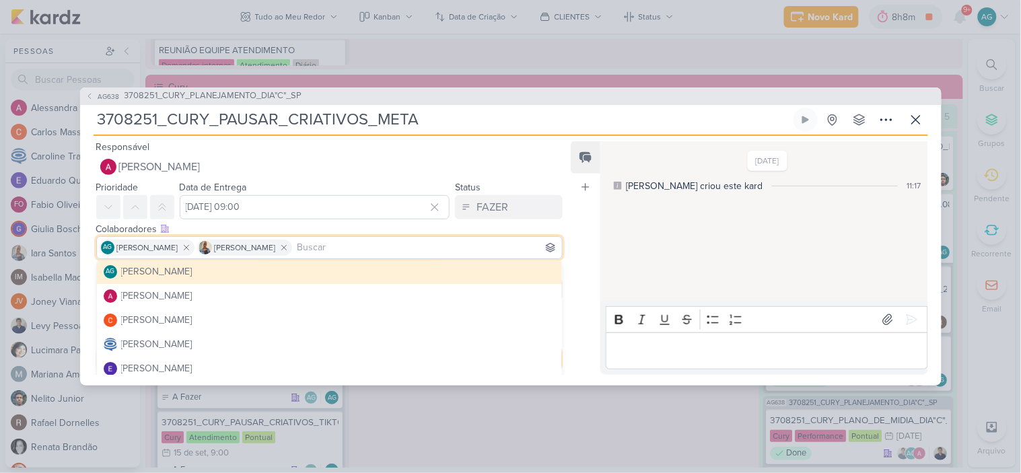
scroll to position [0, 0]
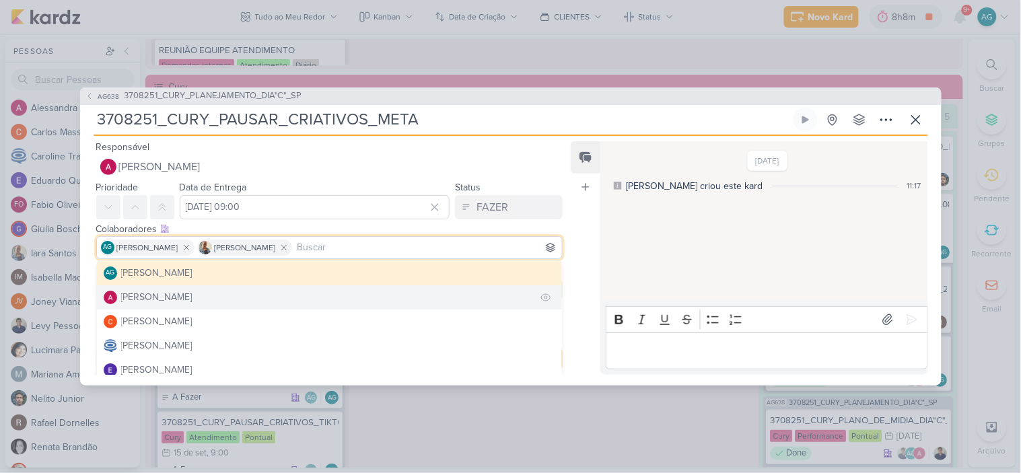
click at [203, 297] on button "Alessandra Gomes" at bounding box center [330, 297] width 466 height 24
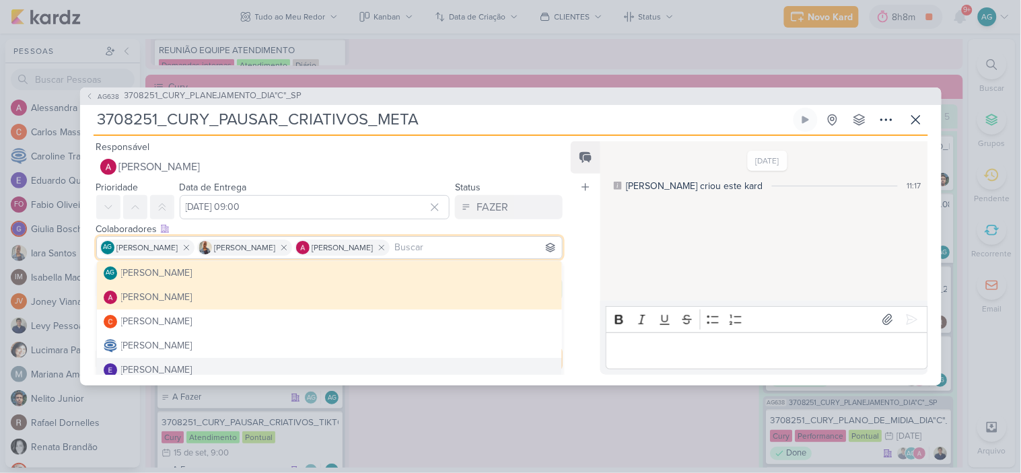
click at [532, 127] on input "3708251_CURY_PAUSAR_CRIATIVOS_META" at bounding box center [442, 120] width 697 height 24
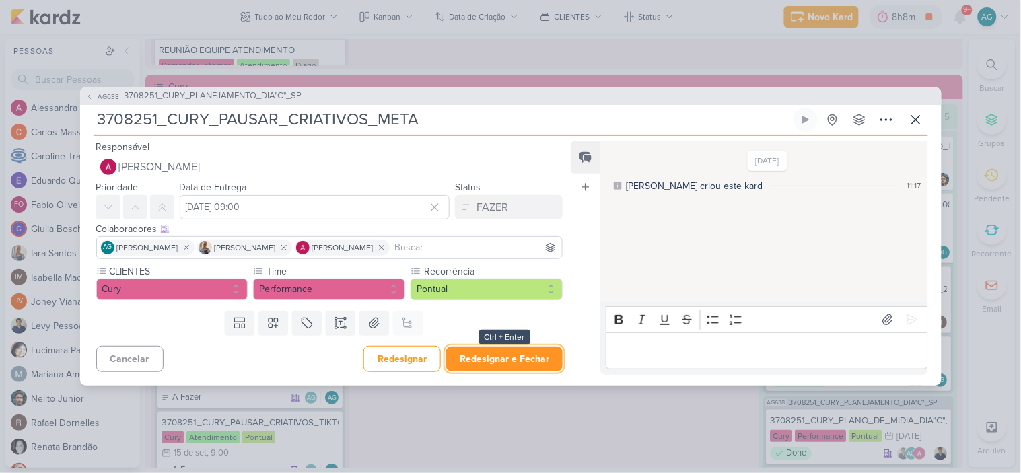
click at [522, 363] on button "Redesignar e Fechar" at bounding box center [504, 359] width 116 height 25
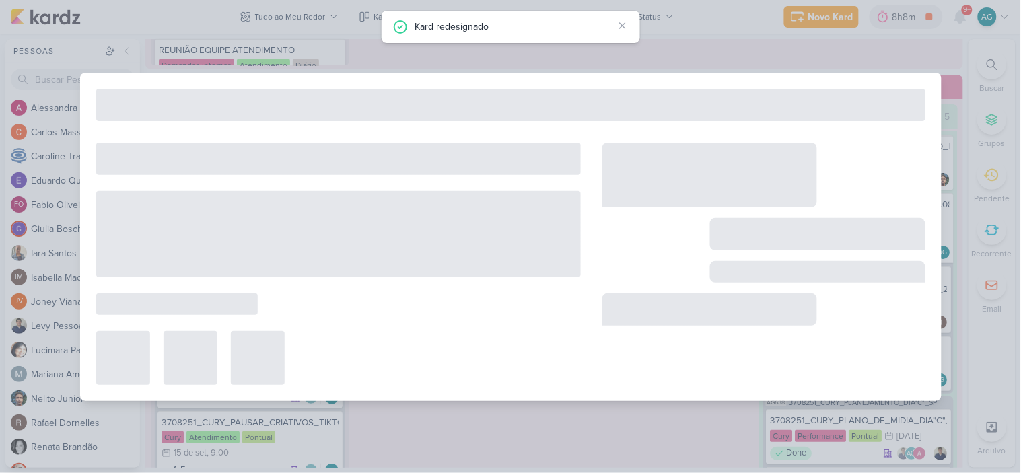
type input "3708251_CURY_PLANEJAMENTO_DIA"C"_SP"
type input "3 de setembro de 2025 às 23:59"
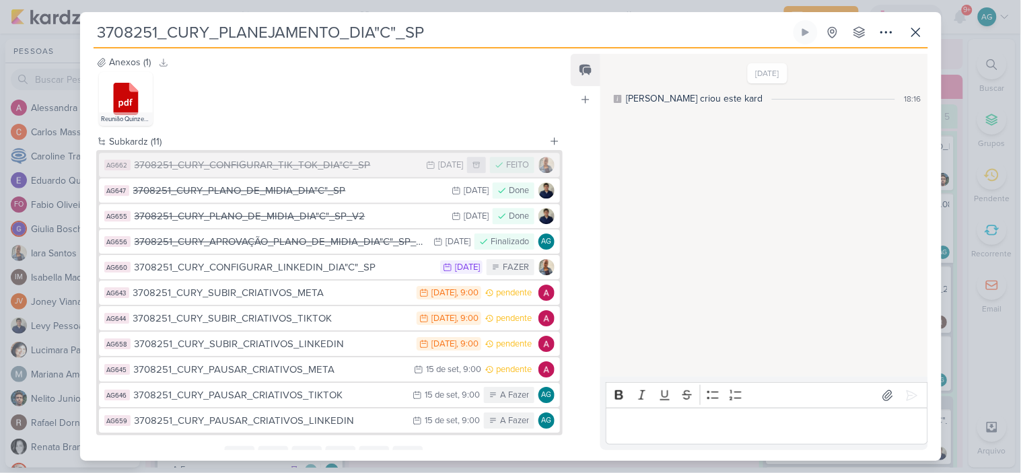
scroll to position [1033, 0]
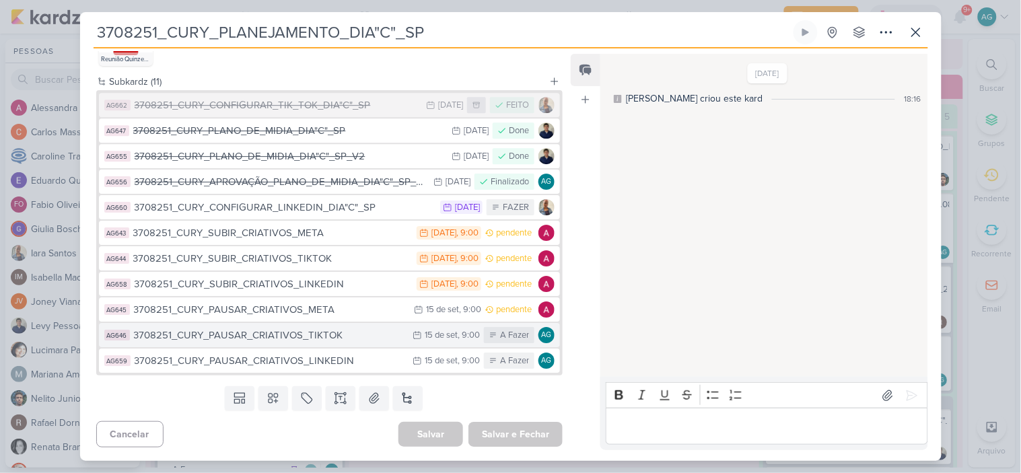
click at [314, 332] on div "3708251_CURY_PAUSAR_CRIATIVOS_TIKTOK" at bounding box center [270, 335] width 273 height 15
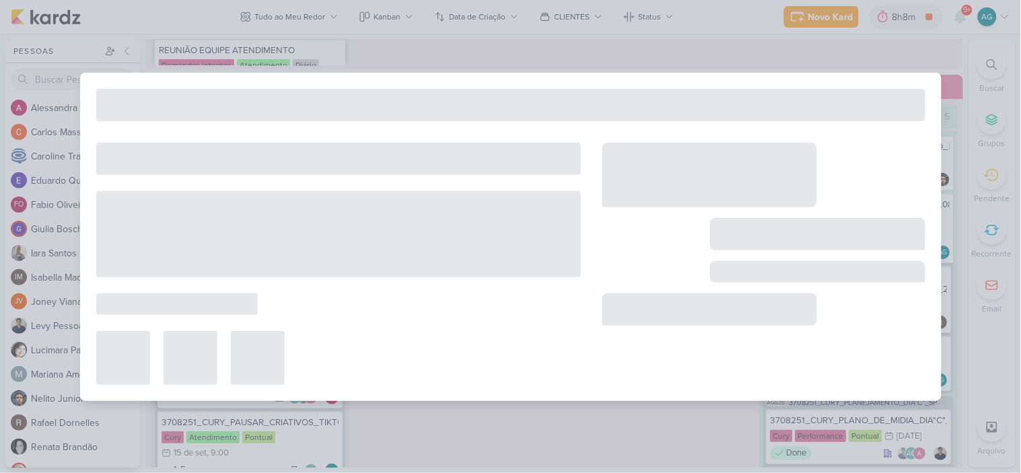
type input "3708251_CURY_PAUSAR_CRIATIVOS_TIKTOK"
type input "15 de setembro de 2025 às 09:00"
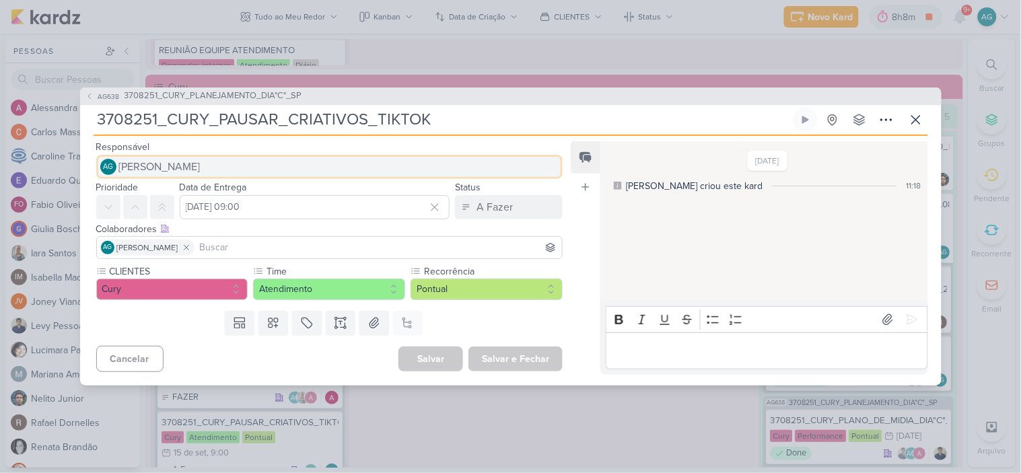
click at [291, 169] on button "AG Aline Gimenez Graciano" at bounding box center [329, 167] width 467 height 24
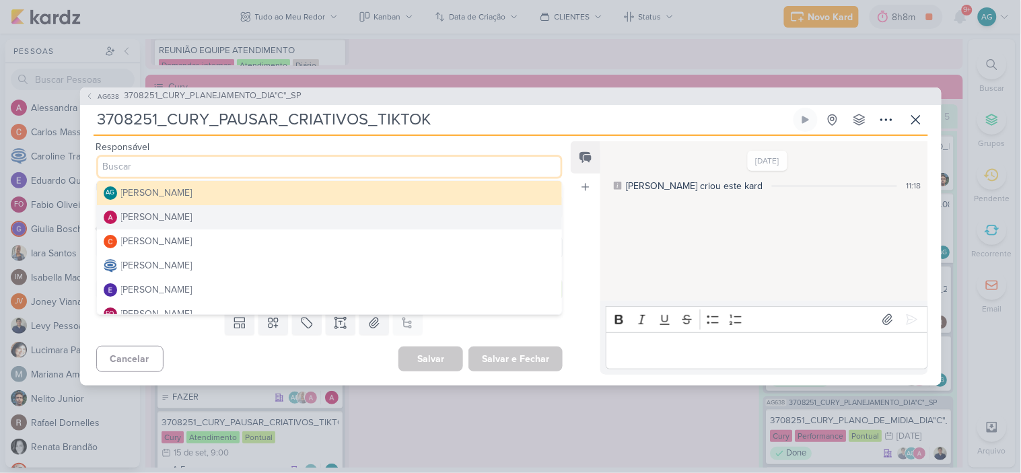
click at [226, 215] on button "Alessandra Gomes" at bounding box center [330, 217] width 466 height 24
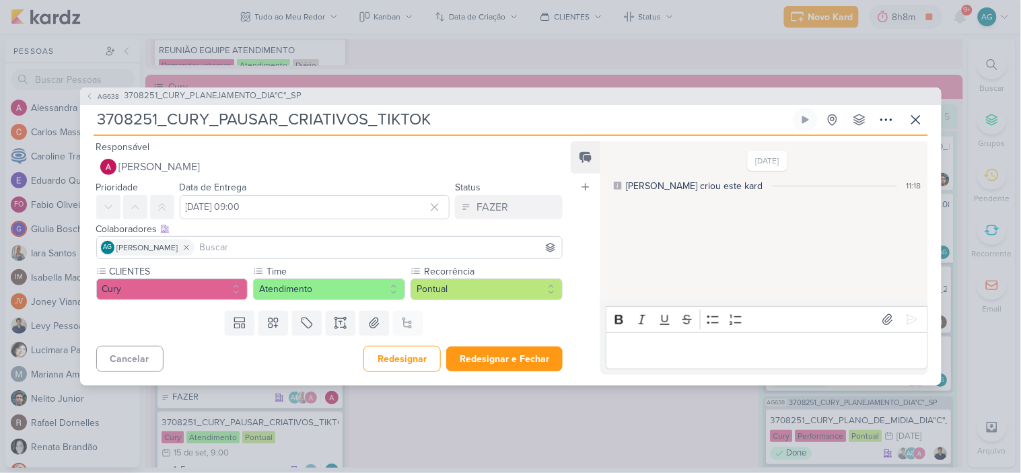
click at [256, 250] on input at bounding box center [378, 248] width 363 height 16
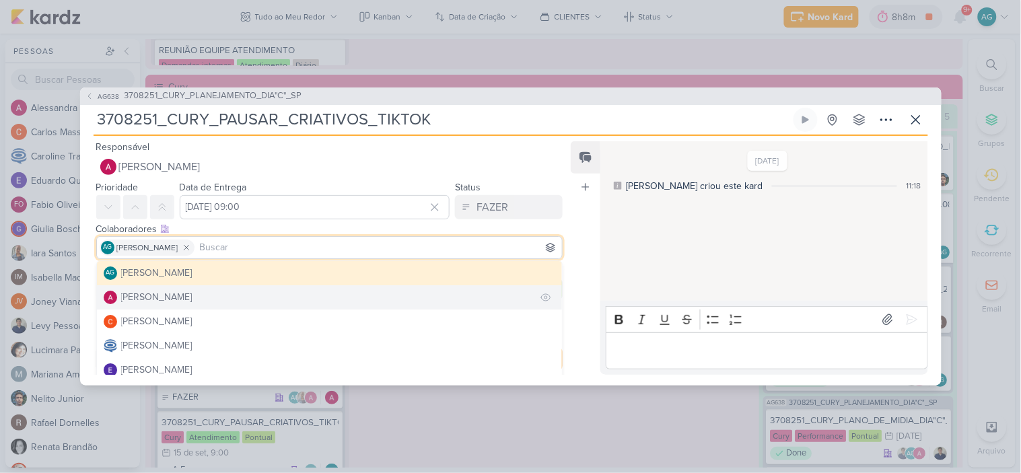
click at [193, 294] on div "Alessandra Gomes" at bounding box center [156, 297] width 71 height 14
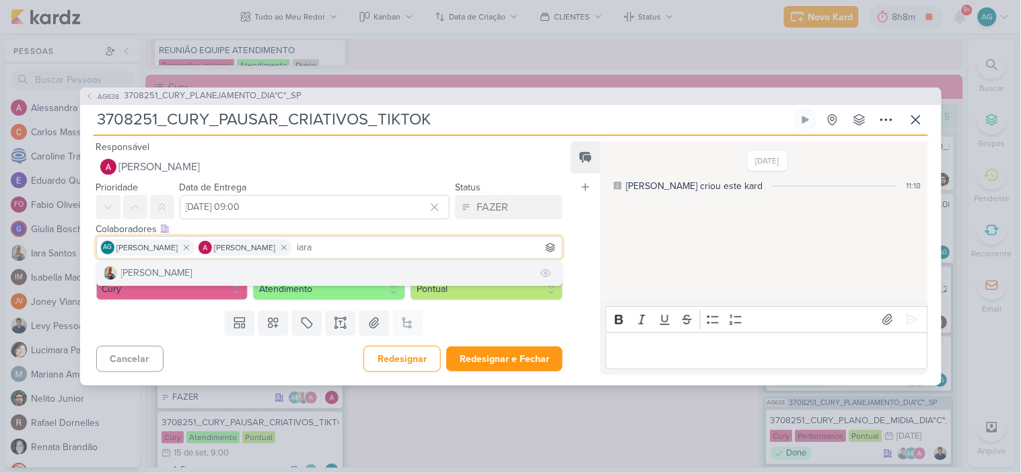
type input "iara"
click at [258, 273] on button "Iara Santos" at bounding box center [330, 273] width 466 height 24
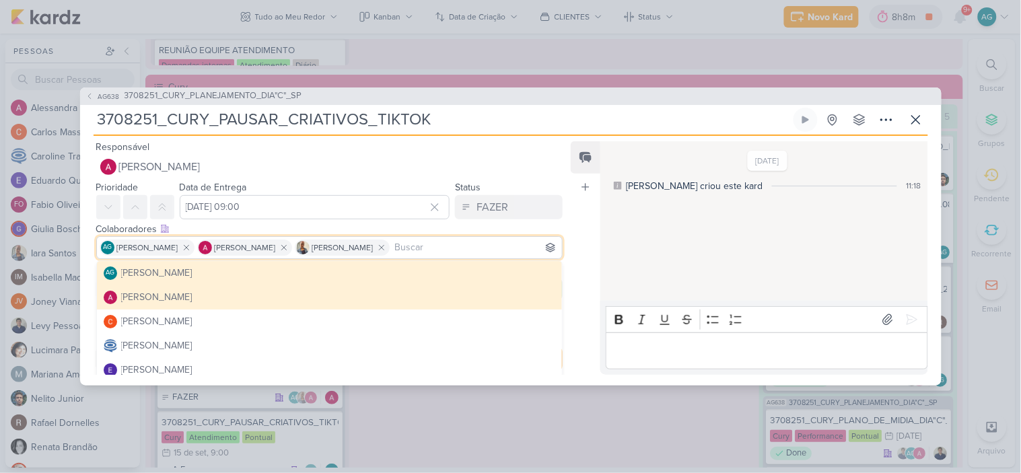
click at [543, 142] on div "Responsável Alessandra Gomes AG Aline Gimenez Graciano Alessandra Gomes Carlos …" at bounding box center [324, 159] width 489 height 40
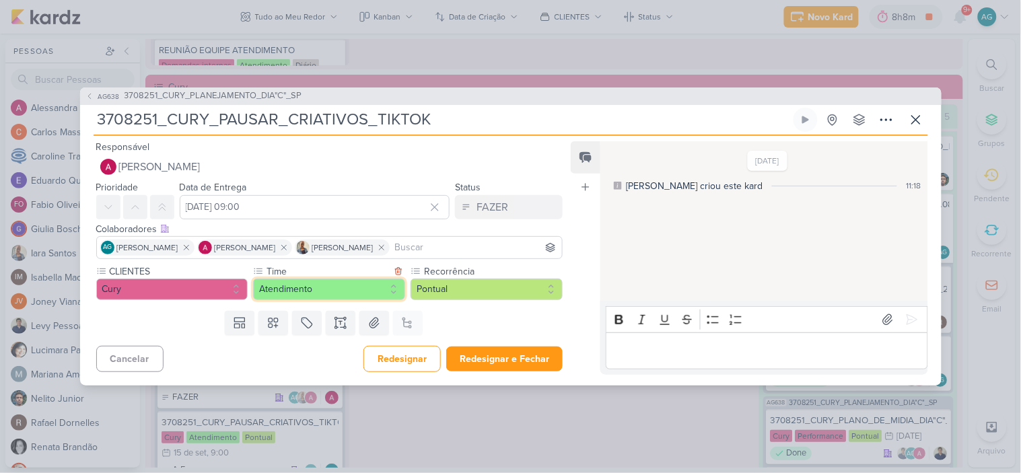
click at [318, 281] on button "Atendimento" at bounding box center [329, 290] width 152 height 22
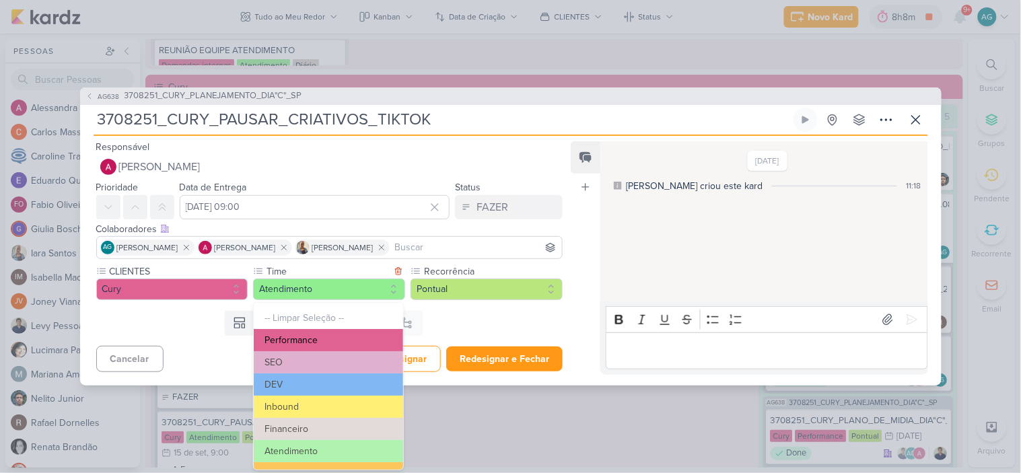
click at [314, 339] on button "Performance" at bounding box center [328, 340] width 149 height 22
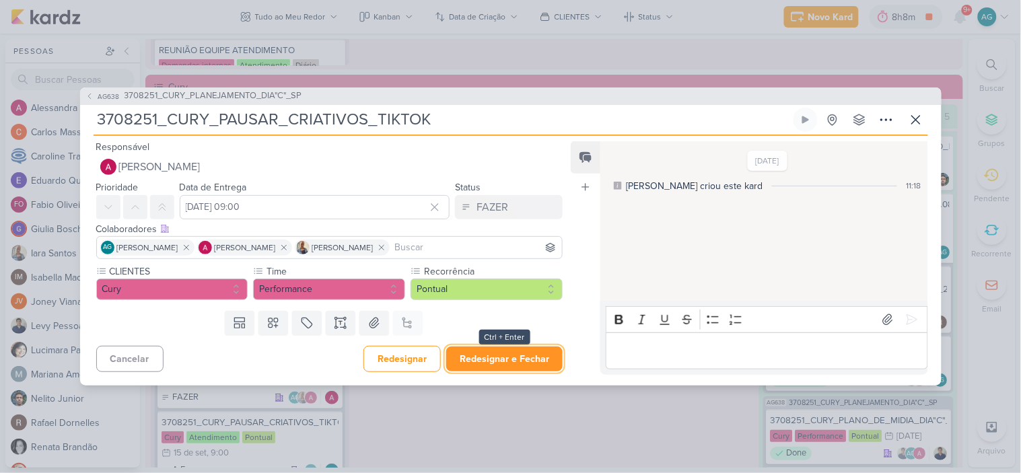
click at [524, 359] on button "Redesignar e Fechar" at bounding box center [504, 359] width 116 height 25
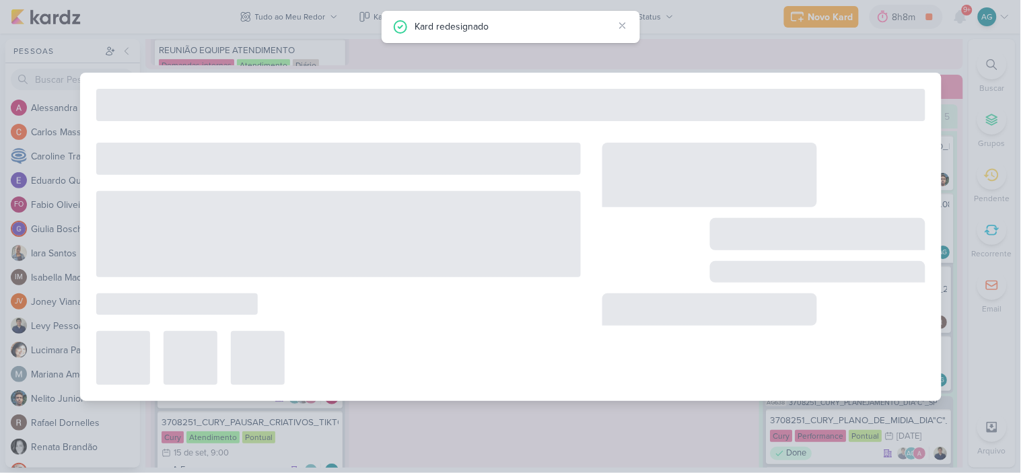
type input "3708251_CURY_PLANEJAMENTO_DIA"C"_SP"
type input "3 de setembro de 2025 às 23:59"
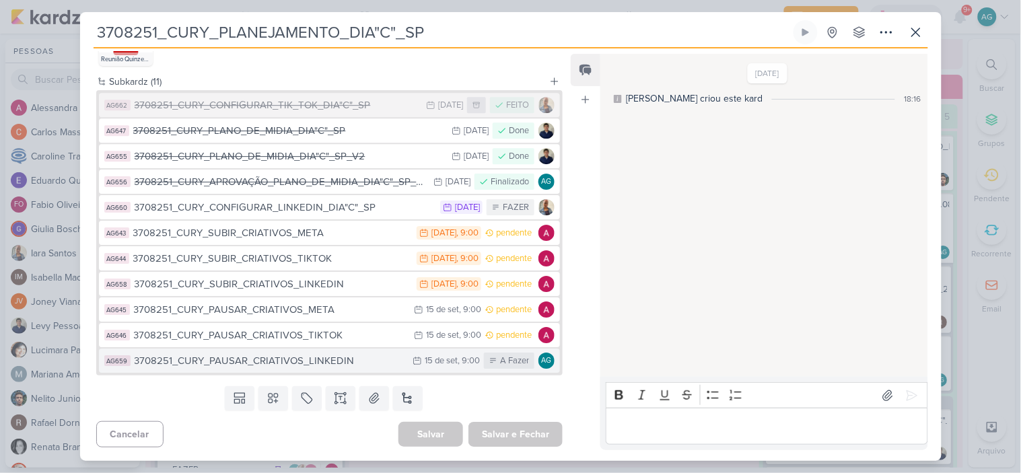
click at [333, 366] on div "3708251_CURY_PAUSAR_CRIATIVOS_LINKEDIN" at bounding box center [271, 360] width 272 height 15
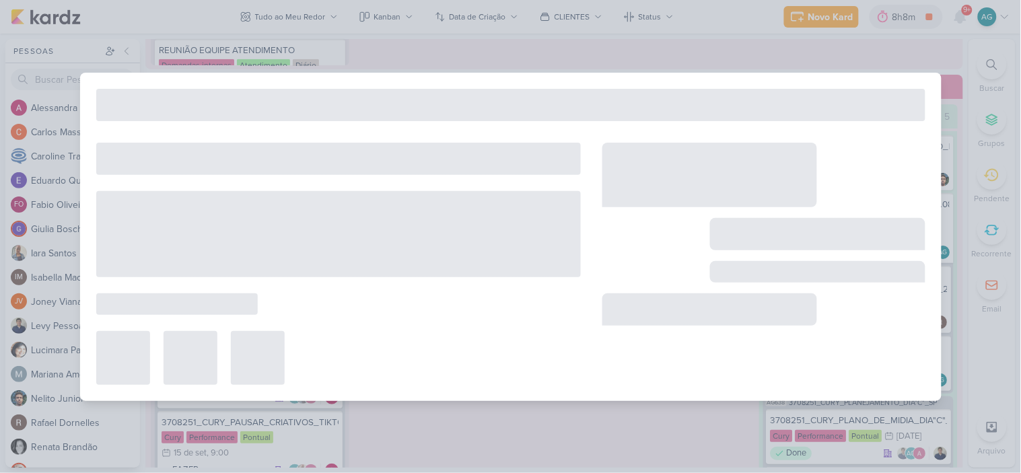
type input "3708251_CURY_PAUSAR_CRIATIVOS_LINKEDIN"
type input "15 de setembro de 2025 às 09:00"
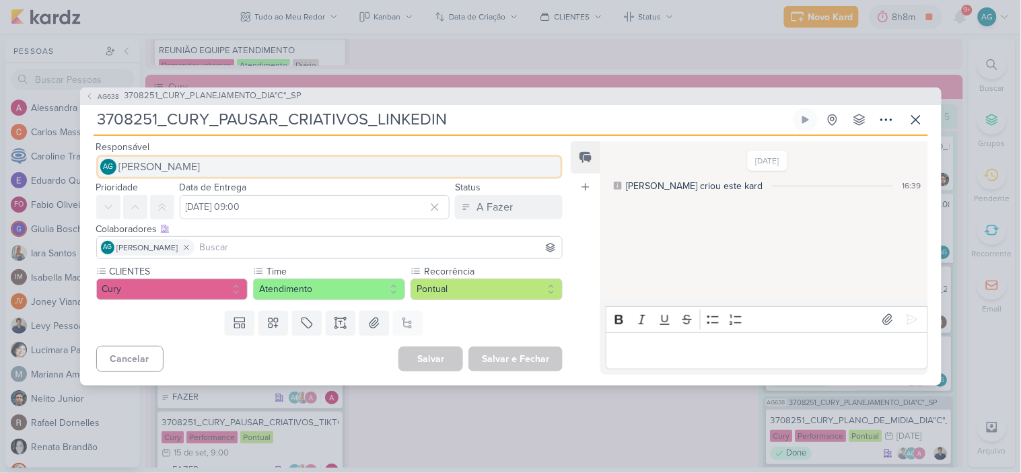
click at [334, 167] on button "AG Aline Gimenez Graciano" at bounding box center [329, 167] width 467 height 24
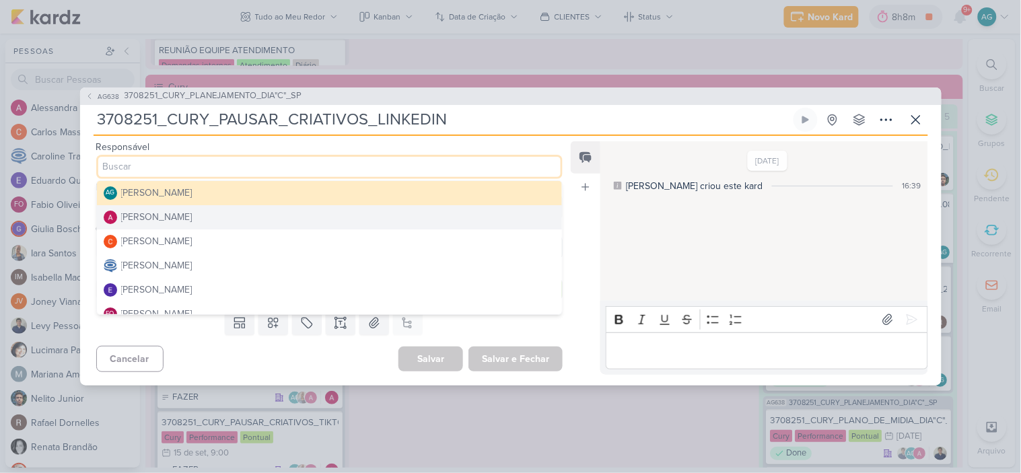
click at [170, 218] on div "Alessandra Gomes" at bounding box center [156, 217] width 71 height 14
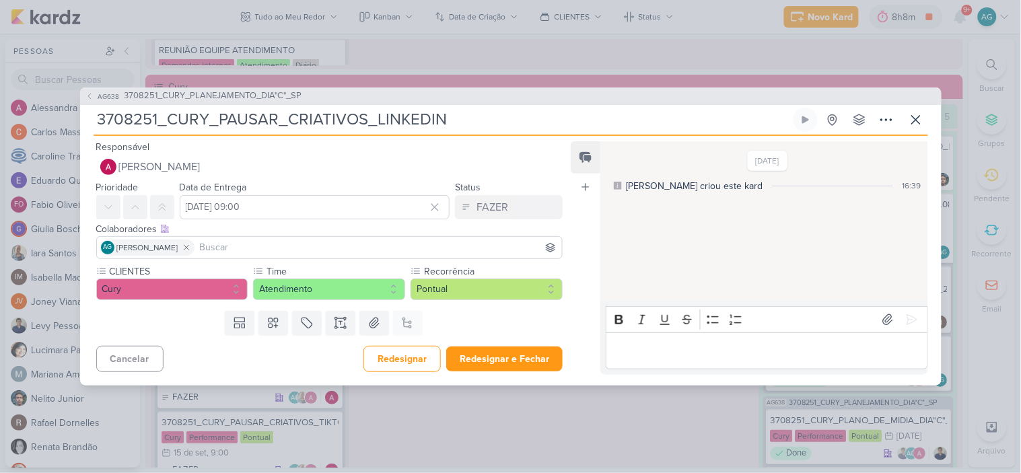
click at [267, 246] on input at bounding box center [378, 248] width 363 height 16
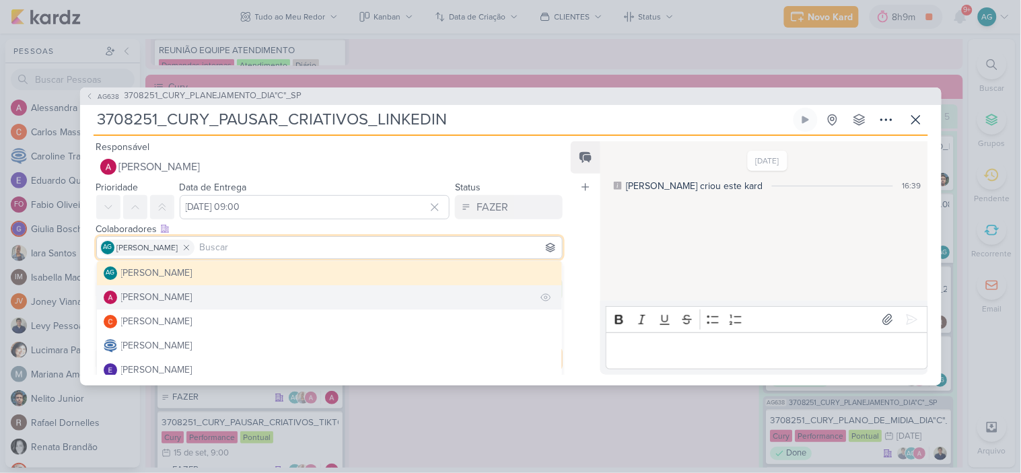
click at [193, 293] on div "Alessandra Gomes" at bounding box center [156, 297] width 71 height 14
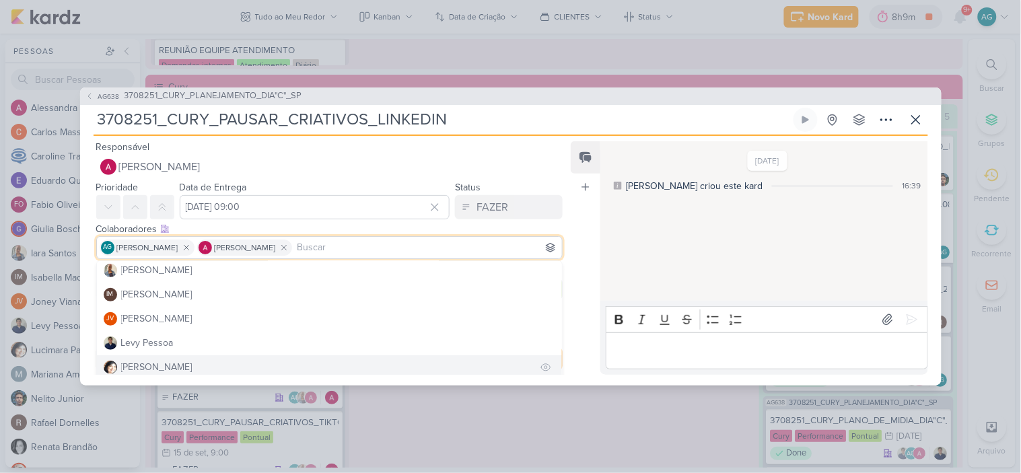
scroll to position [149, 0]
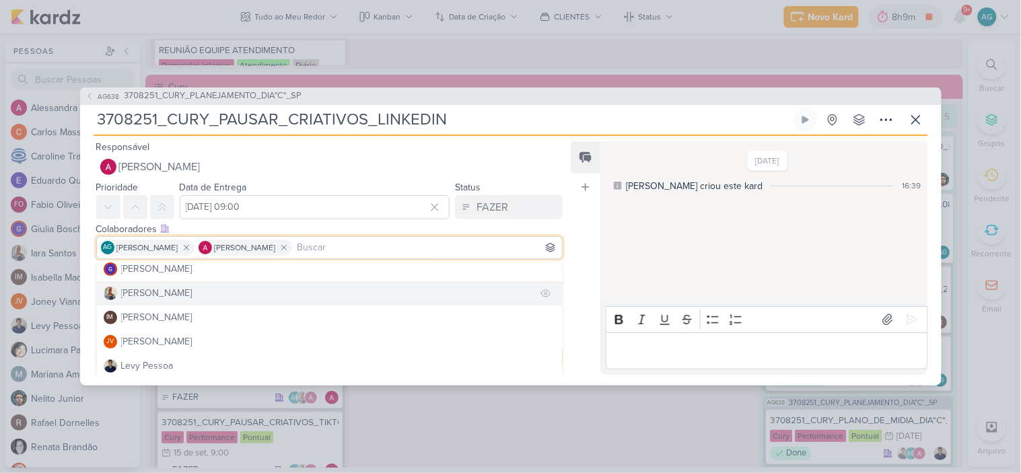
click at [172, 290] on button "Iara Santos" at bounding box center [330, 293] width 466 height 24
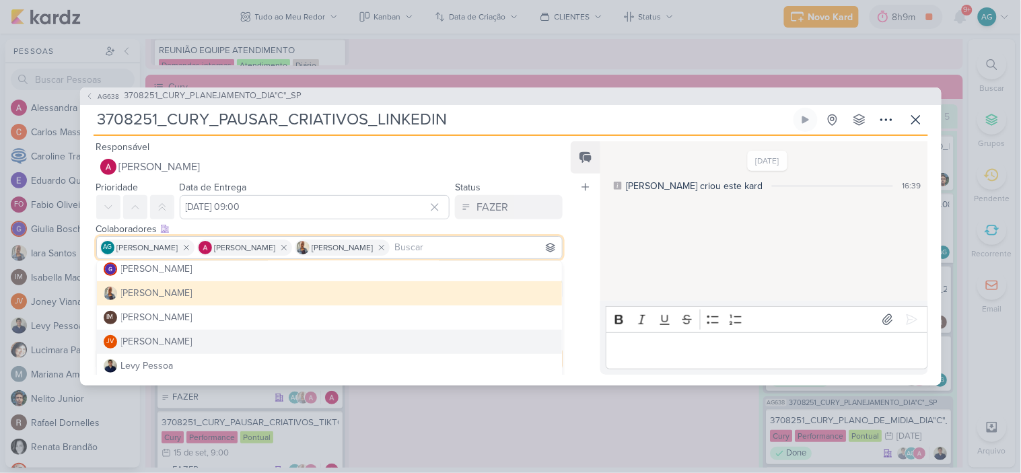
click at [576, 310] on div "Feed Atrelar email Solte o email para atrelar ao kard" at bounding box center [586, 258] width 30 height 234
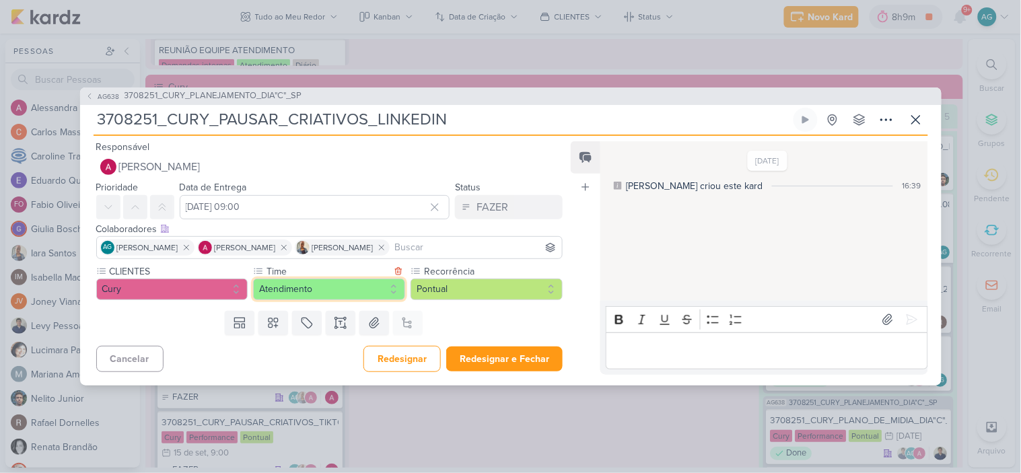
click at [355, 290] on button "Atendimento" at bounding box center [329, 290] width 152 height 22
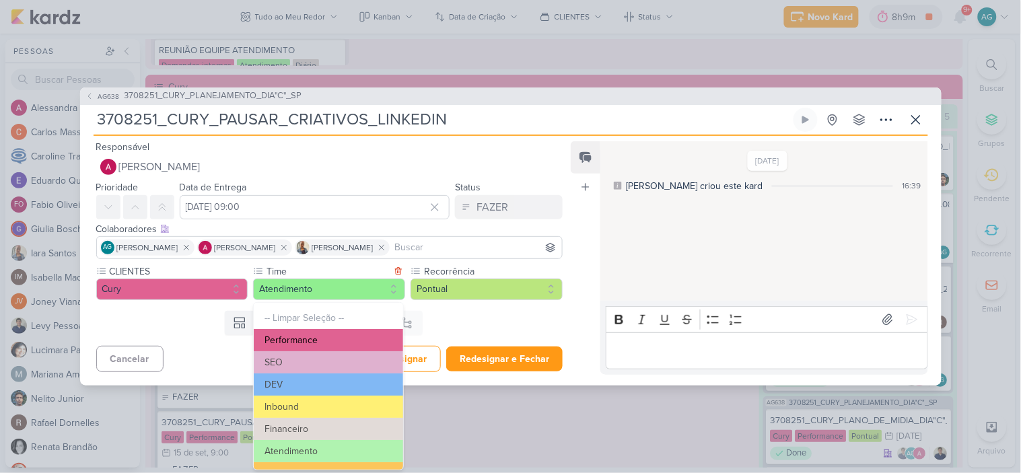
click at [311, 337] on button "Performance" at bounding box center [328, 340] width 149 height 22
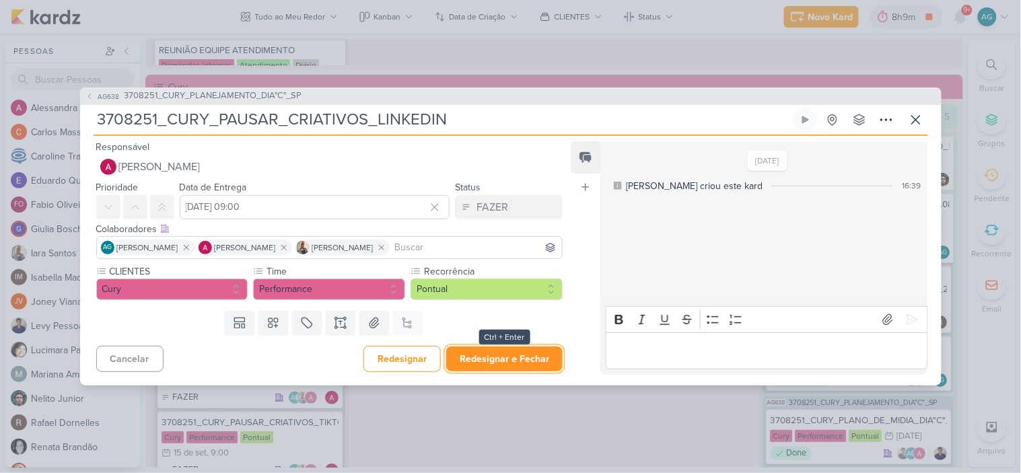
click at [506, 355] on button "Redesignar e Fechar" at bounding box center [504, 359] width 116 height 25
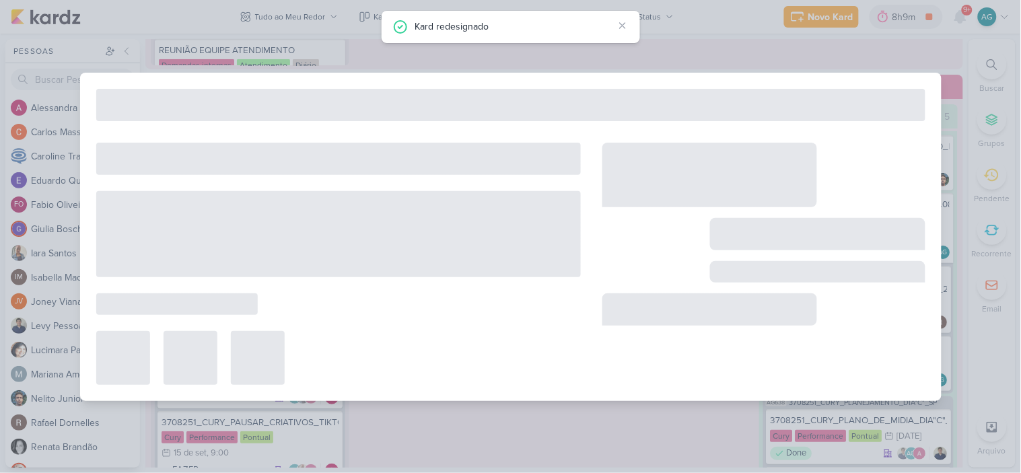
type input "3708251_CURY_PLANEJAMENTO_DIA"C"_SP"
type input "3 de setembro de 2025 às 23:59"
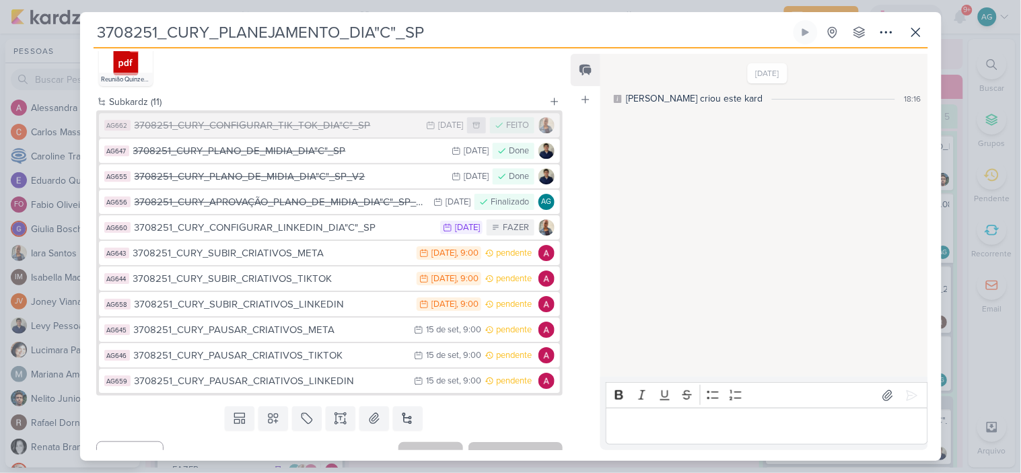
scroll to position [1033, 0]
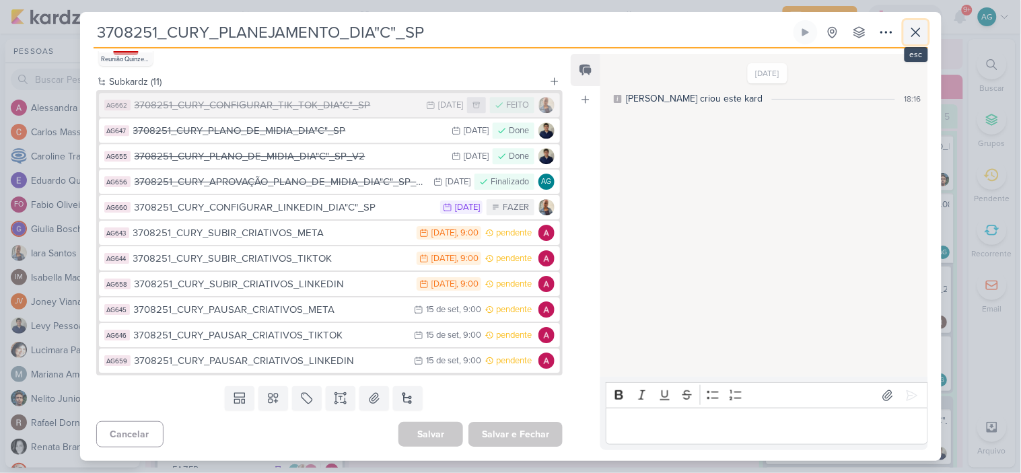
click at [910, 35] on icon at bounding box center [916, 32] width 16 height 16
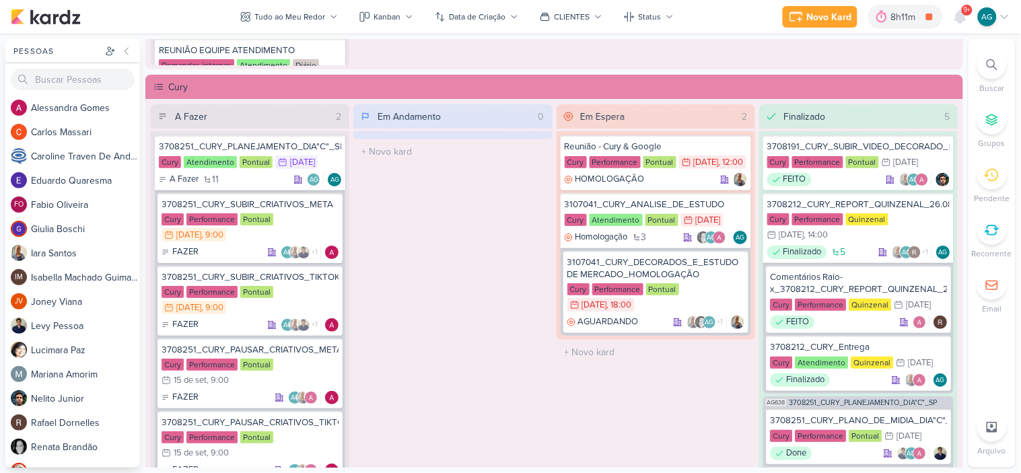
click at [992, 63] on icon at bounding box center [992, 64] width 11 height 11
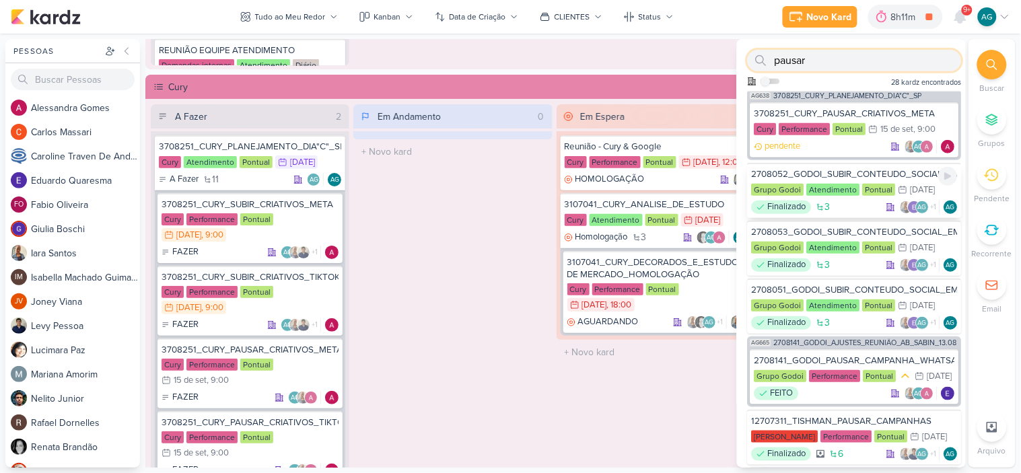
scroll to position [149, 0]
type input "pausar"
click at [866, 355] on div "2708141_GODOI_PAUSAR_CAMPANHA_WHATSAPP_AB" at bounding box center [855, 360] width 201 height 12
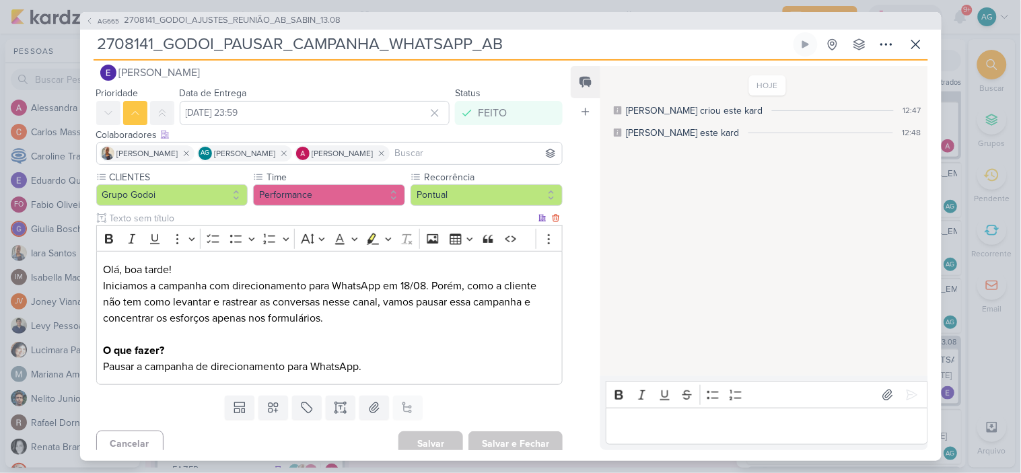
scroll to position [28, 0]
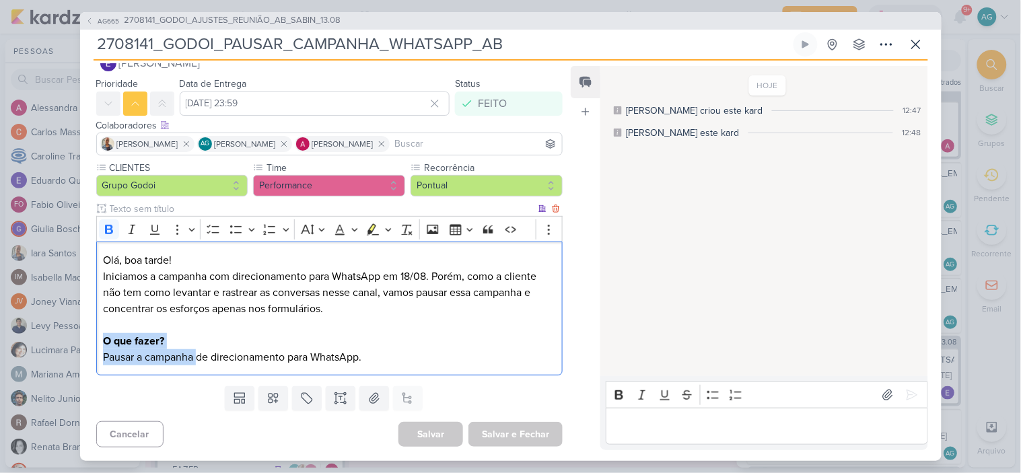
drag, startPoint x: 104, startPoint y: 340, endPoint x: 197, endPoint y: 355, distance: 94.7
click at [197, 355] on div "Olá, boa tarde! Iniciamos a campanha com direcionamento para WhatsApp em 18/08.…" at bounding box center [329, 309] width 467 height 134
copy div "O que fazer? Pausar a campanha"
click at [918, 44] on icon at bounding box center [916, 44] width 16 height 16
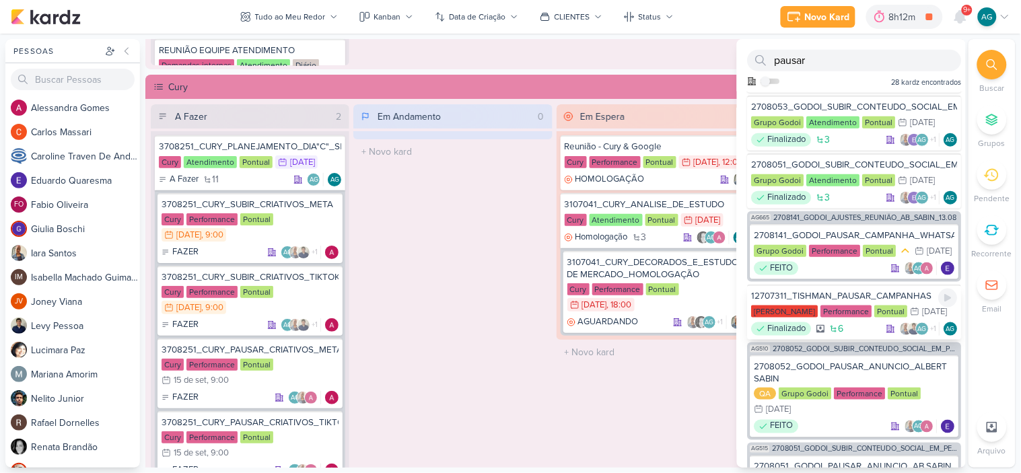
scroll to position [299, 0]
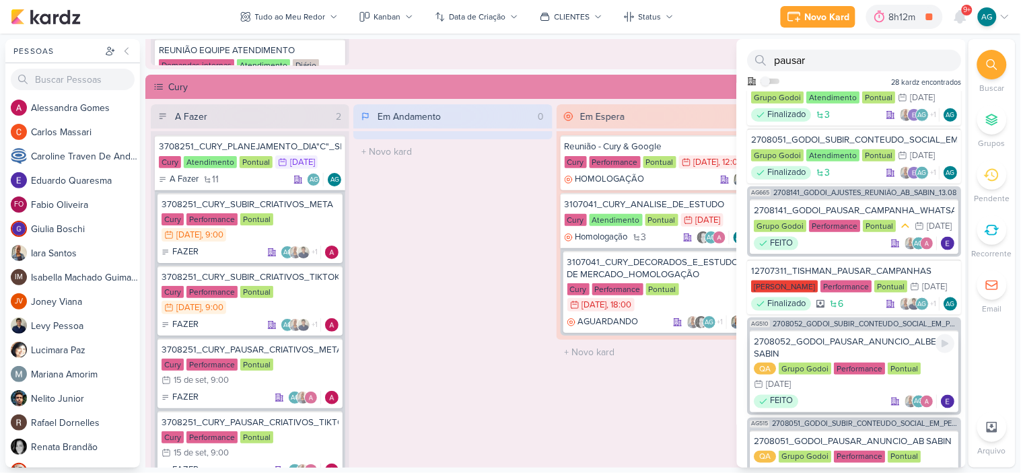
click at [841, 358] on div "2708052_GODOI_PAUSAR_ANUNCIO_ALBERT SABIN" at bounding box center [855, 348] width 201 height 24
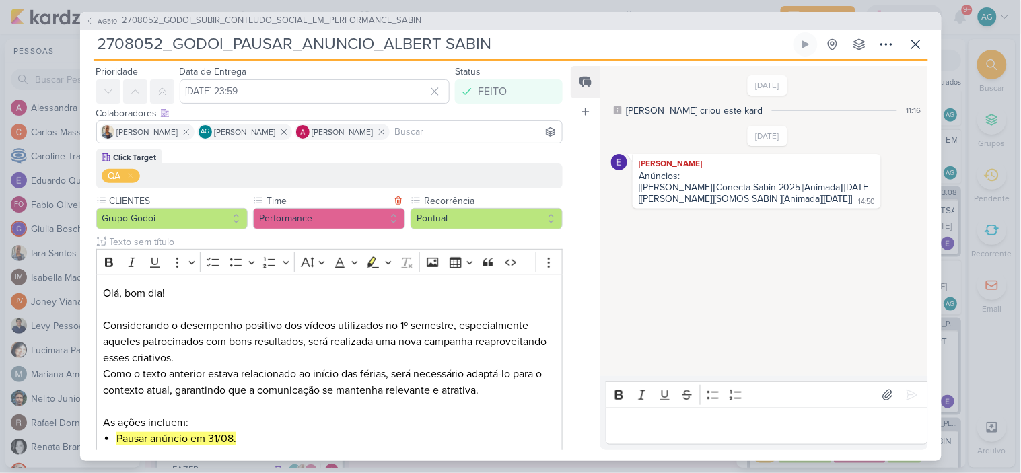
scroll to position [122, 0]
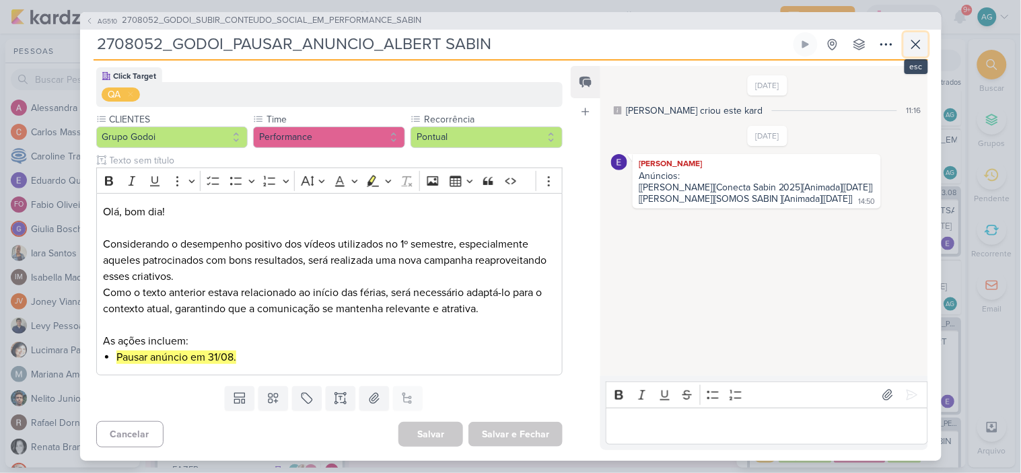
click at [918, 47] on icon at bounding box center [916, 44] width 8 height 8
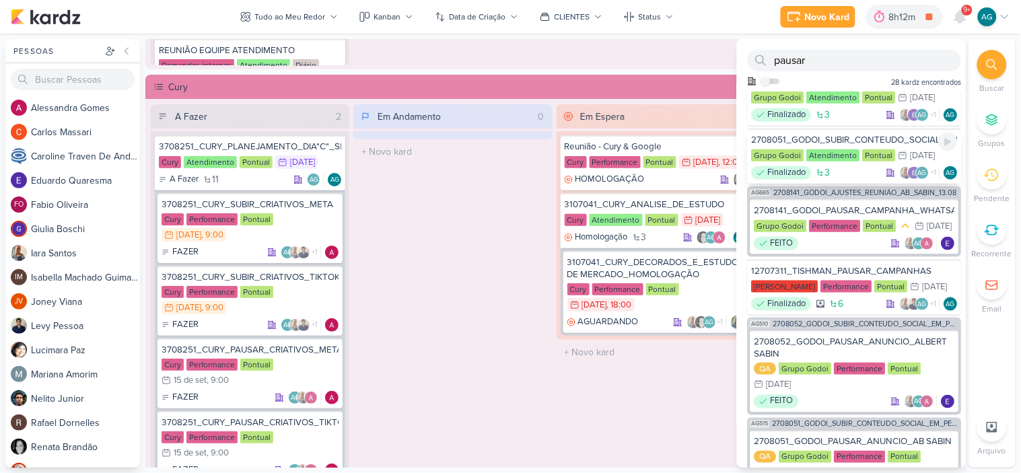
scroll to position [0, 0]
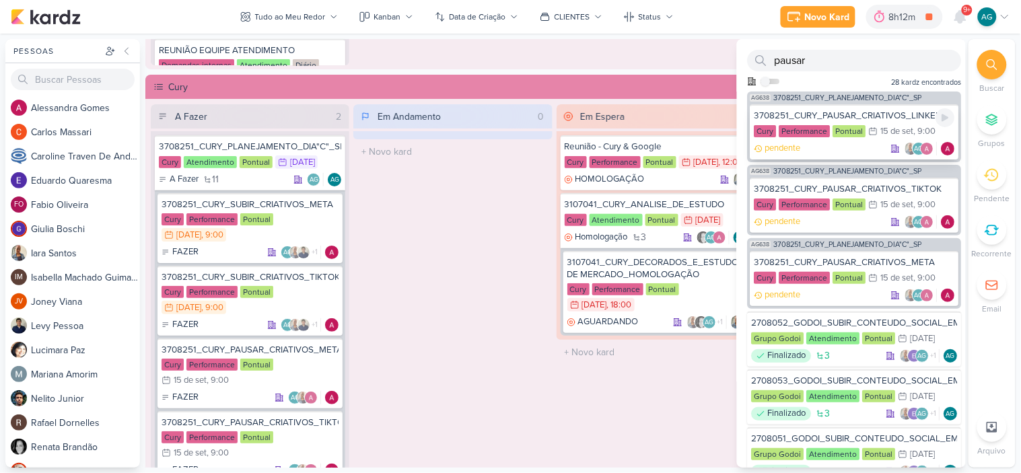
click at [837, 110] on div "3708251_CURY_PAUSAR_CRIATIVOS_LINKEDIN" at bounding box center [855, 116] width 201 height 12
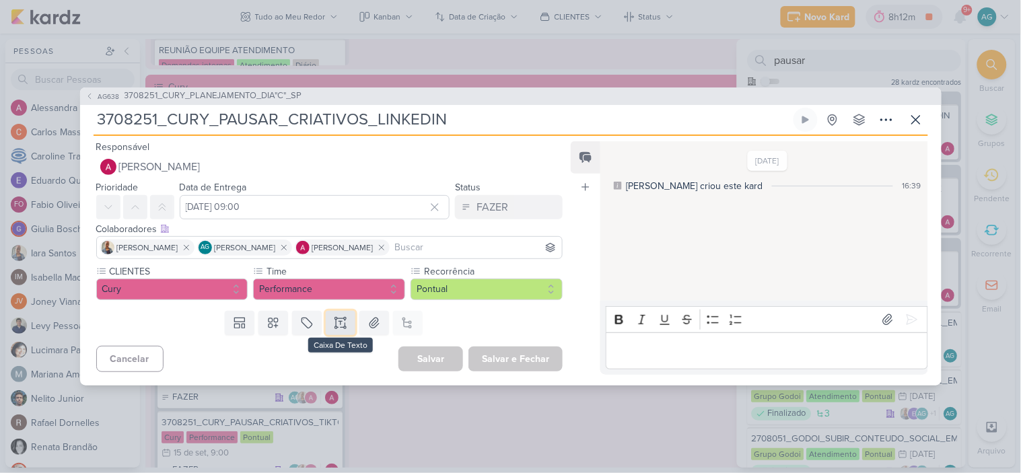
click at [339, 323] on icon at bounding box center [340, 322] width 13 height 13
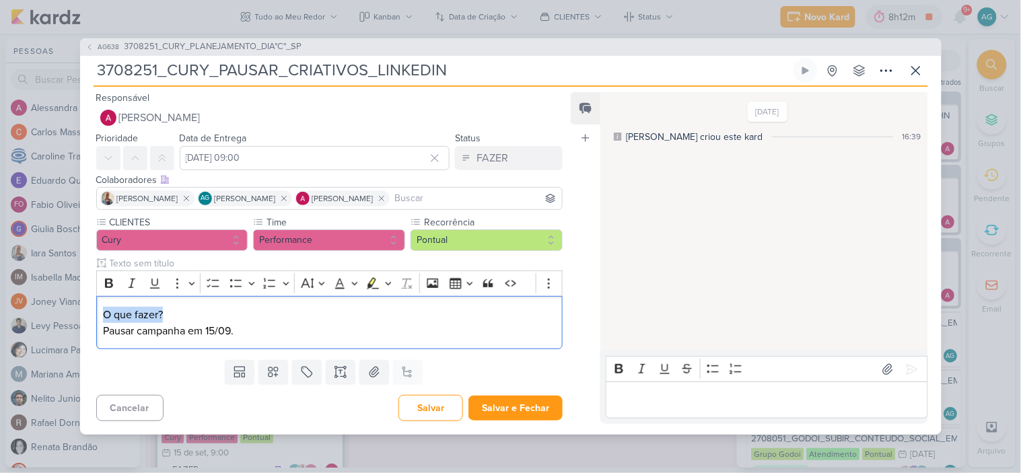
drag, startPoint x: 193, startPoint y: 314, endPoint x: 78, endPoint y: 311, distance: 114.5
click at [78, 311] on div "AG638 3708251_CURY_PLANEJAMENTO_DIA"C"_SP 3708251_CURY_PAUSAR_CRIATIVOS_LINKEDIN" at bounding box center [510, 236] width 1021 height 473
click at [112, 285] on icon "Editor toolbar" at bounding box center [109, 283] width 8 height 9
click at [257, 328] on p "O que fazer? Pausar campanha em 15/09." at bounding box center [329, 323] width 452 height 32
drag, startPoint x: 274, startPoint y: 330, endPoint x: 93, endPoint y: 312, distance: 181.9
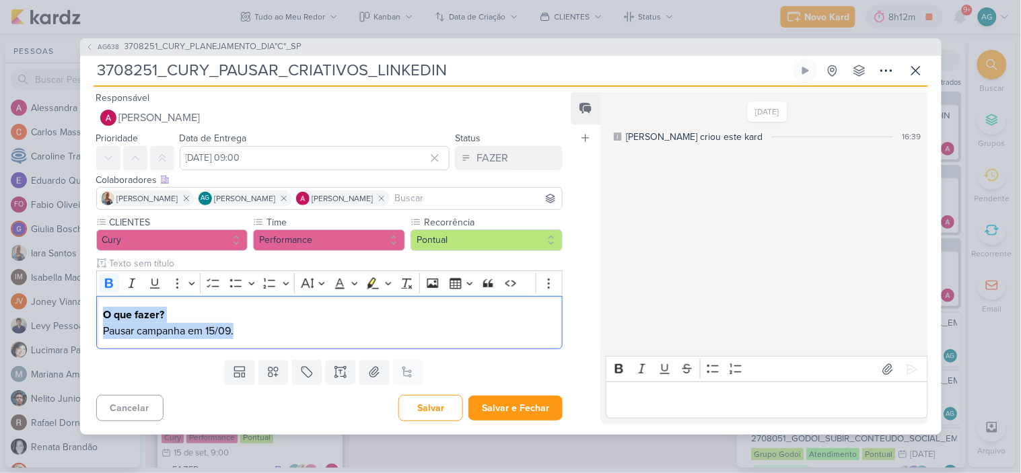
click at [93, 312] on div "CLIENTES Cury Time" at bounding box center [324, 284] width 489 height 139
copy p "O que fazer? Pausar campanha em 15/09."
click at [517, 413] on button "Salvar e Fechar" at bounding box center [515, 408] width 94 height 25
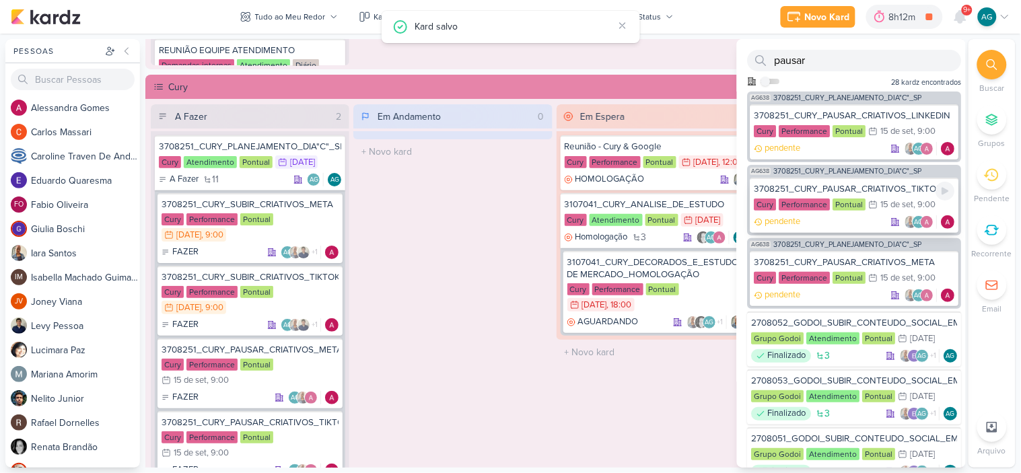
click at [839, 183] on div "3708251_CURY_PAUSAR_CRIATIVOS_TIKTOK" at bounding box center [855, 189] width 201 height 12
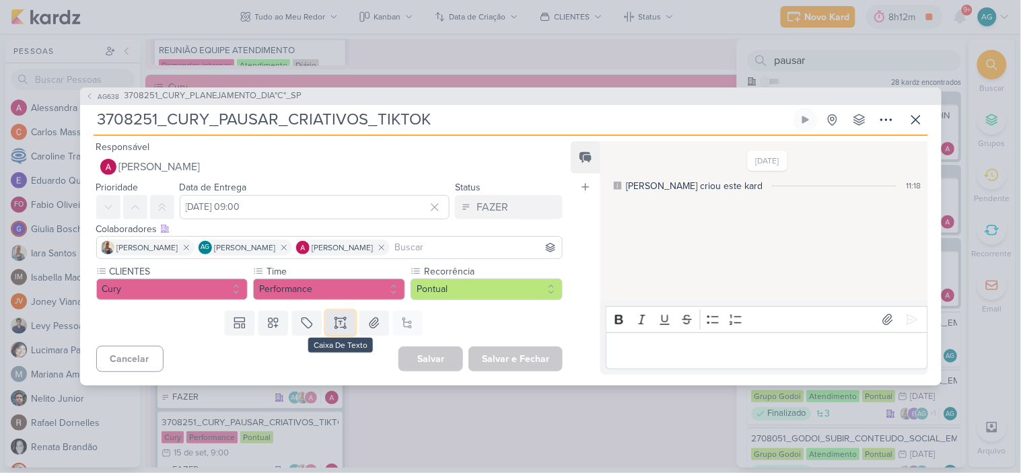
click at [340, 323] on icon at bounding box center [340, 322] width 13 height 13
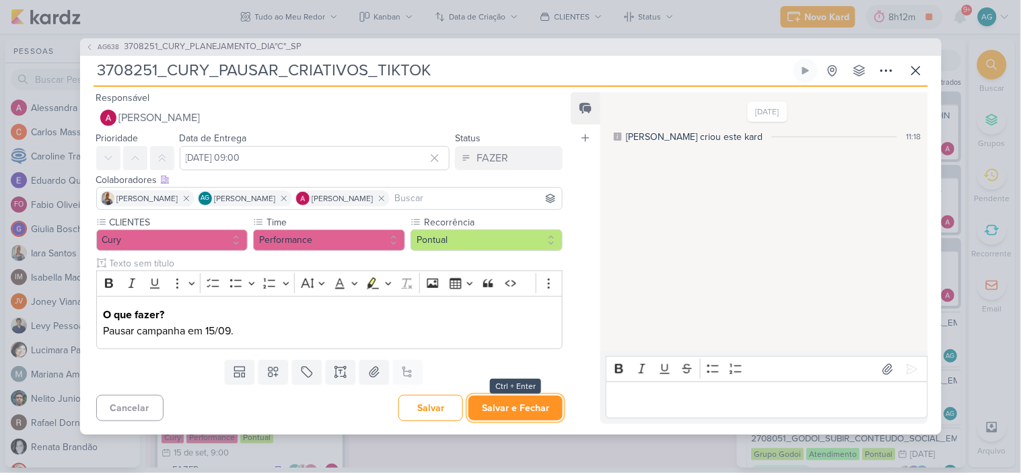
click at [505, 407] on button "Salvar e Fechar" at bounding box center [515, 408] width 94 height 25
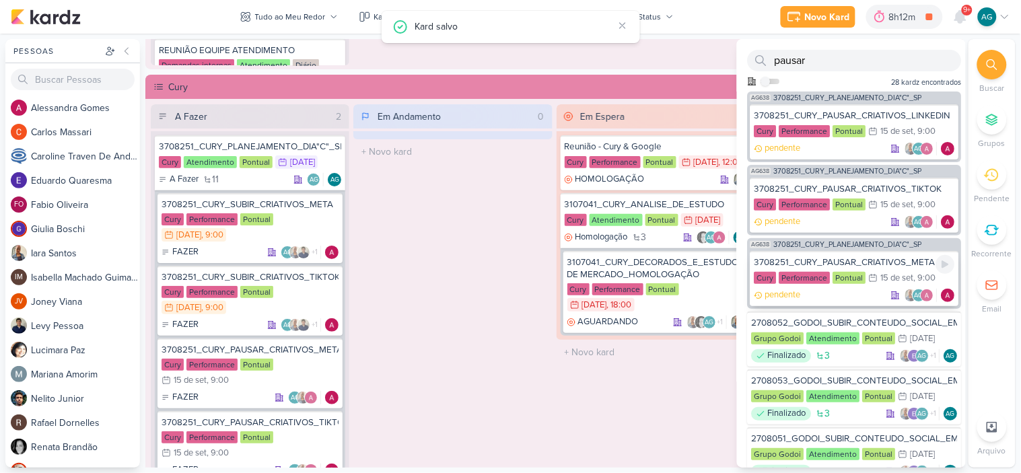
click at [822, 256] on div "3708251_CURY_PAUSAR_CRIATIVOS_META" at bounding box center [855, 262] width 201 height 12
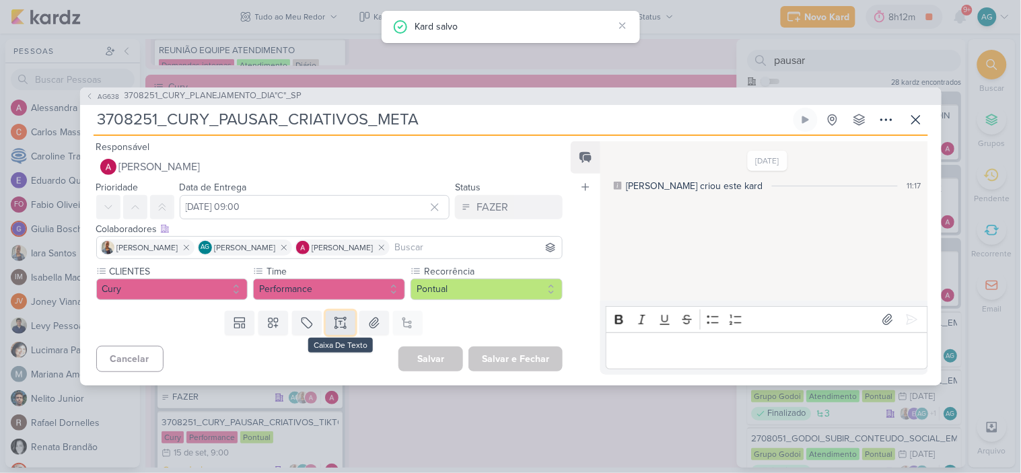
click at [335, 320] on icon at bounding box center [340, 322] width 13 height 13
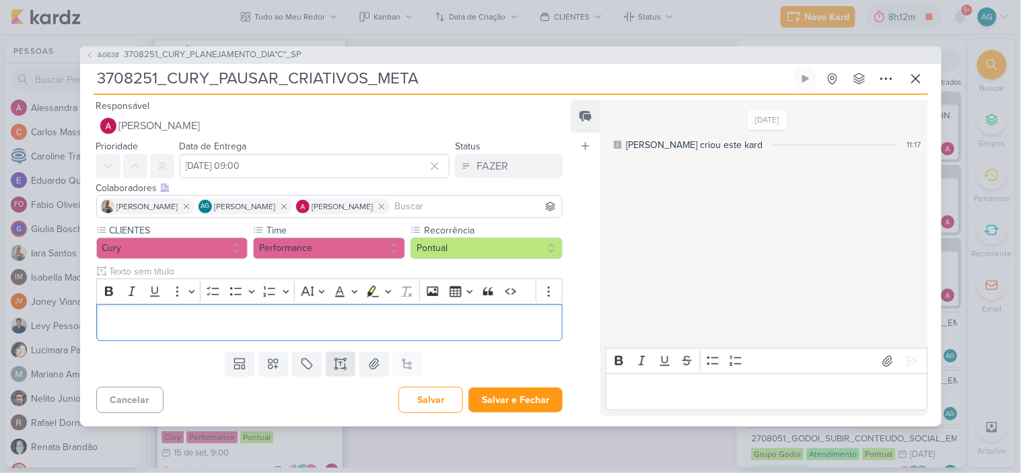
click at [335, 320] on p "Editor editing area: main" at bounding box center [329, 323] width 452 height 16
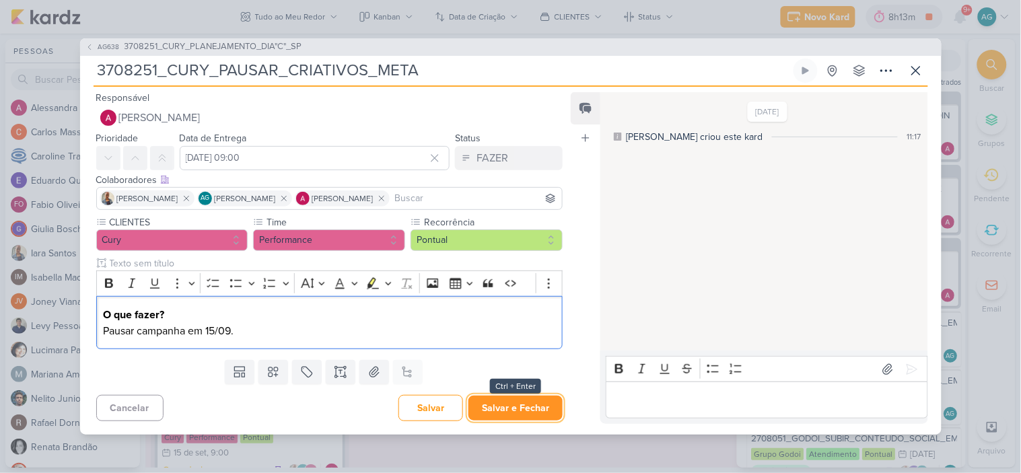
click at [530, 409] on button "Salvar e Fechar" at bounding box center [515, 408] width 94 height 25
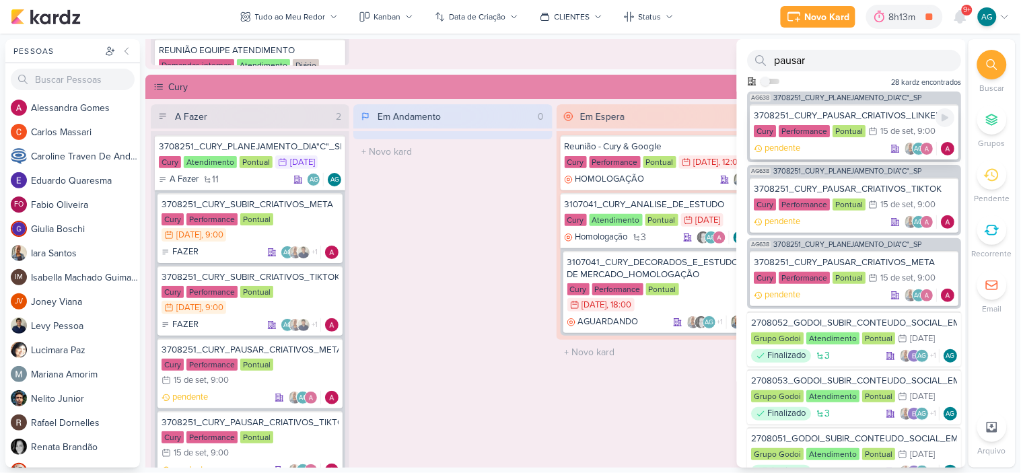
click at [839, 110] on div "3708251_CURY_PAUSAR_CRIATIVOS_LINKEDIN" at bounding box center [855, 116] width 201 height 12
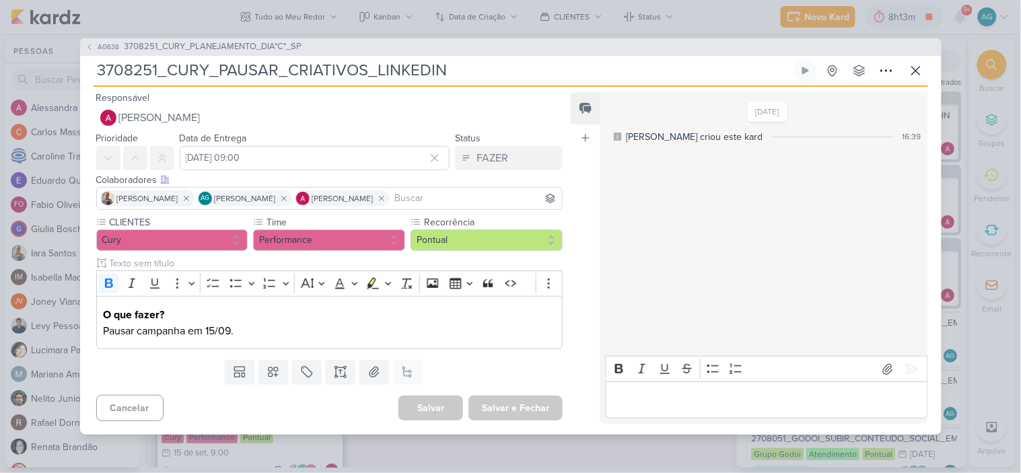
drag, startPoint x: 290, startPoint y: 69, endPoint x: 364, endPoint y: 71, distance: 74.1
click at [364, 71] on input "3708251_CURY_PAUSAR_CRIATIVOS_LINKEDIN" at bounding box center [442, 71] width 697 height 24
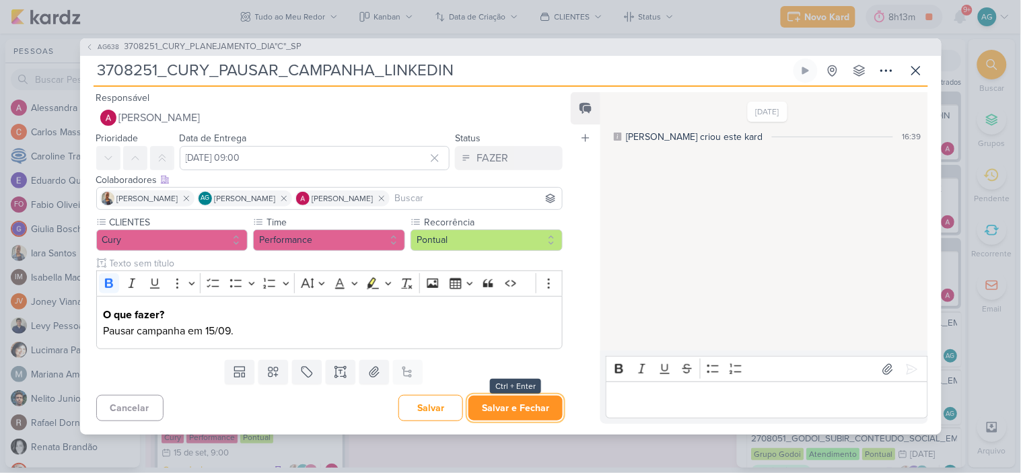
click at [543, 409] on button "Salvar e Fechar" at bounding box center [515, 408] width 94 height 25
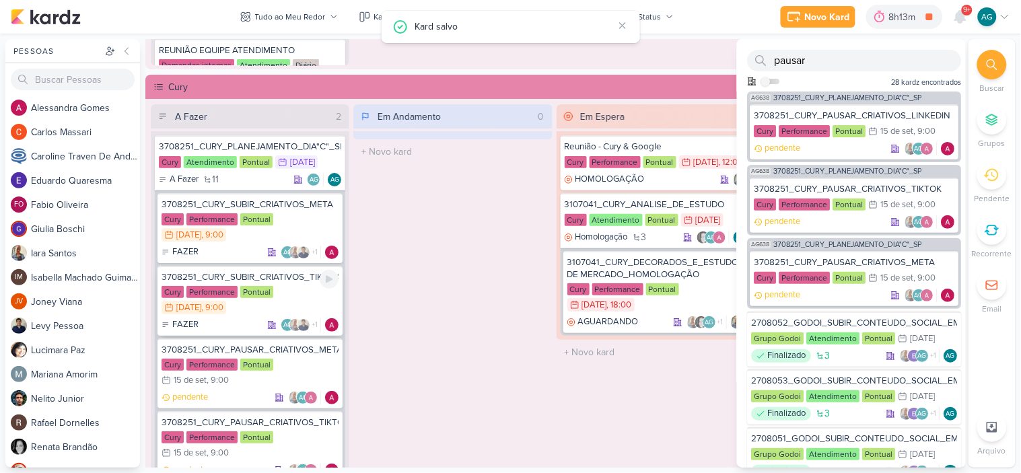
click at [283, 279] on div "3708251_CURY_SUBIR_CRIATIVOS_TIKTOK" at bounding box center [250, 277] width 177 height 12
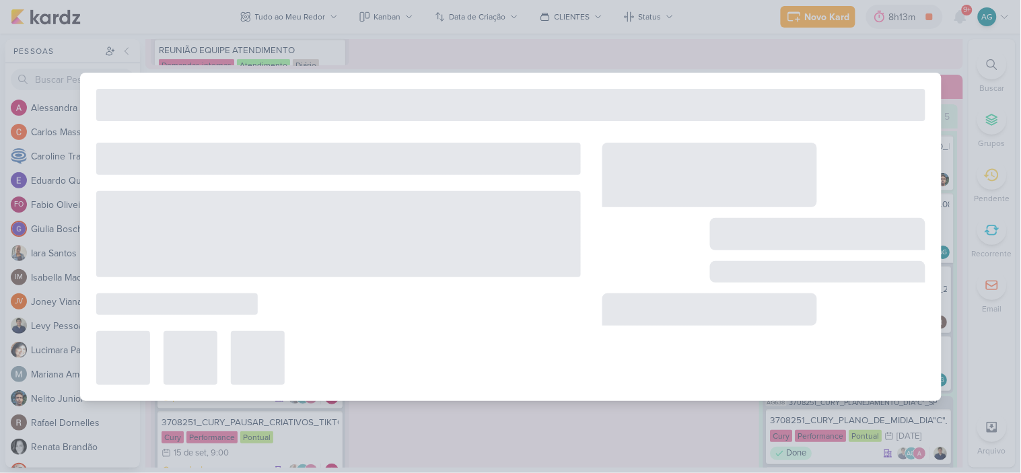
type input "3708251_CURY_SUBIR_CRIATIVOS_TIKTOK"
type input "3 de setembro de 2025 às 09:00"
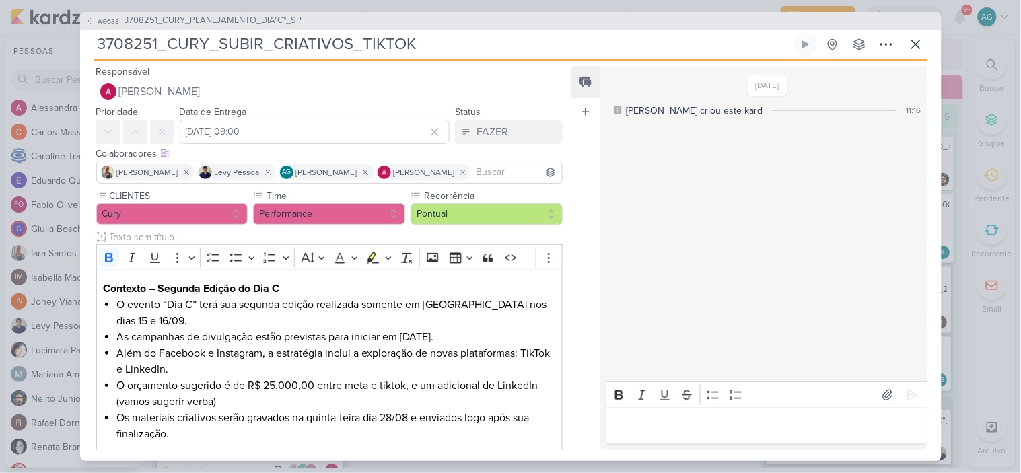
drag, startPoint x: 273, startPoint y: 44, endPoint x: 349, endPoint y: 43, distance: 75.4
click at [349, 43] on input "3708251_CURY_SUBIR_CRIATIVOS_TIKTOK" at bounding box center [442, 44] width 697 height 24
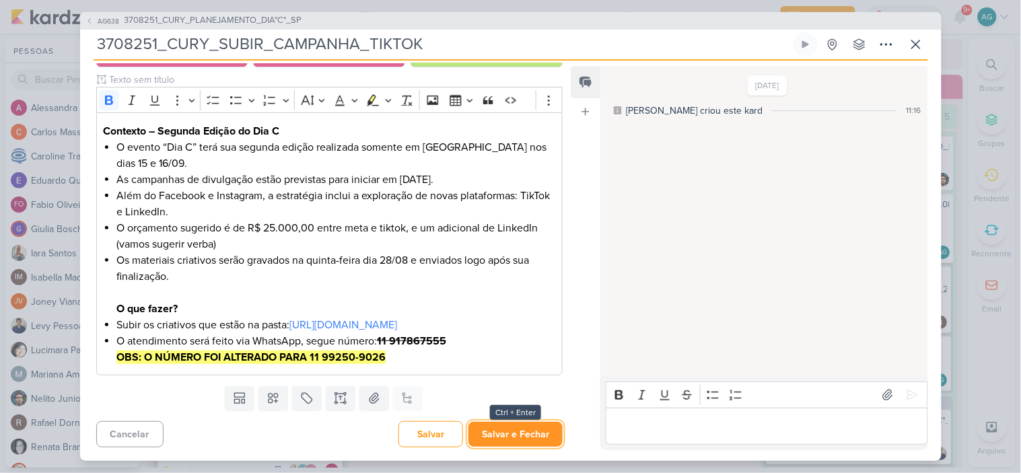
click at [506, 433] on button "Salvar e Fechar" at bounding box center [515, 434] width 94 height 25
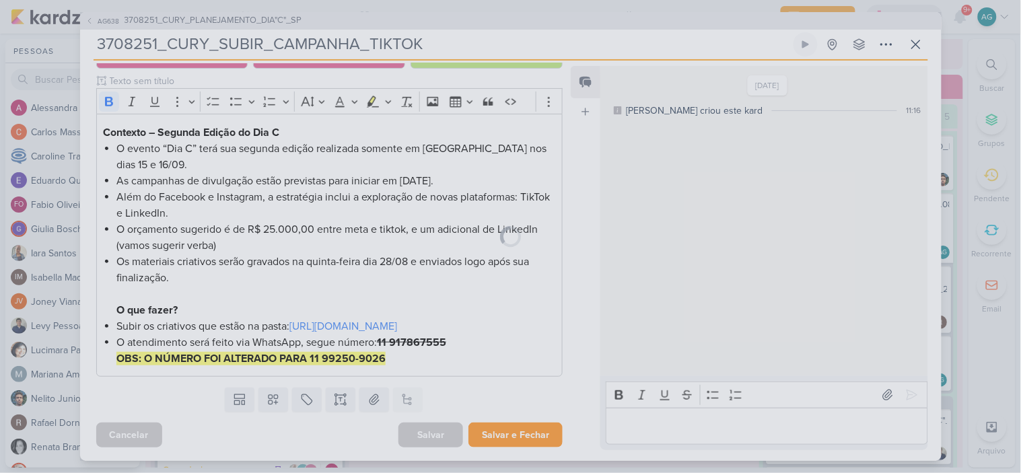
scroll to position [172, 0]
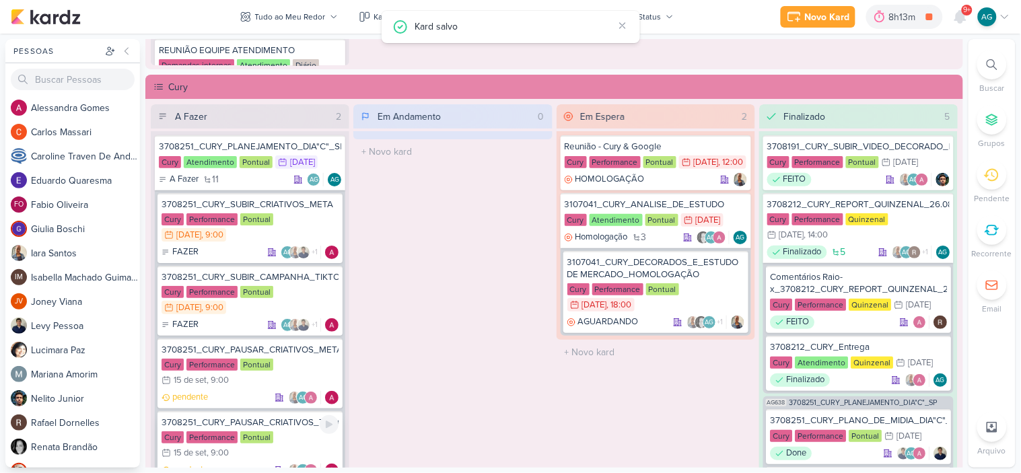
click at [287, 425] on div "3708251_CURY_PAUSAR_CRIATIVOS_TIKTOK" at bounding box center [250, 423] width 177 height 12
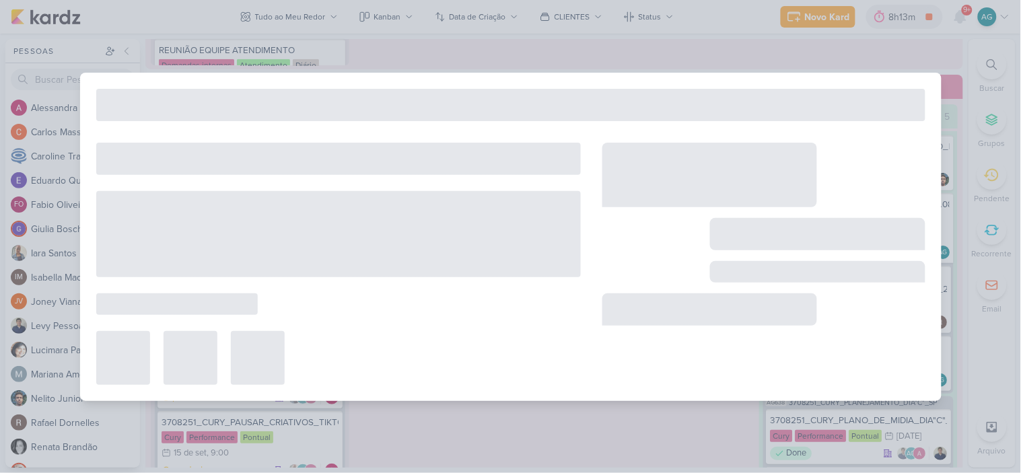
type input "3708251_CURY_PAUSAR_CRIATIVOS_TIKTOK"
type input "15 de setembro de 2025 às 09:00"
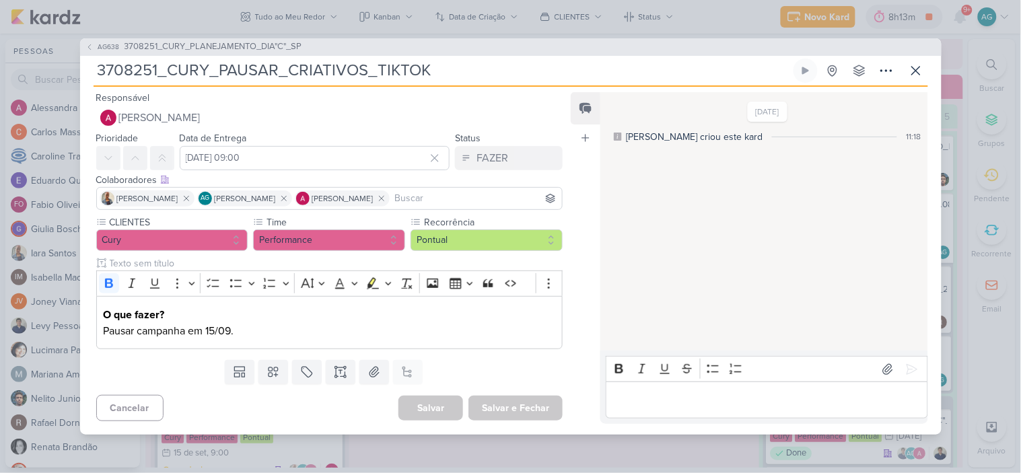
drag, startPoint x: 287, startPoint y: 69, endPoint x: 361, endPoint y: 69, distance: 74.0
click at [361, 69] on input "3708251_CURY_PAUSAR_CRIATIVOS_TIKTOK" at bounding box center [442, 71] width 697 height 24
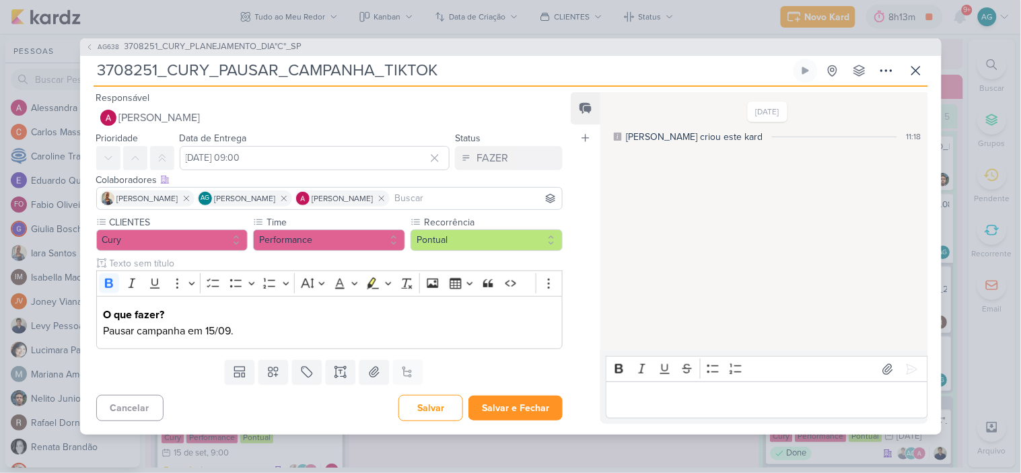
type input "3708251_CURY_PAUSAR_CAMPANHA_TIKTOK"
click at [520, 401] on button "Salvar e Fechar" at bounding box center [515, 408] width 94 height 25
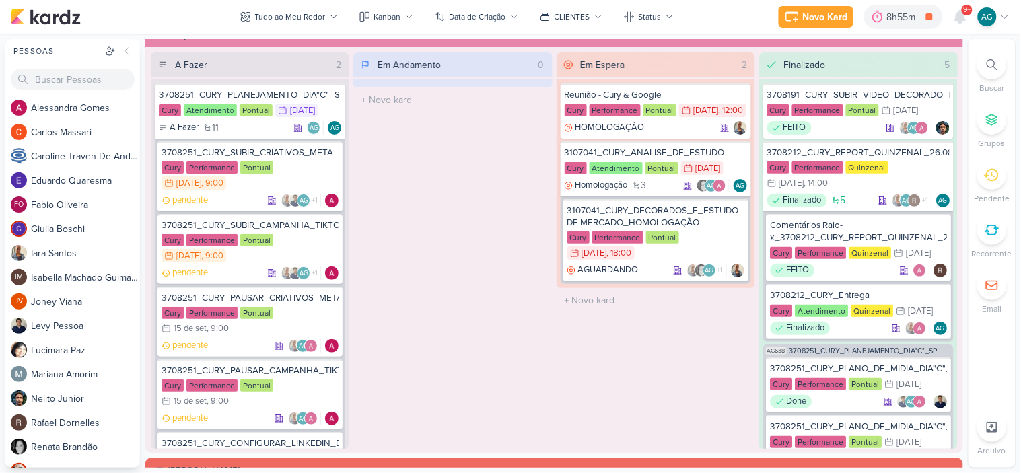
scroll to position [1346, 0]
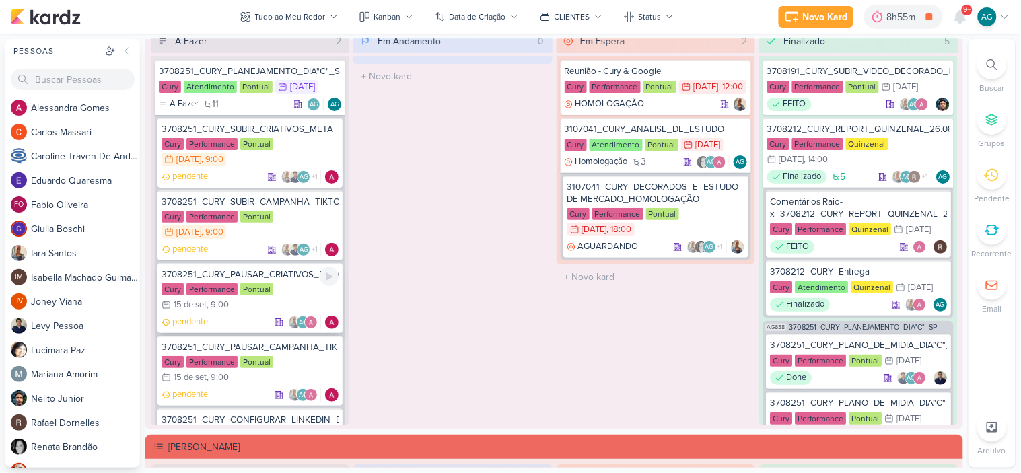
click at [283, 273] on div "3708251_CURY_PAUSAR_CRIATIVOS_META" at bounding box center [250, 275] width 177 height 12
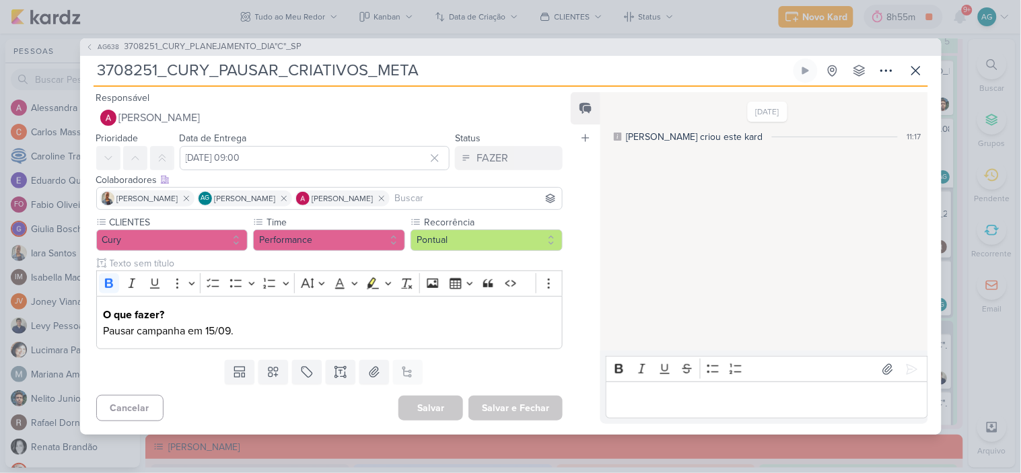
drag, startPoint x: 289, startPoint y: 73, endPoint x: 366, endPoint y: 70, distance: 76.1
click at [366, 70] on input "3708251_CURY_PAUSAR_CRIATIVOS_META" at bounding box center [442, 71] width 697 height 24
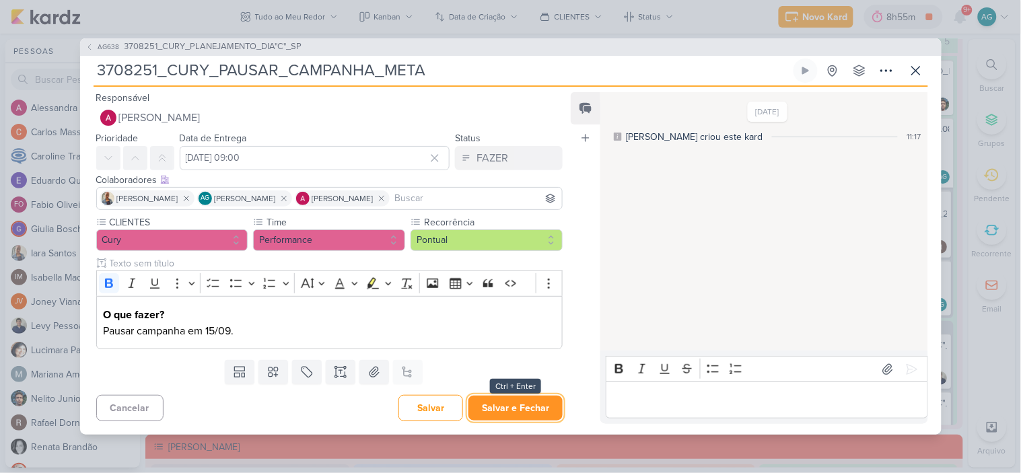
click at [526, 404] on button "Salvar e Fechar" at bounding box center [515, 408] width 94 height 25
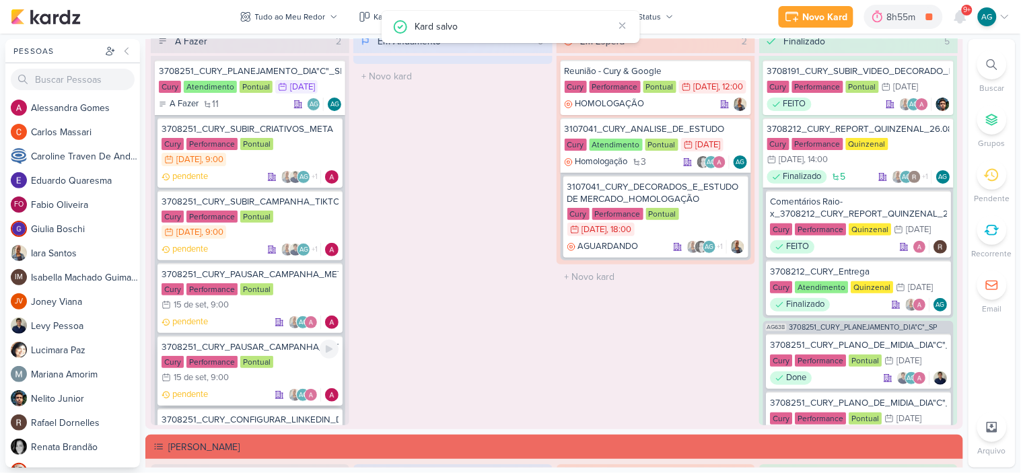
click at [286, 346] on div "3708251_CURY_PAUSAR_CAMPANHA_TIKTOK" at bounding box center [250, 347] width 177 height 12
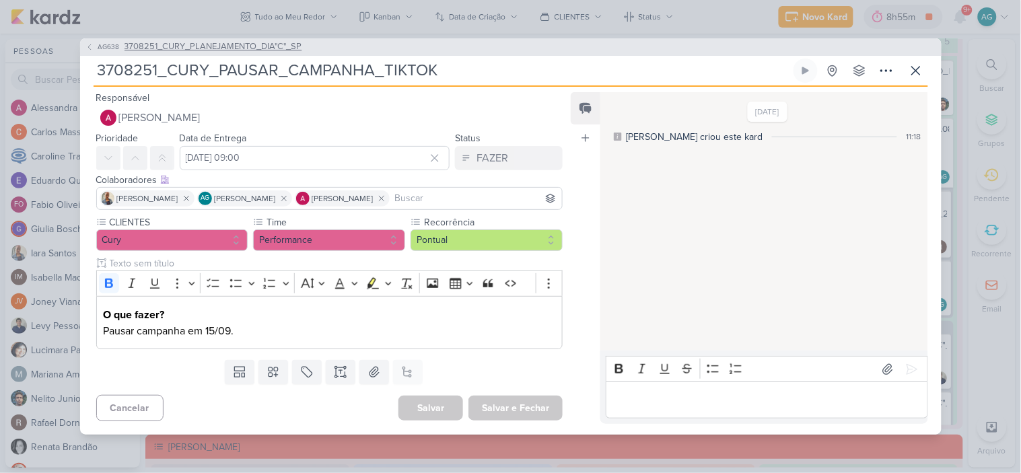
click at [246, 52] on span "3708251_CURY_PLANEJAMENTO_DIA"C"_SP" at bounding box center [214, 46] width 178 height 13
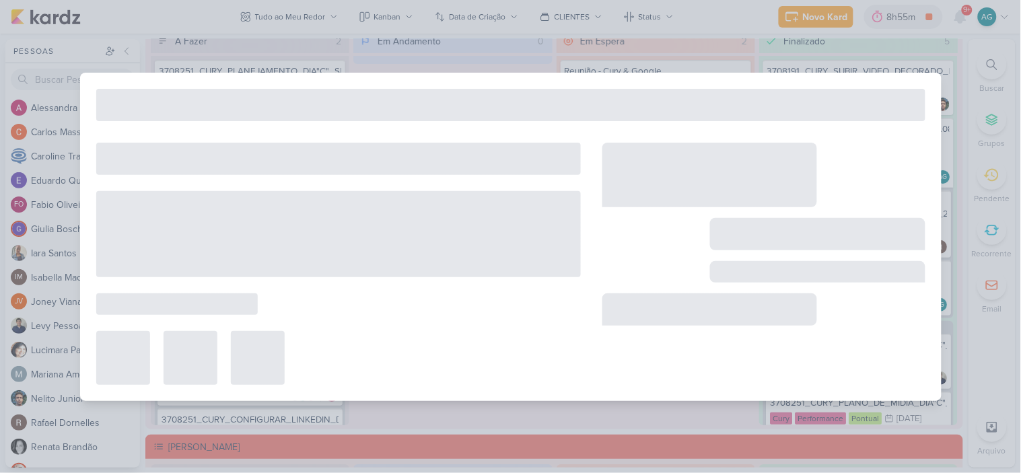
type input "3708251_CURY_PLANEJAMENTO_DIA"C"_SP"
type input "3 de setembro de 2025 às 23:59"
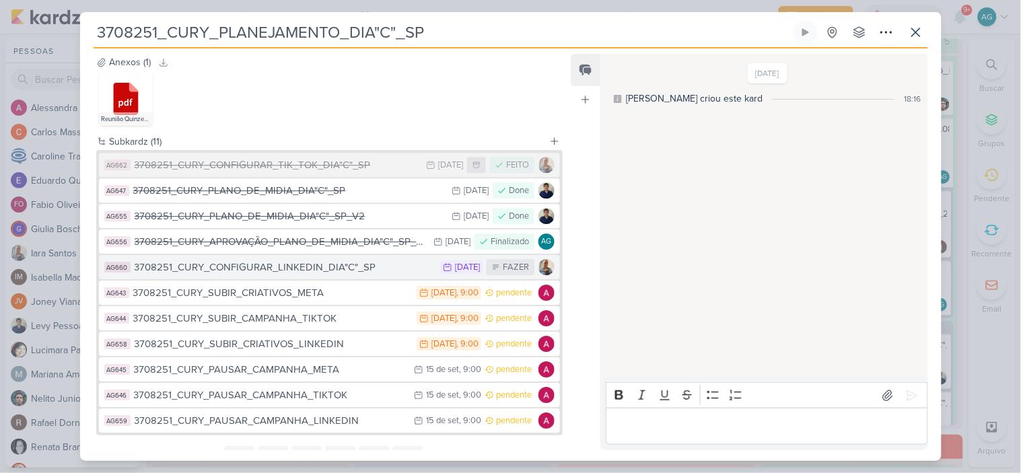
scroll to position [1033, 0]
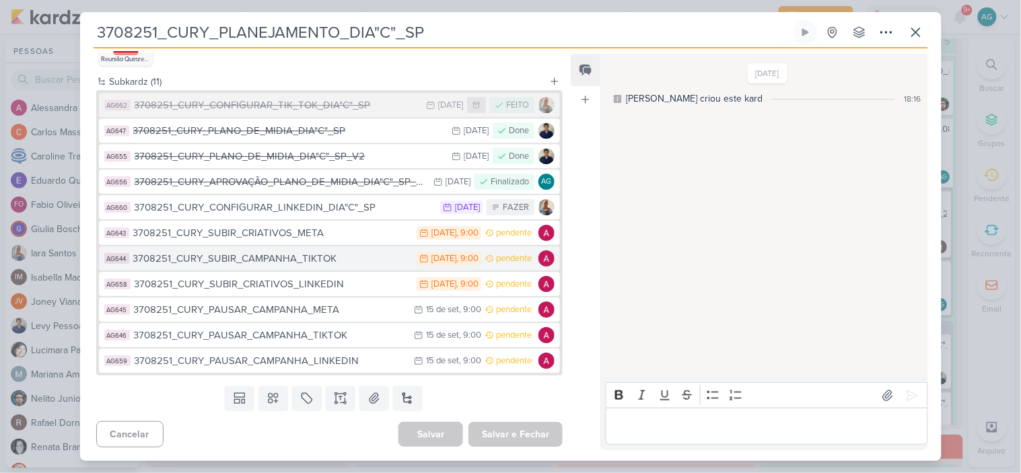
click at [284, 258] on div "3708251_CURY_SUBIR_CAMPANHA_TIKTOK" at bounding box center [271, 258] width 277 height 15
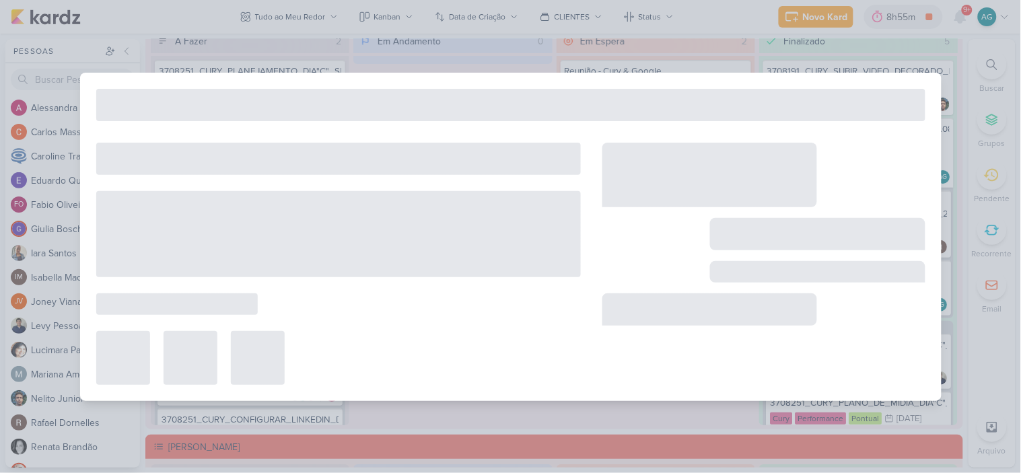
type input "3708251_CURY_SUBIR_CAMPANHA_TIKTOK"
type input "3 de setembro de 2025 às 09:00"
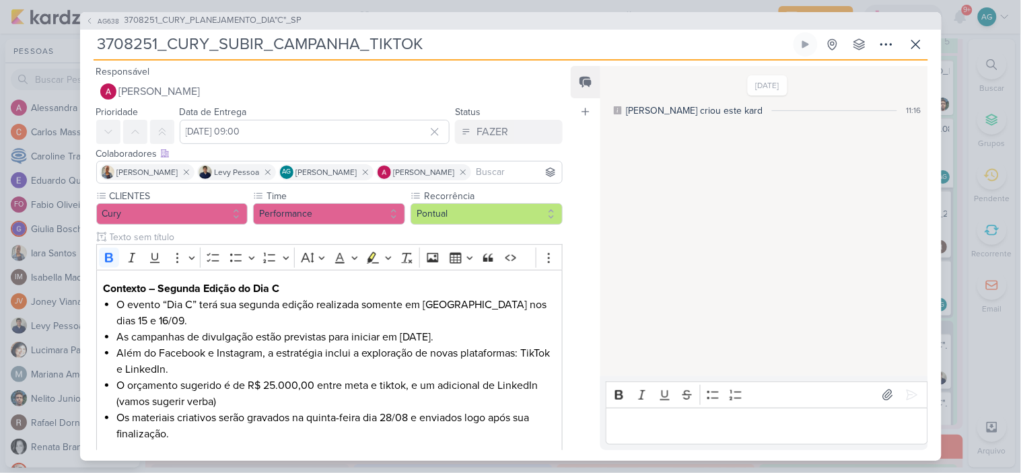
drag, startPoint x: 273, startPoint y: 42, endPoint x: 355, endPoint y: 36, distance: 81.7
click at [355, 36] on input "3708251_CURY_SUBIR_CAMPANHA_TIKTOK" at bounding box center [442, 44] width 697 height 24
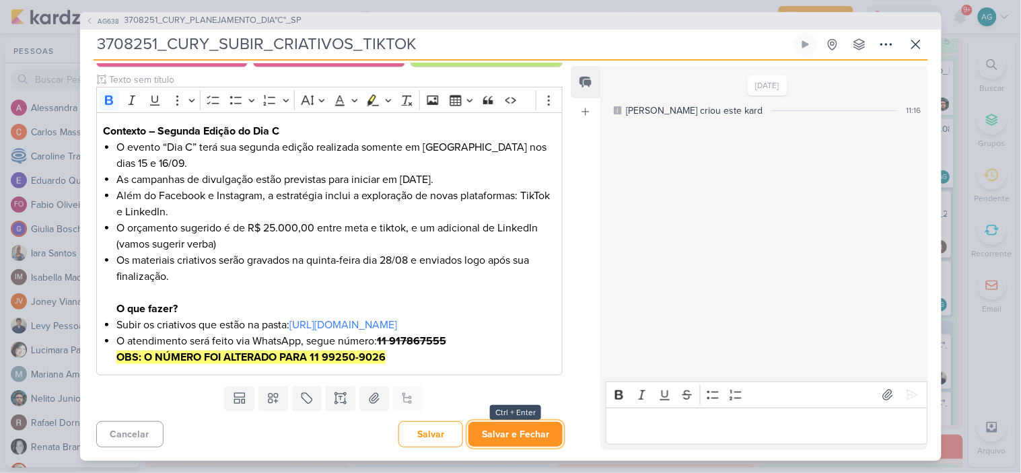
click at [524, 440] on button "Salvar e Fechar" at bounding box center [515, 434] width 94 height 25
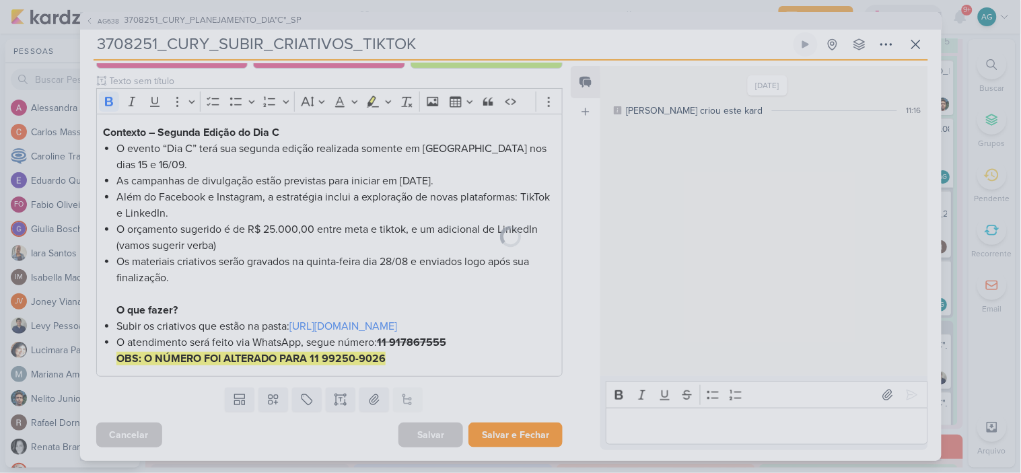
scroll to position [172, 0]
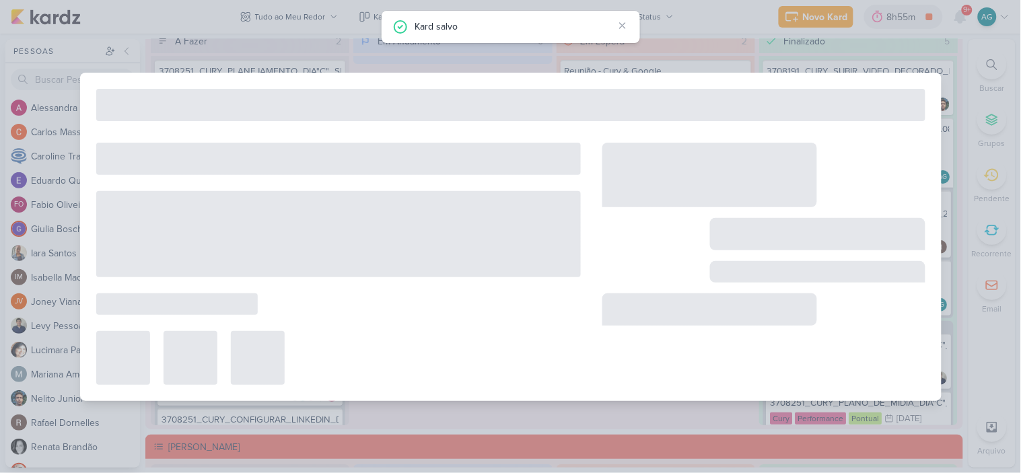
type input "3708251_CURY_PLANEJAMENTO_DIA"C"_SP"
type input "3 de setembro de 2025 às 23:59"
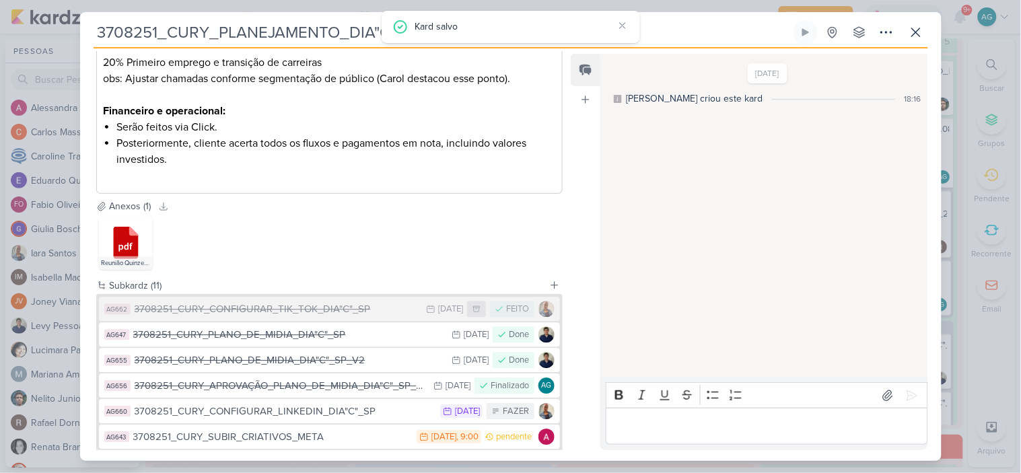
scroll to position [1033, 0]
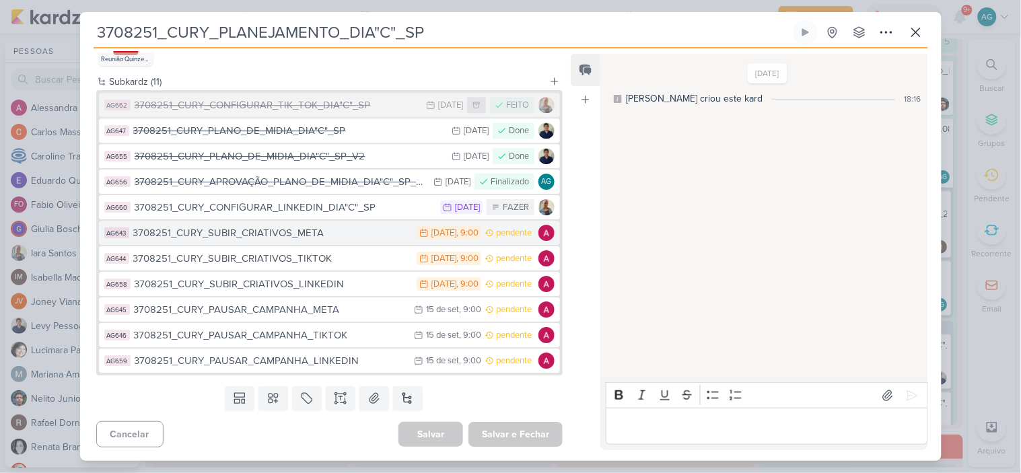
click at [304, 234] on div "3708251_CURY_SUBIR_CRIATIVOS_META" at bounding box center [271, 232] width 277 height 15
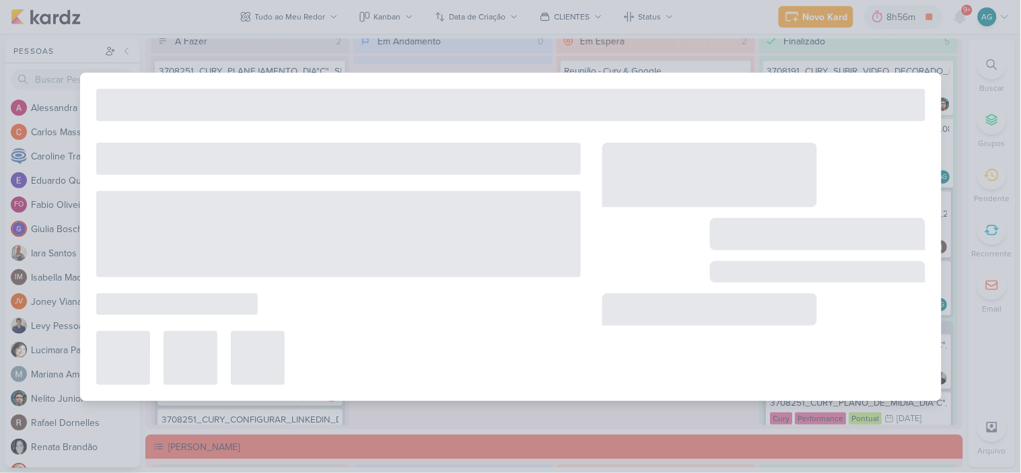
type input "3708251_CURY_SUBIR_CRIATIVOS_META"
type input "3 de setembro de 2025 às 09:00"
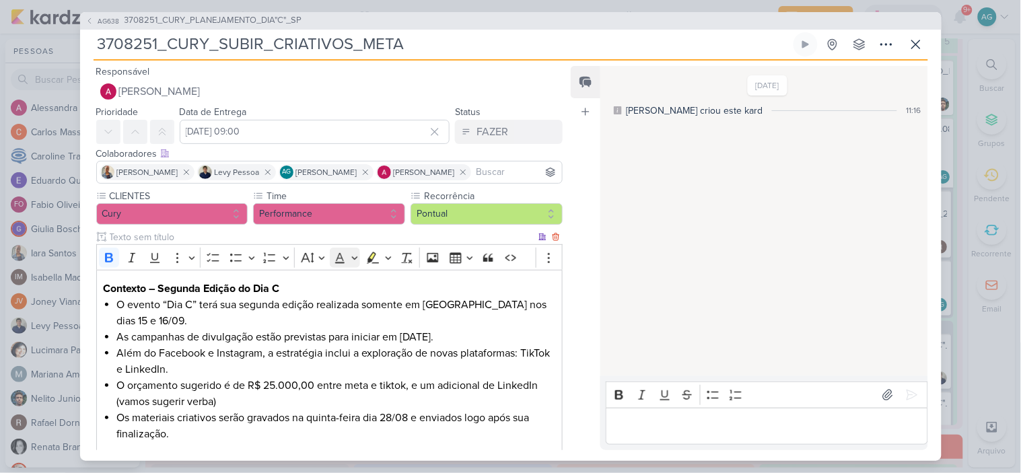
scroll to position [174, 0]
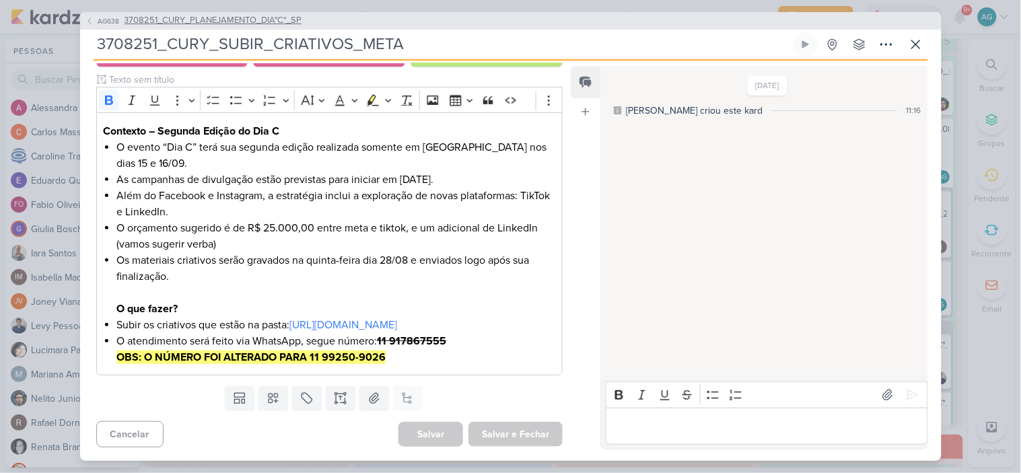
click at [256, 21] on span "3708251_CURY_PLANEJAMENTO_DIA"C"_SP" at bounding box center [214, 20] width 178 height 13
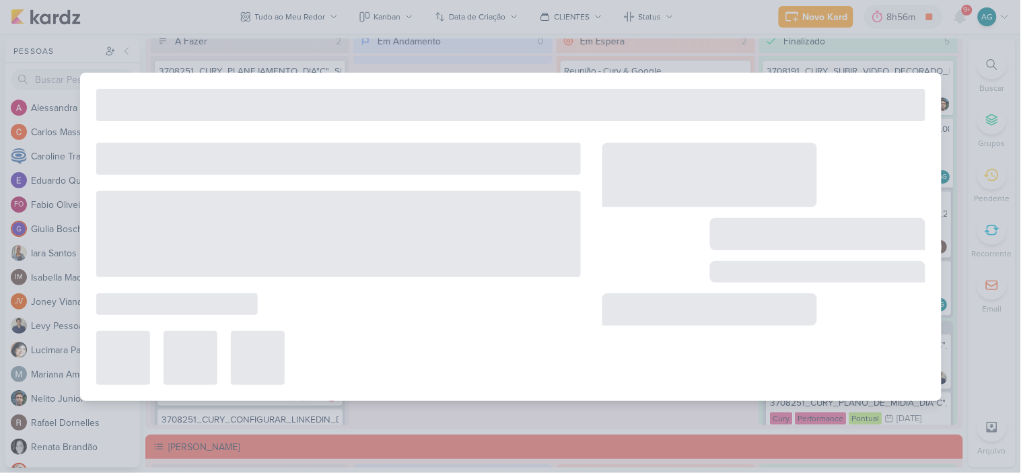
type input "3708251_CURY_PLANEJAMENTO_DIA"C"_SP"
type input "3 de setembro de 2025 às 23:59"
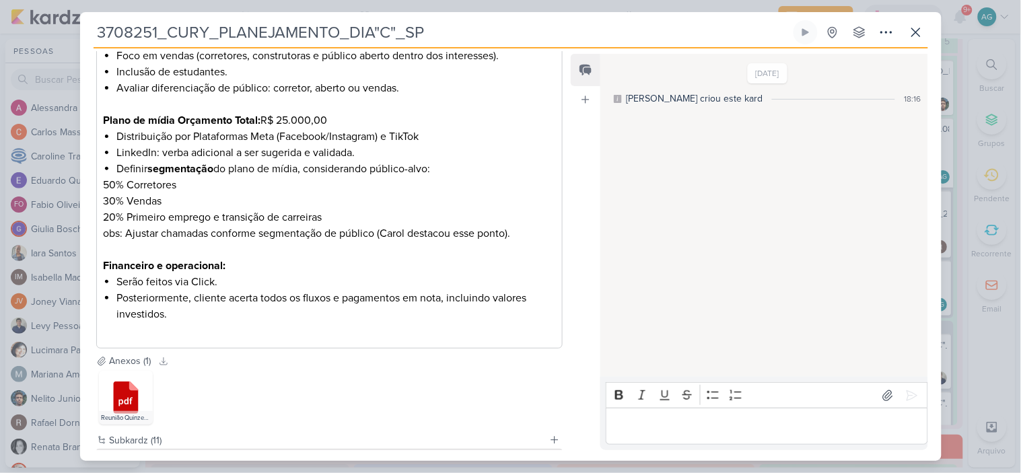
scroll to position [1033, 0]
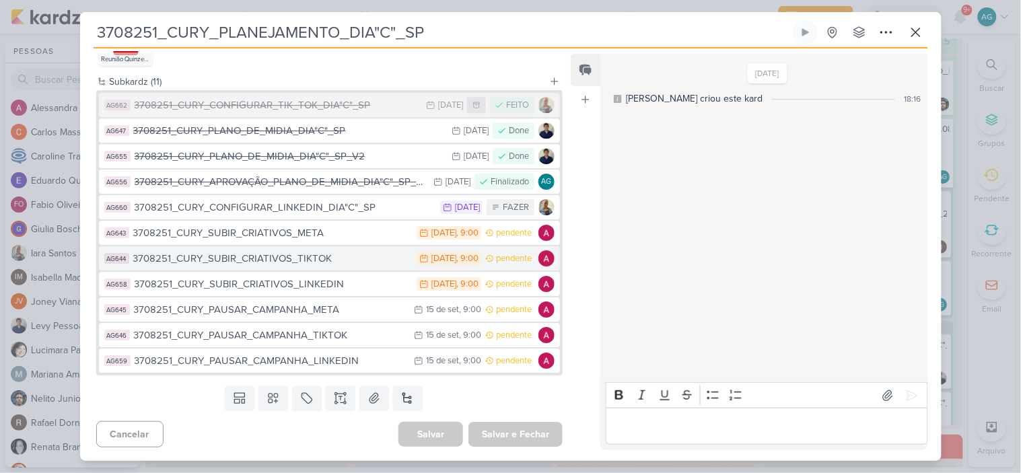
click at [322, 260] on div "3708251_CURY_SUBIR_CRIATIVOS_TIKTOK" at bounding box center [271, 258] width 277 height 15
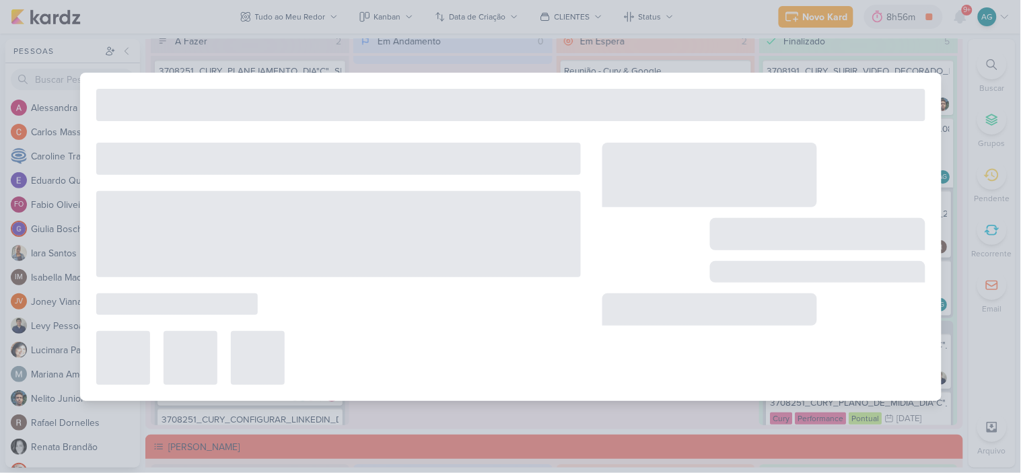
type input "3708251_CURY_SUBIR_CRIATIVOS_TIKTOK"
type input "3 de setembro de 2025 às 09:00"
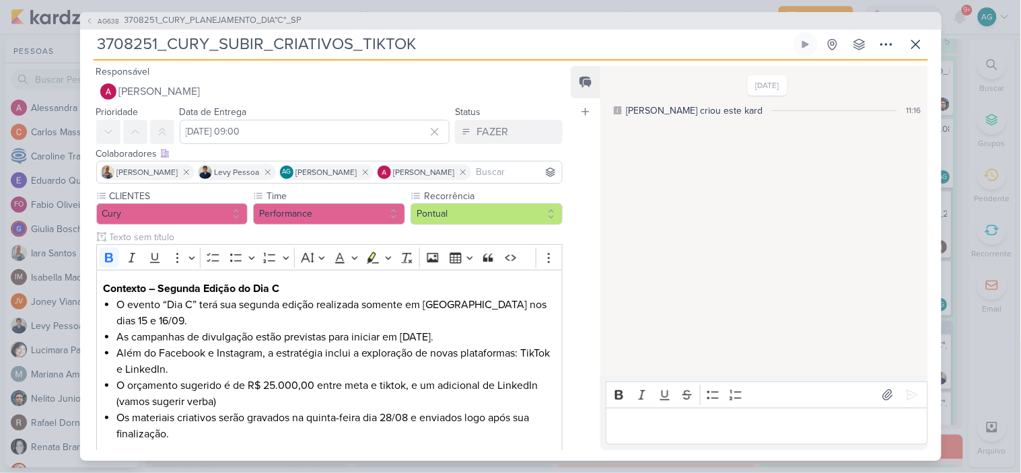
scroll to position [174, 0]
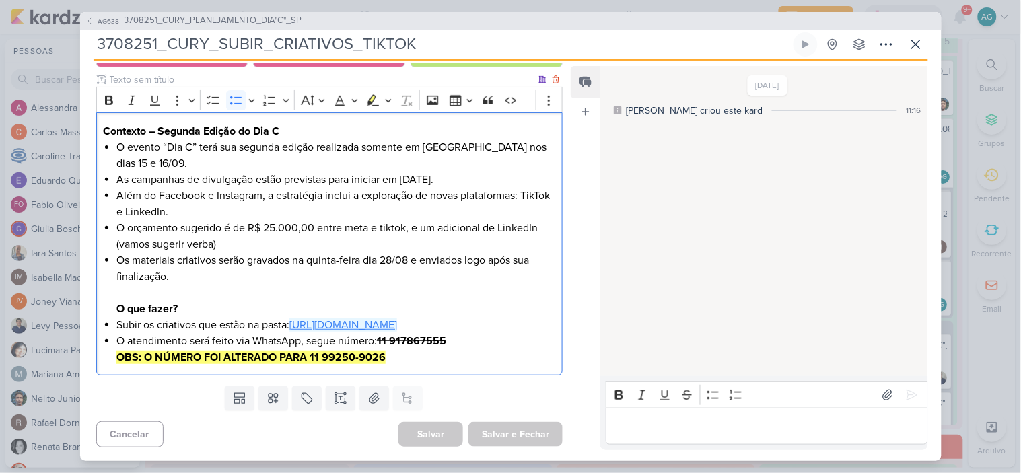
click at [352, 317] on li "Subir os criativos que estão na pasta: https://drive.google.com/drive/folders/1…" at bounding box center [335, 325] width 439 height 16
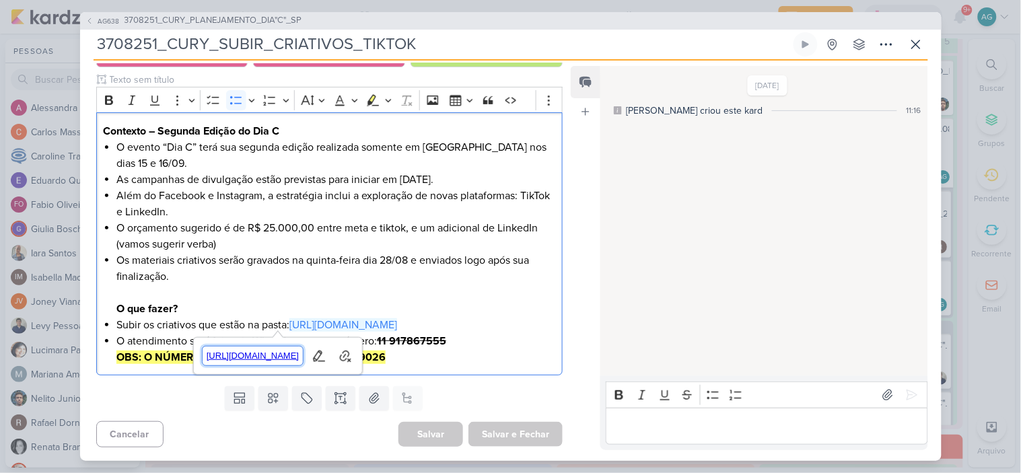
click at [304, 357] on span "https://drive.google.com/drive/folders/1Wt7Uxmo5dn6ZHsUjXbBFbSes6FCQtokJ" at bounding box center [253, 356] width 101 height 16
click at [260, 15] on span "3708251_CURY_PLANEJAMENTO_DIA"C"_SP" at bounding box center [214, 20] width 178 height 13
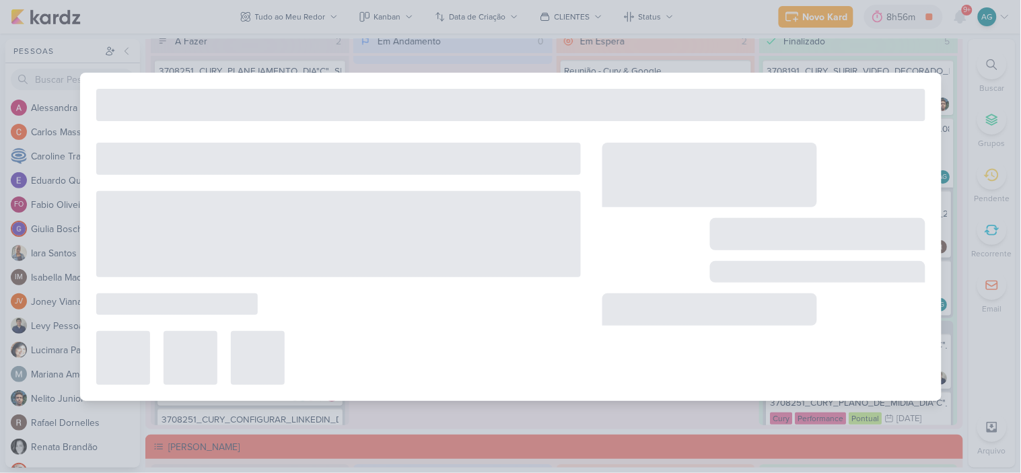
type input "3708251_CURY_PLANEJAMENTO_DIA"C"_SP"
type input "3 de setembro de 2025 às 23:59"
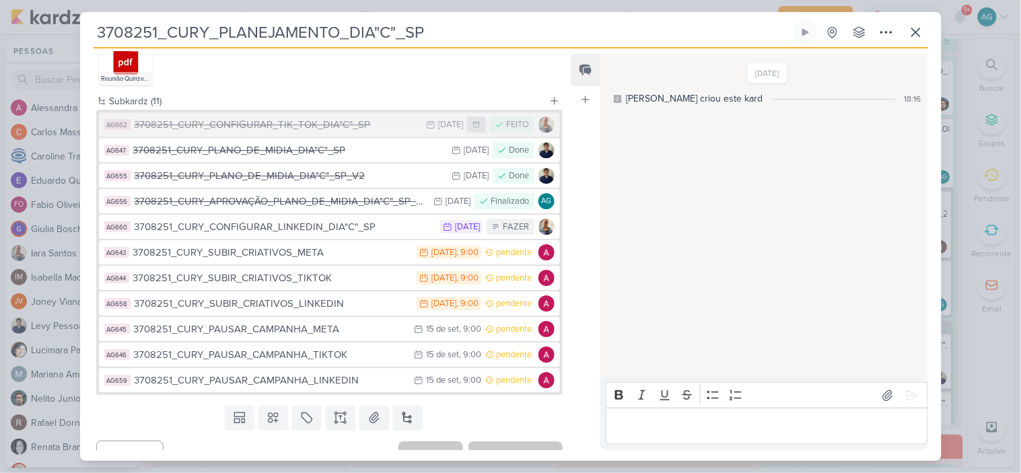
scroll to position [1033, 0]
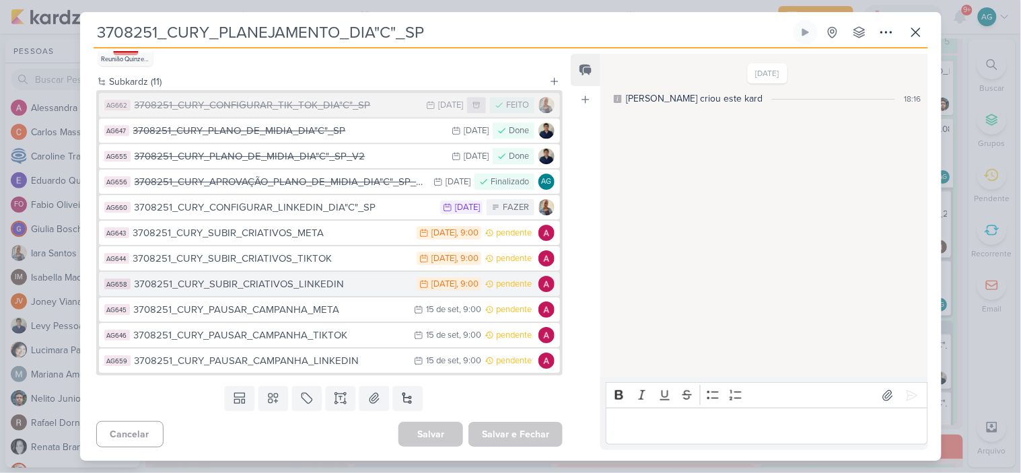
click at [302, 285] on div "3708251_CURY_SUBIR_CRIATIVOS_LINKEDIN" at bounding box center [273, 284] width 276 height 15
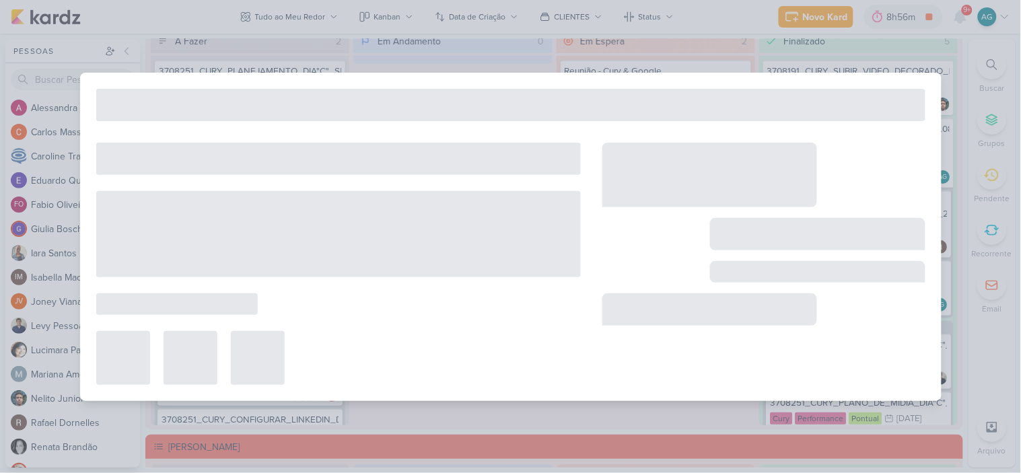
type input "3708251_CURY_SUBIR_CRIATIVOS_LINKEDIN"
type input "3 de setembro de 2025 às 09:00"
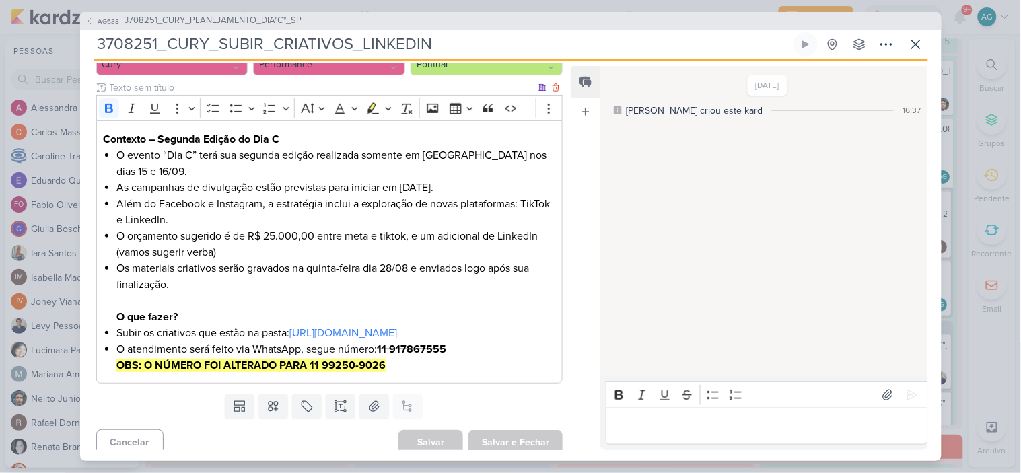
scroll to position [174, 0]
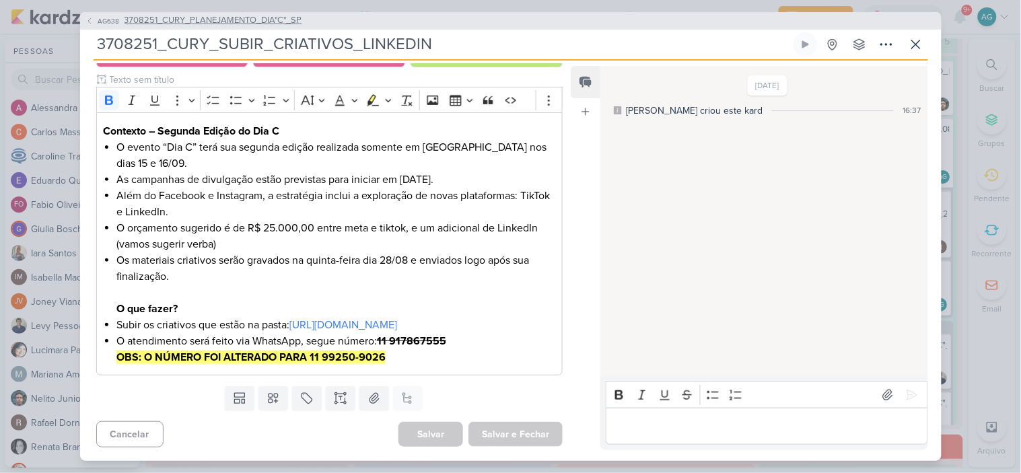
click at [155, 18] on span "3708251_CURY_PLANEJAMENTO_DIA"C"_SP" at bounding box center [214, 20] width 178 height 13
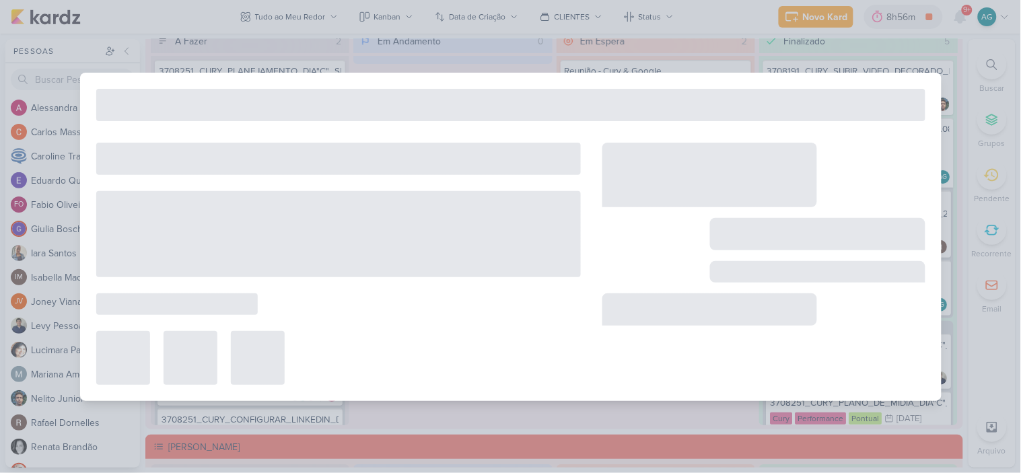
type input "3708251_CURY_PLANEJAMENTO_DIA"C"_SP"
type input "3 de setembro de 2025 às 23:59"
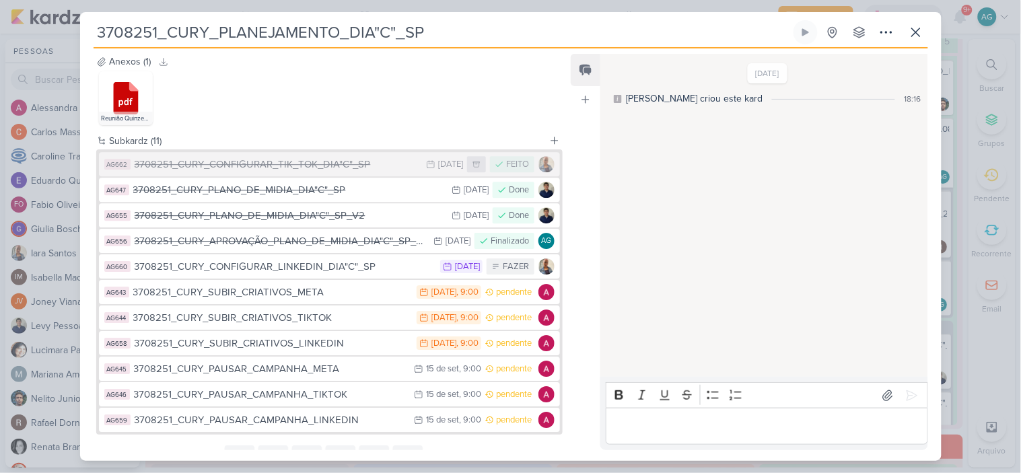
scroll to position [1033, 0]
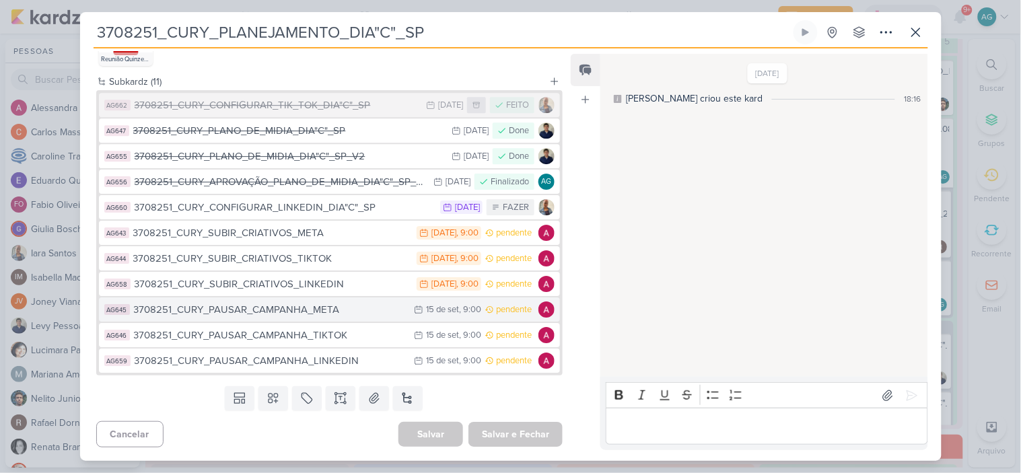
click at [306, 310] on div "3708251_CURY_PAUSAR_CAMPANHA_META" at bounding box center [271, 309] width 274 height 15
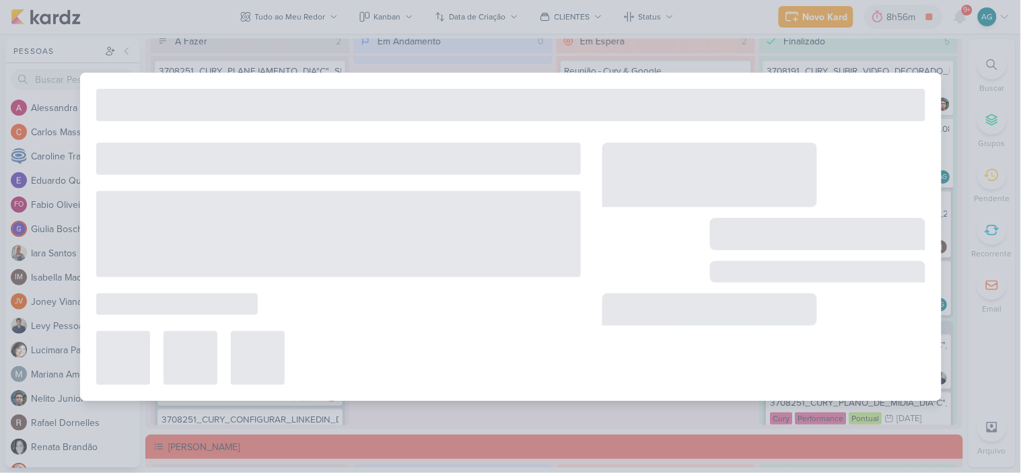
type input "3708251_CURY_PAUSAR_CAMPANHA_META"
type input "15 de setembro de 2025 às 09:00"
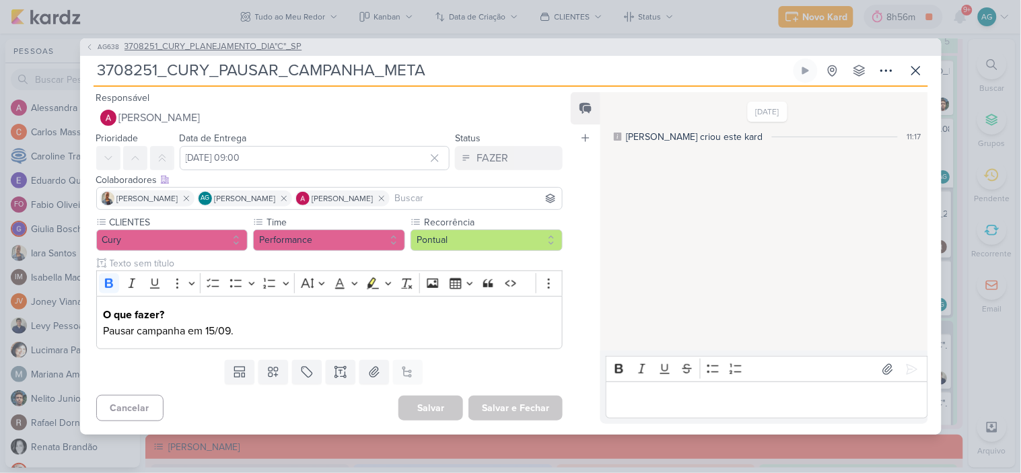
click at [250, 46] on span "3708251_CURY_PLANEJAMENTO_DIA"C"_SP" at bounding box center [214, 46] width 178 height 13
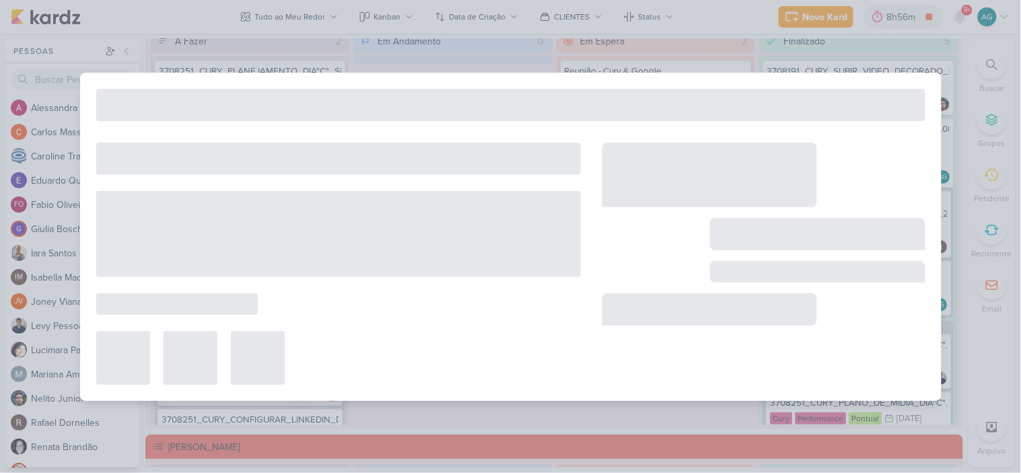
type input "3708251_CURY_PLANEJAMENTO_DIA"C"_SP"
type input "3 de setembro de 2025 às 23:59"
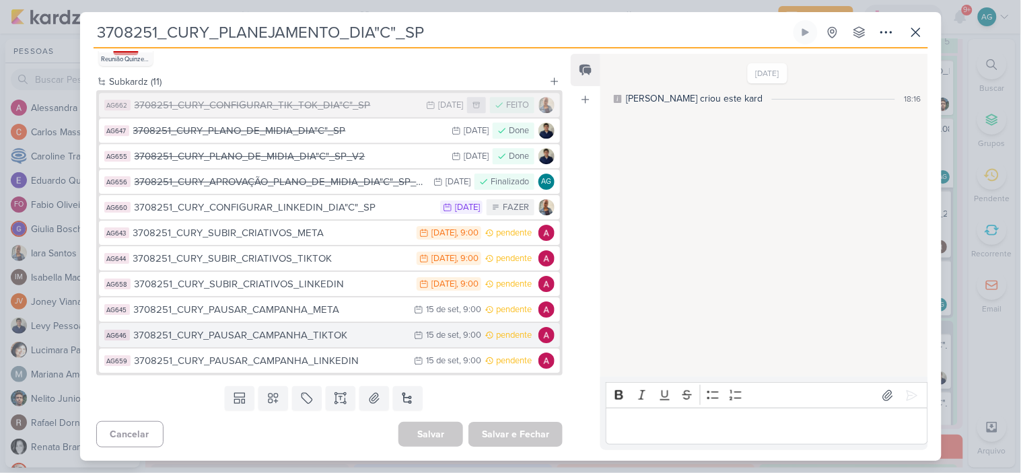
click at [317, 337] on div "3708251_CURY_PAUSAR_CAMPANHA_TIKTOK" at bounding box center [271, 335] width 274 height 15
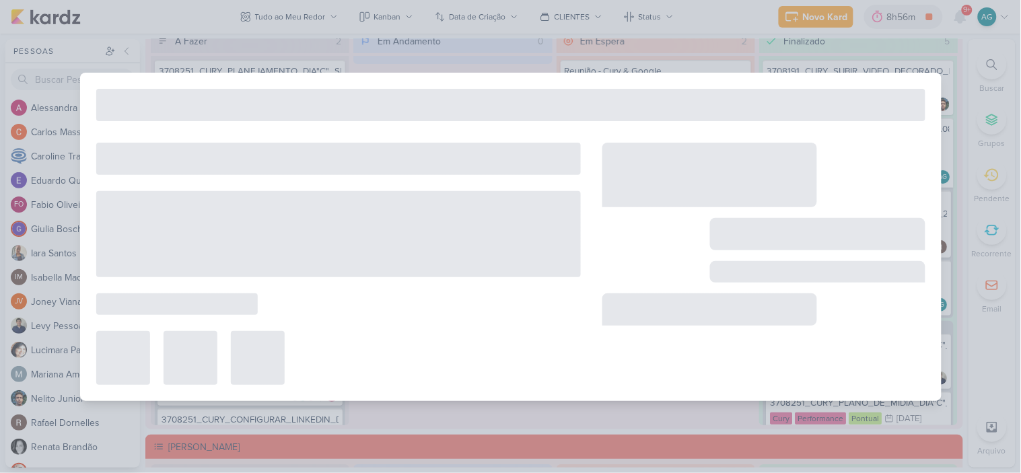
type input "3708251_CURY_PAUSAR_CAMPANHA_TIKTOK"
type input "15 de setembro de 2025 às 09:00"
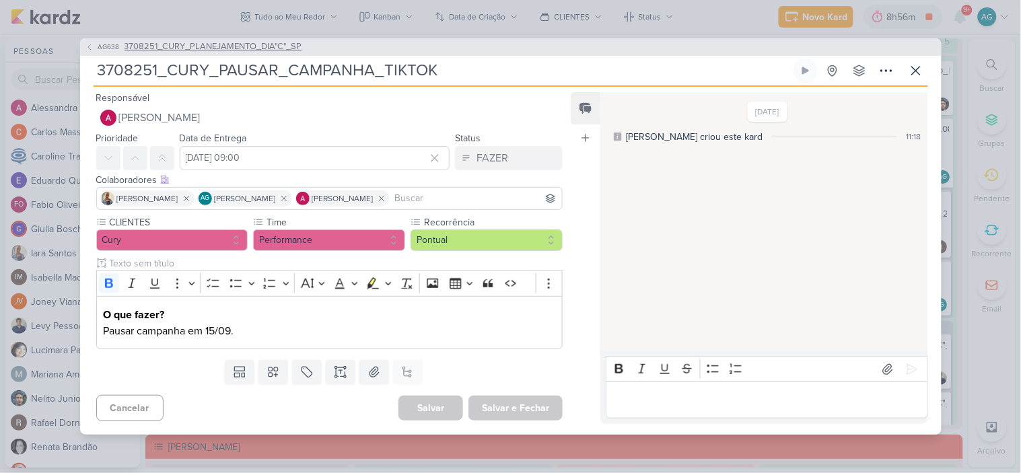
click at [230, 46] on span "3708251_CURY_PLANEJAMENTO_DIA"C"_SP" at bounding box center [214, 46] width 178 height 13
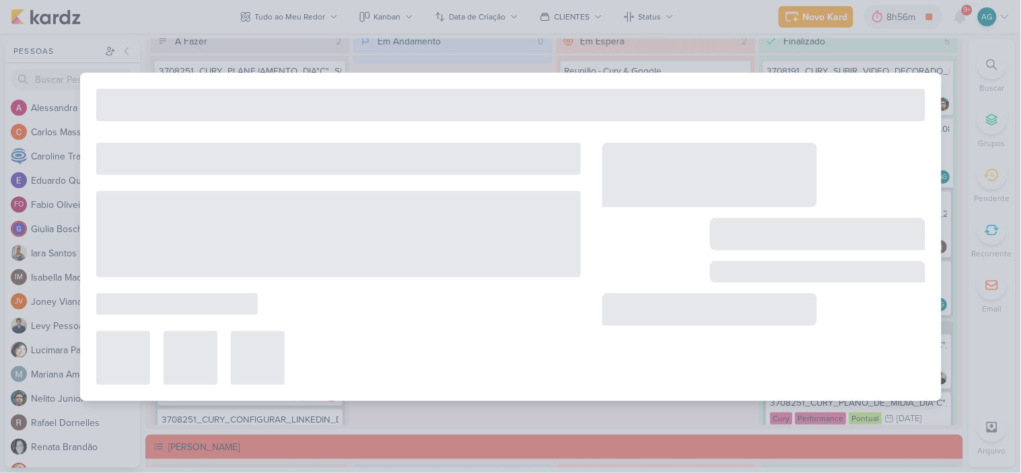
type input "3708251_CURY_PLANEJAMENTO_DIA"C"_SP"
type input "3 de setembro de 2025 às 23:59"
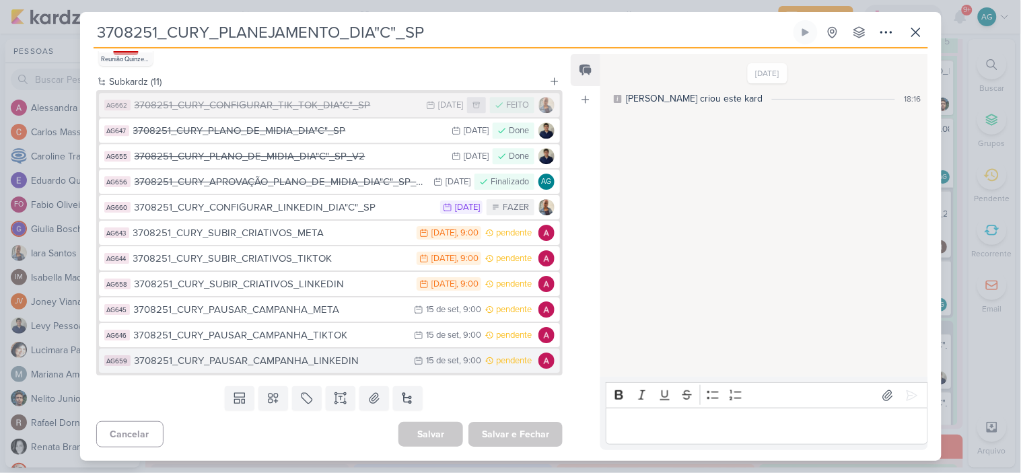
click at [322, 359] on div "3708251_CURY_PAUSAR_CAMPANHA_LINKEDIN" at bounding box center [271, 360] width 273 height 15
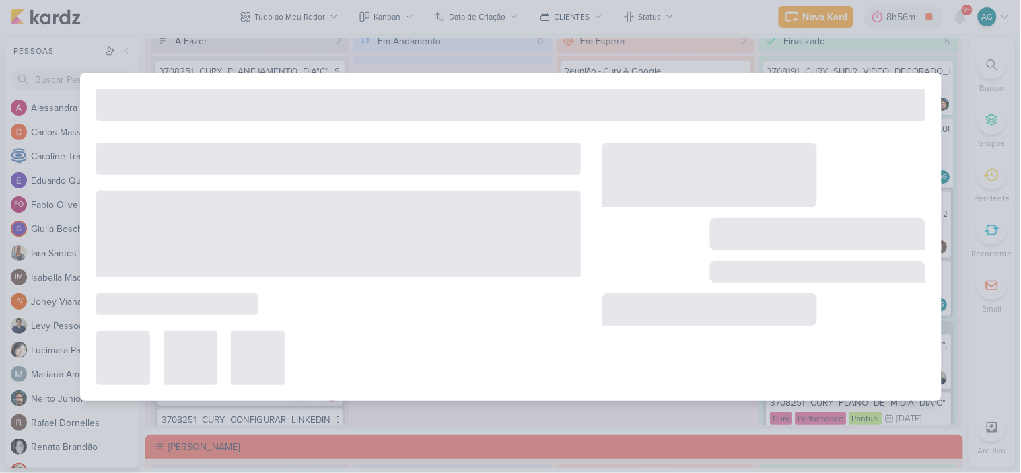
type input "3708251_CURY_PAUSAR_CAMPANHA_LINKEDIN"
type input "15 de setembro de 2025 às 09:00"
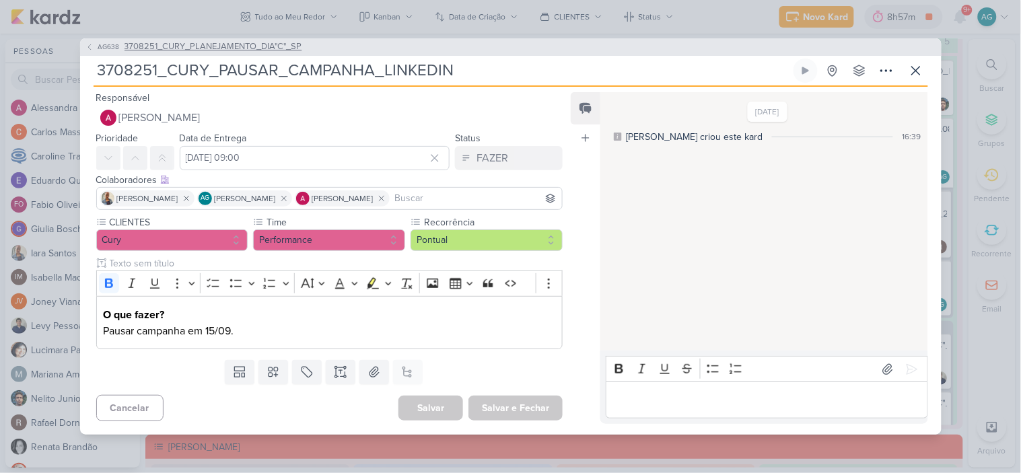
click at [288, 47] on span "3708251_CURY_PLANEJAMENTO_DIA"C"_SP" at bounding box center [214, 46] width 178 height 13
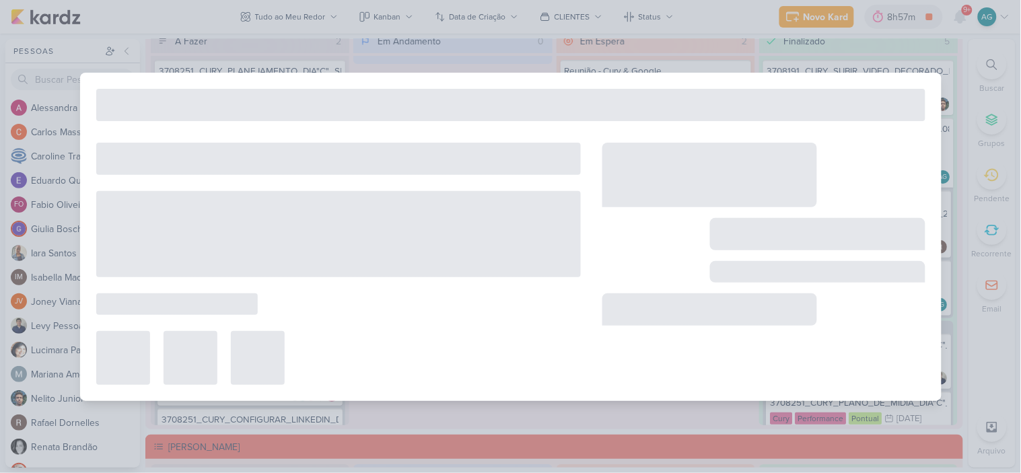
type input "3708251_CURY_PLANEJAMENTO_DIA"C"_SP"
type input "3 de setembro de 2025 às 23:59"
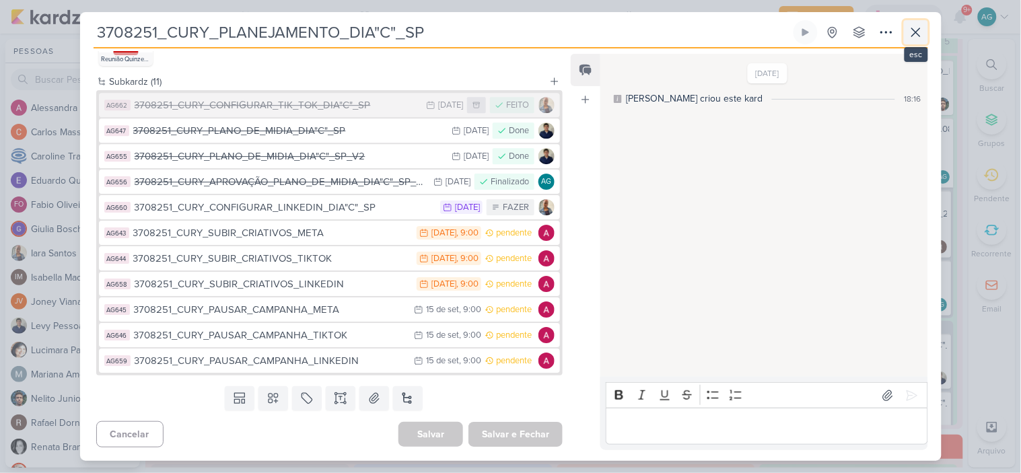
click at [917, 29] on icon at bounding box center [916, 32] width 16 height 16
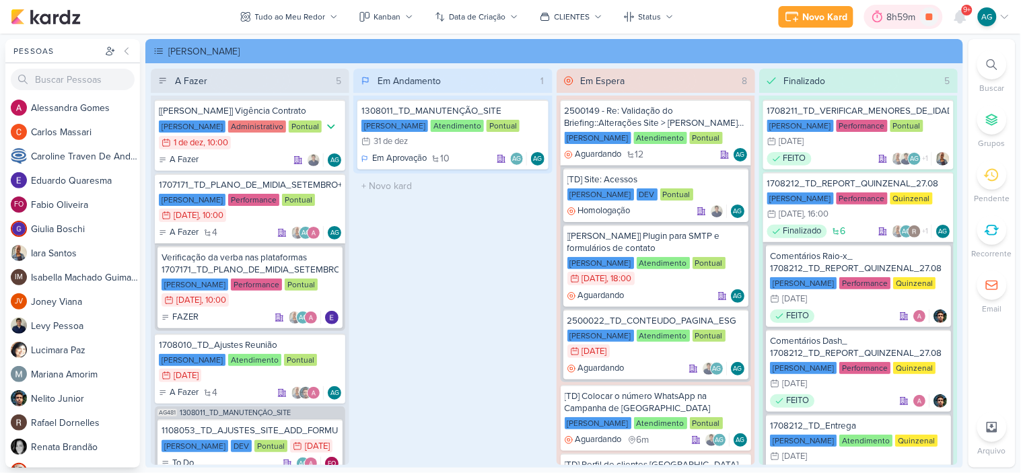
click at [880, 17] on icon at bounding box center [877, 16] width 13 height 13
click at [934, 20] on icon at bounding box center [929, 16] width 19 height 19
